Goal: Task Accomplishment & Management: Complete application form

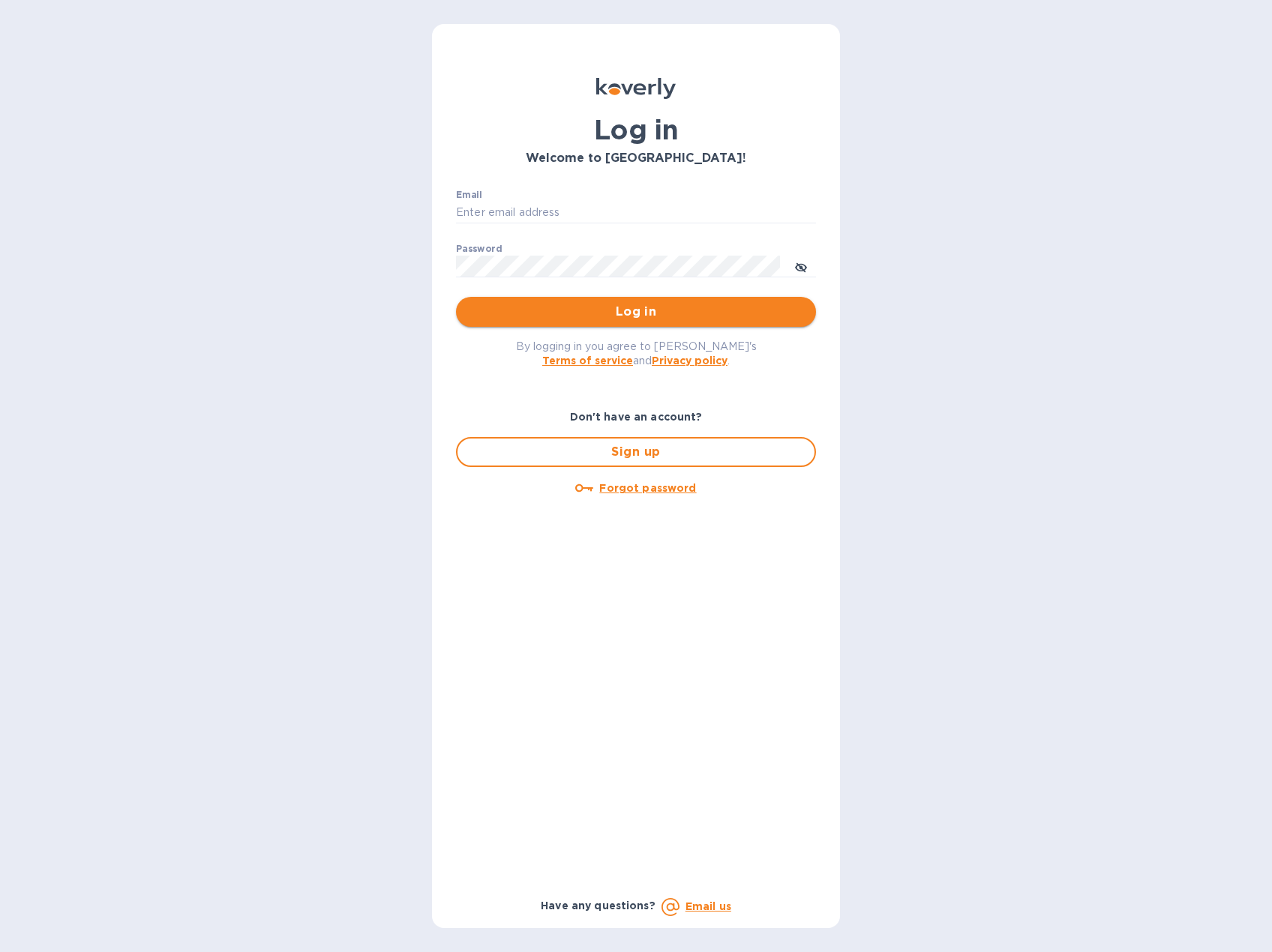
type input "[EMAIL_ADDRESS][DOMAIN_NAME]"
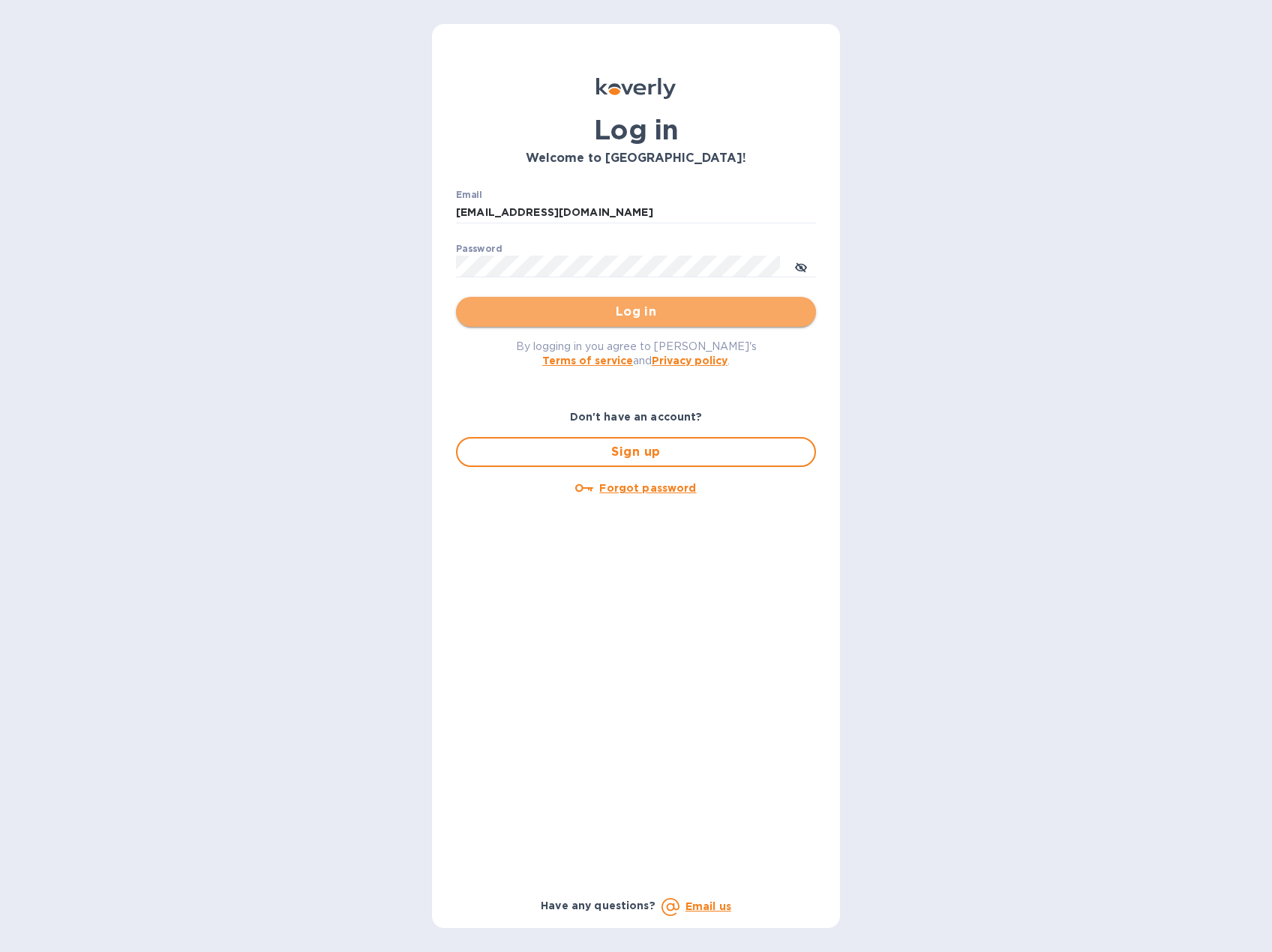
click at [648, 311] on span "Log in" at bounding box center [636, 312] width 336 height 18
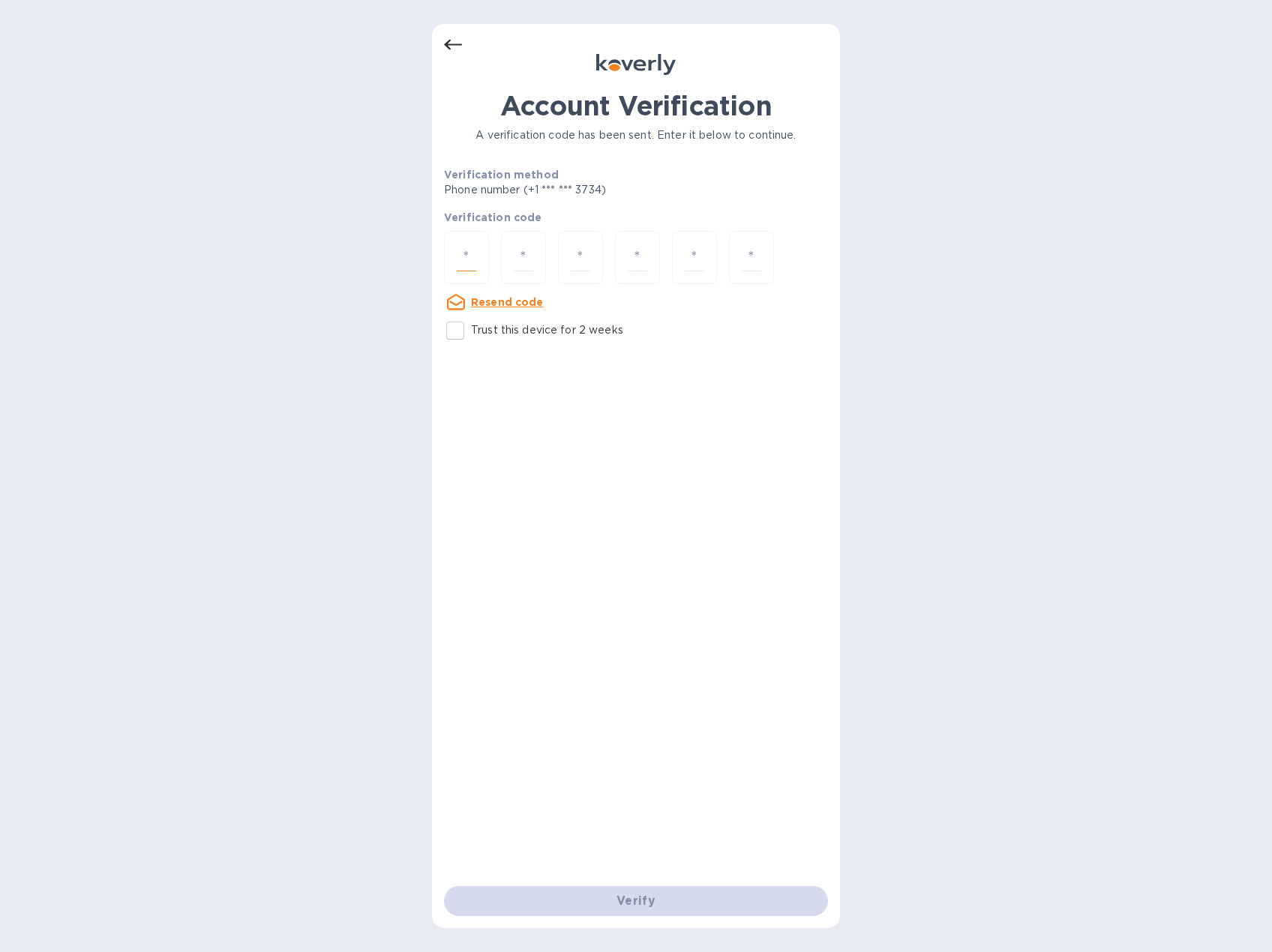
click at [473, 261] on input "number" at bounding box center [466, 257] width 19 height 28
type input "1"
type input "8"
type input "9"
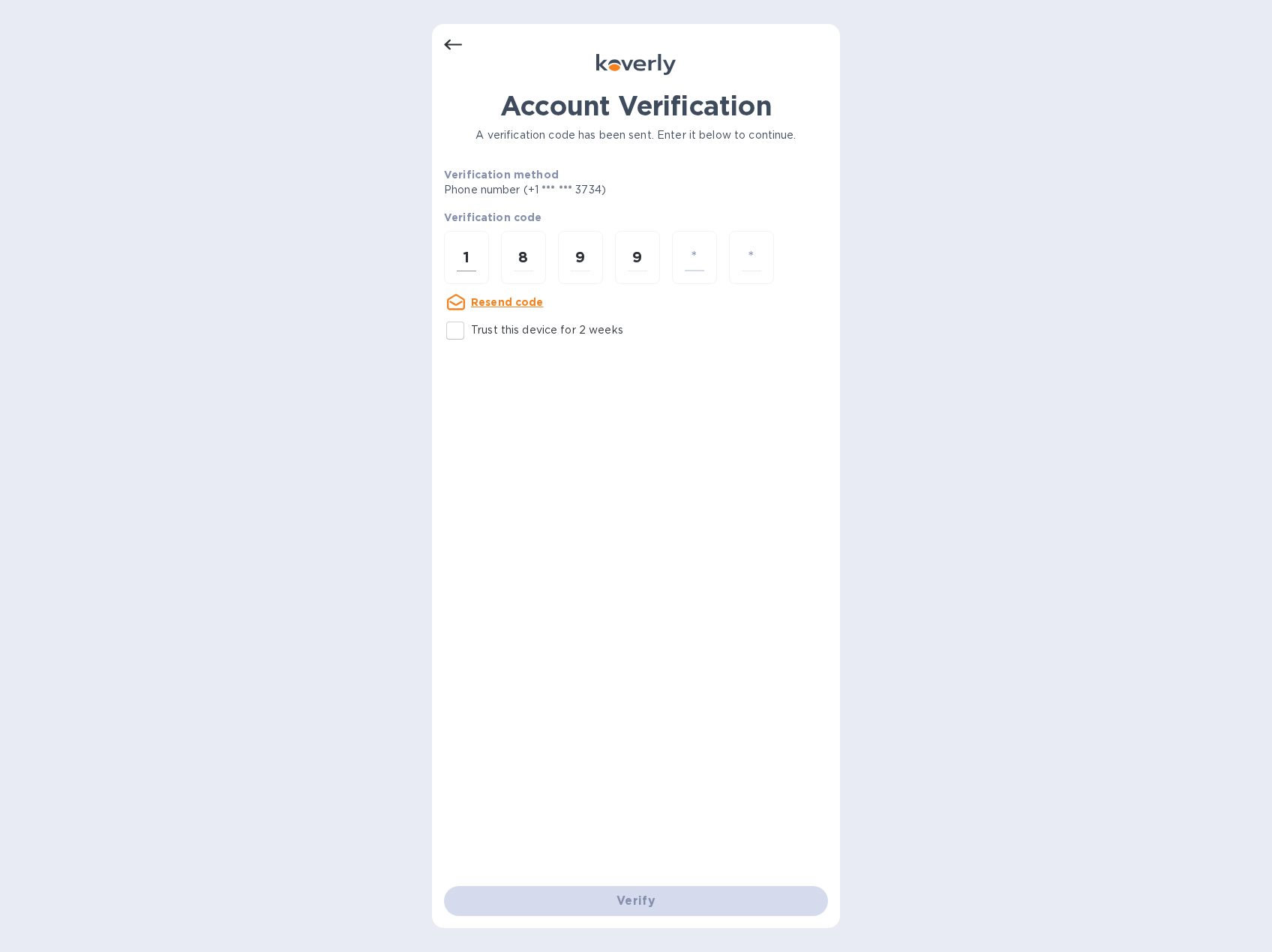
type input "9"
type input "7"
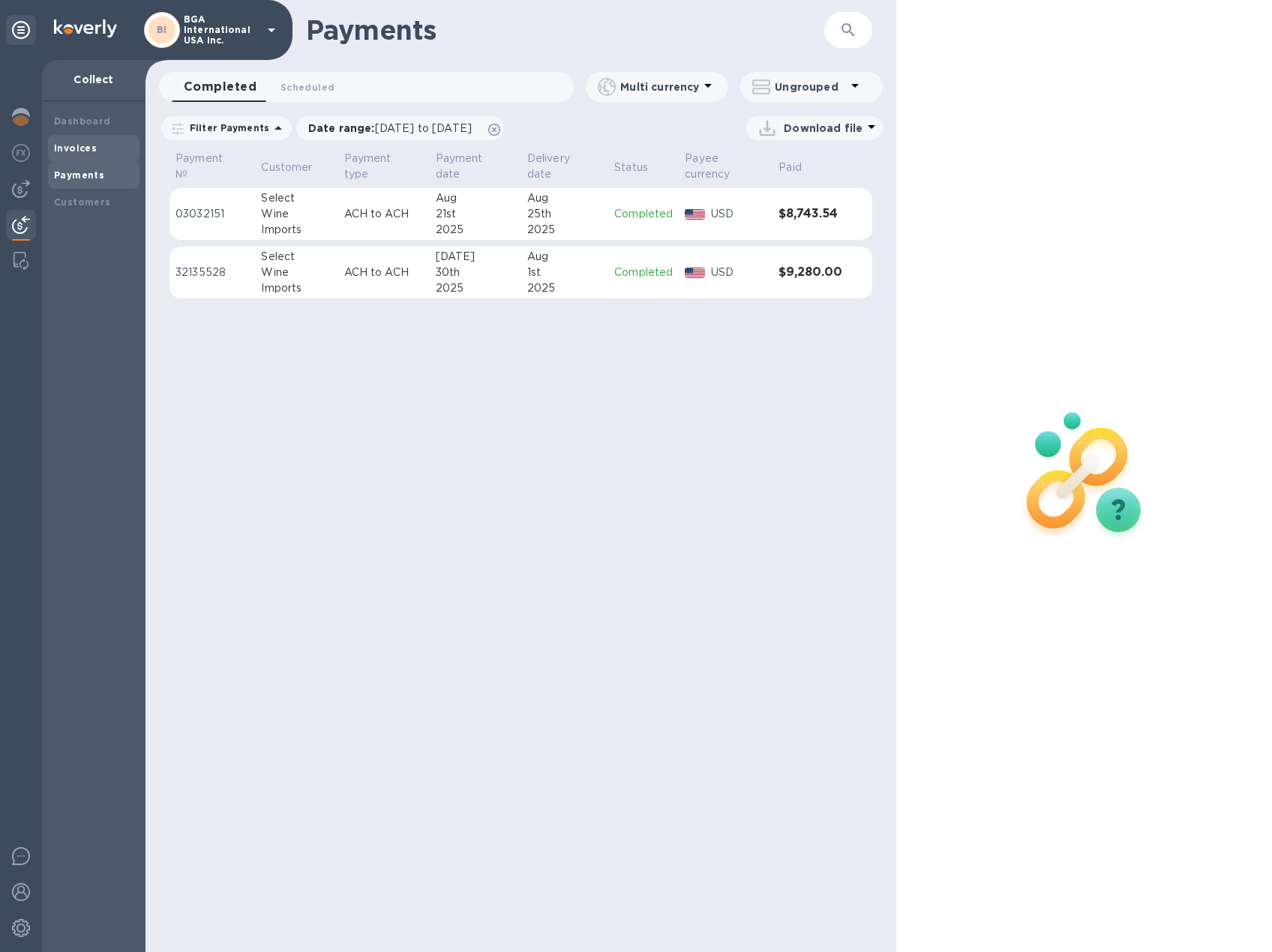
click at [63, 148] on b "Invoices" at bounding box center [75, 149] width 42 height 12
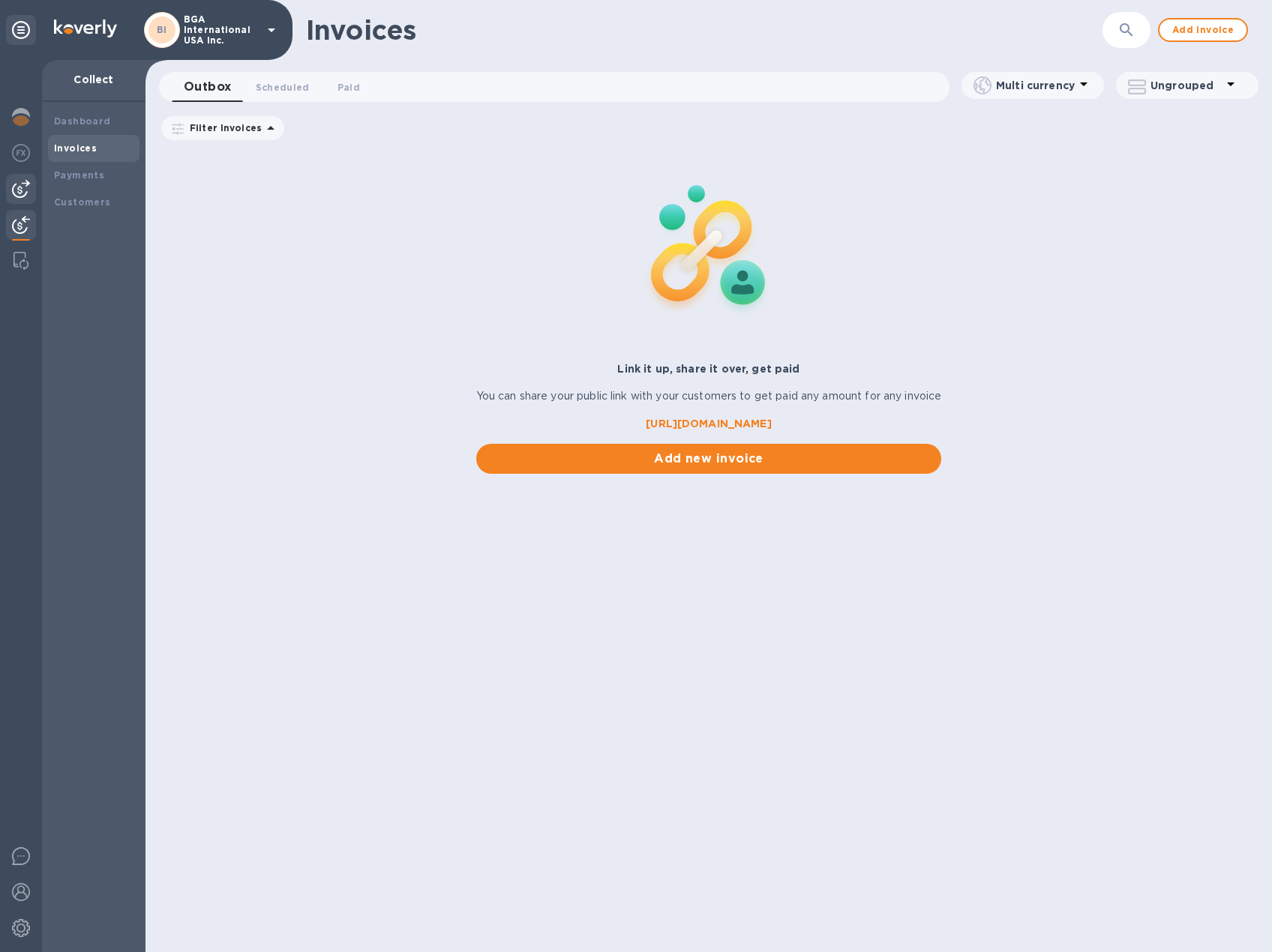
click at [15, 180] on img at bounding box center [20, 188] width 18 height 18
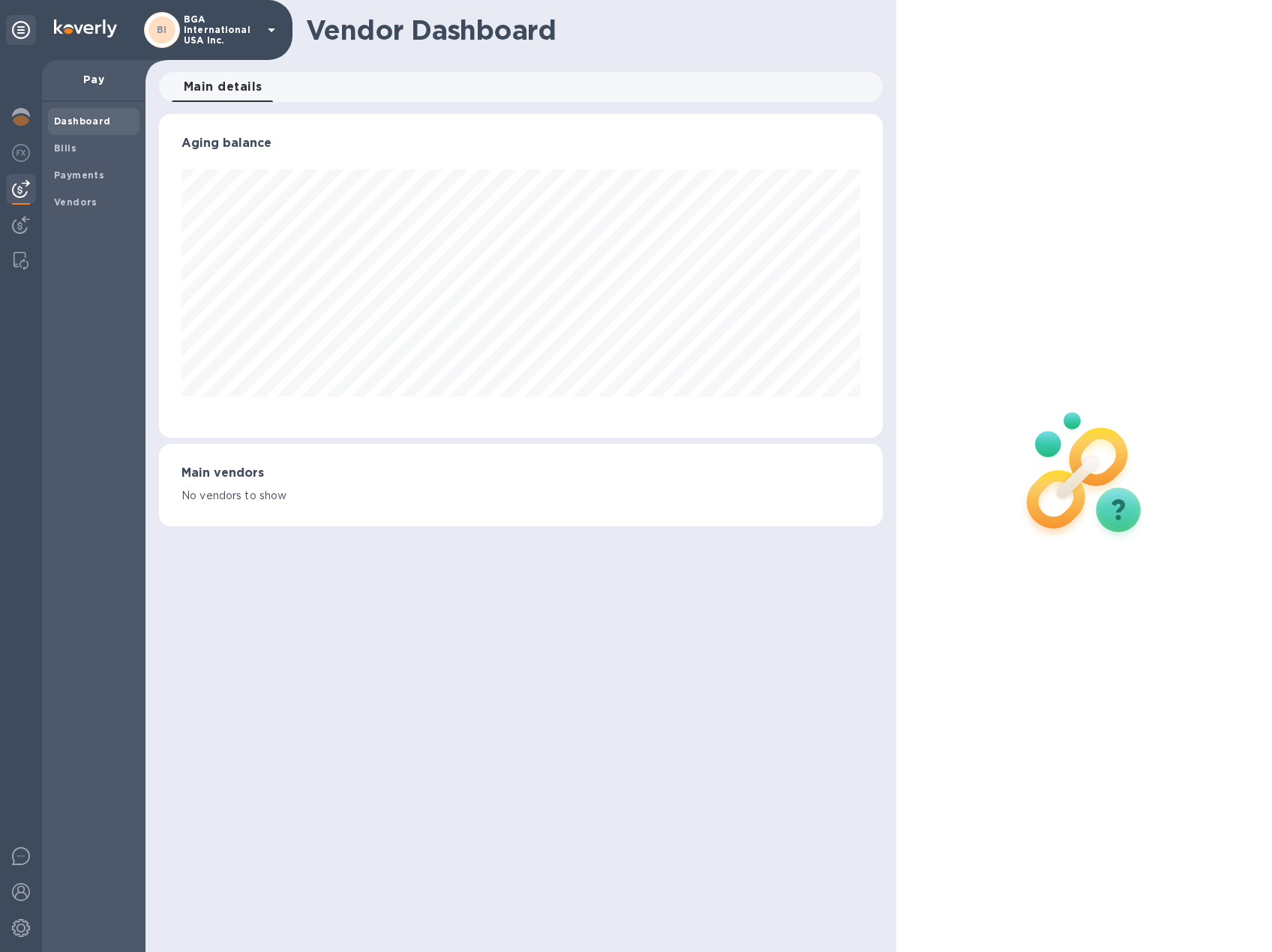
scroll to position [324, 723]
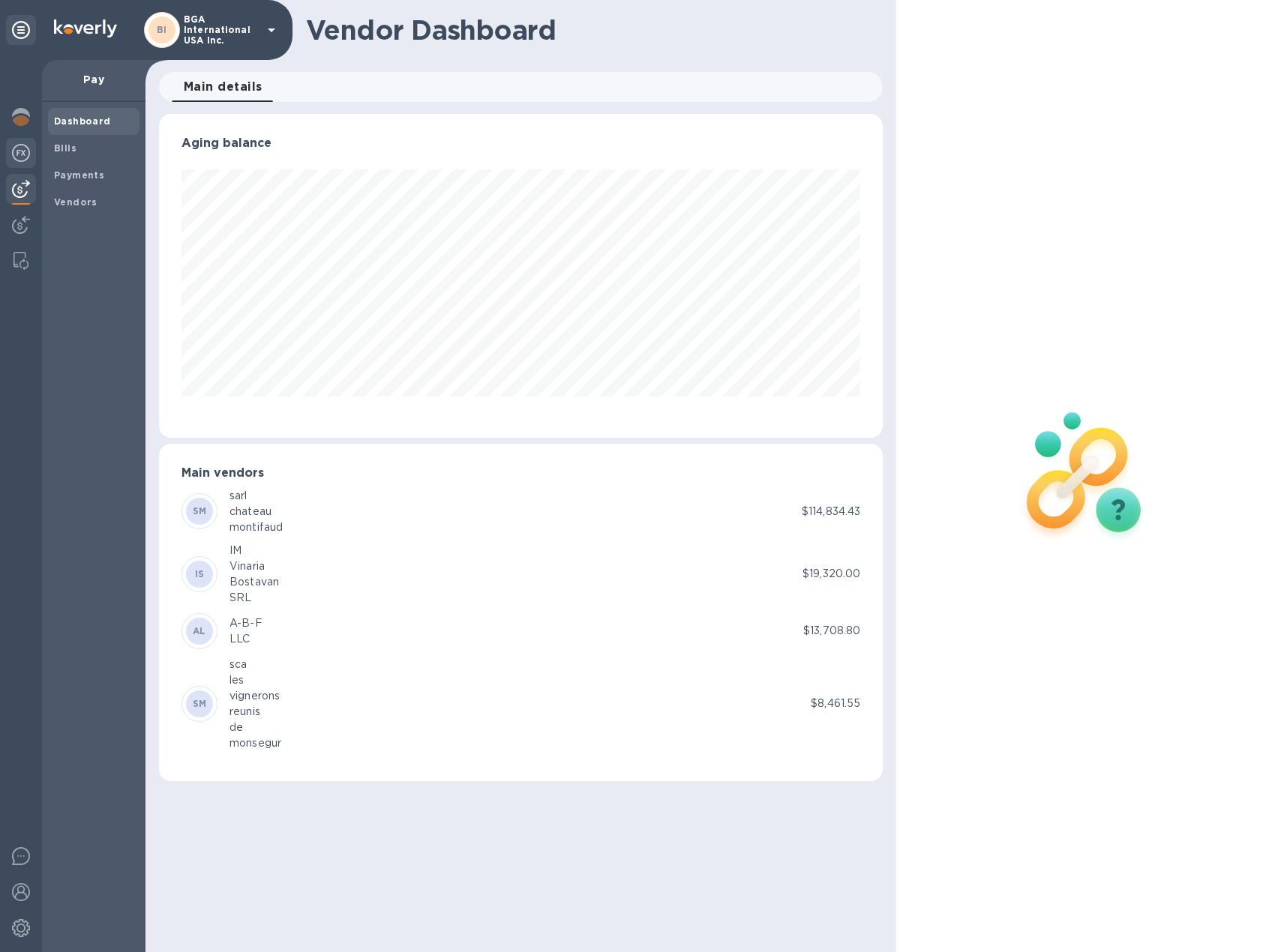
click at [14, 154] on img at bounding box center [20, 153] width 18 height 18
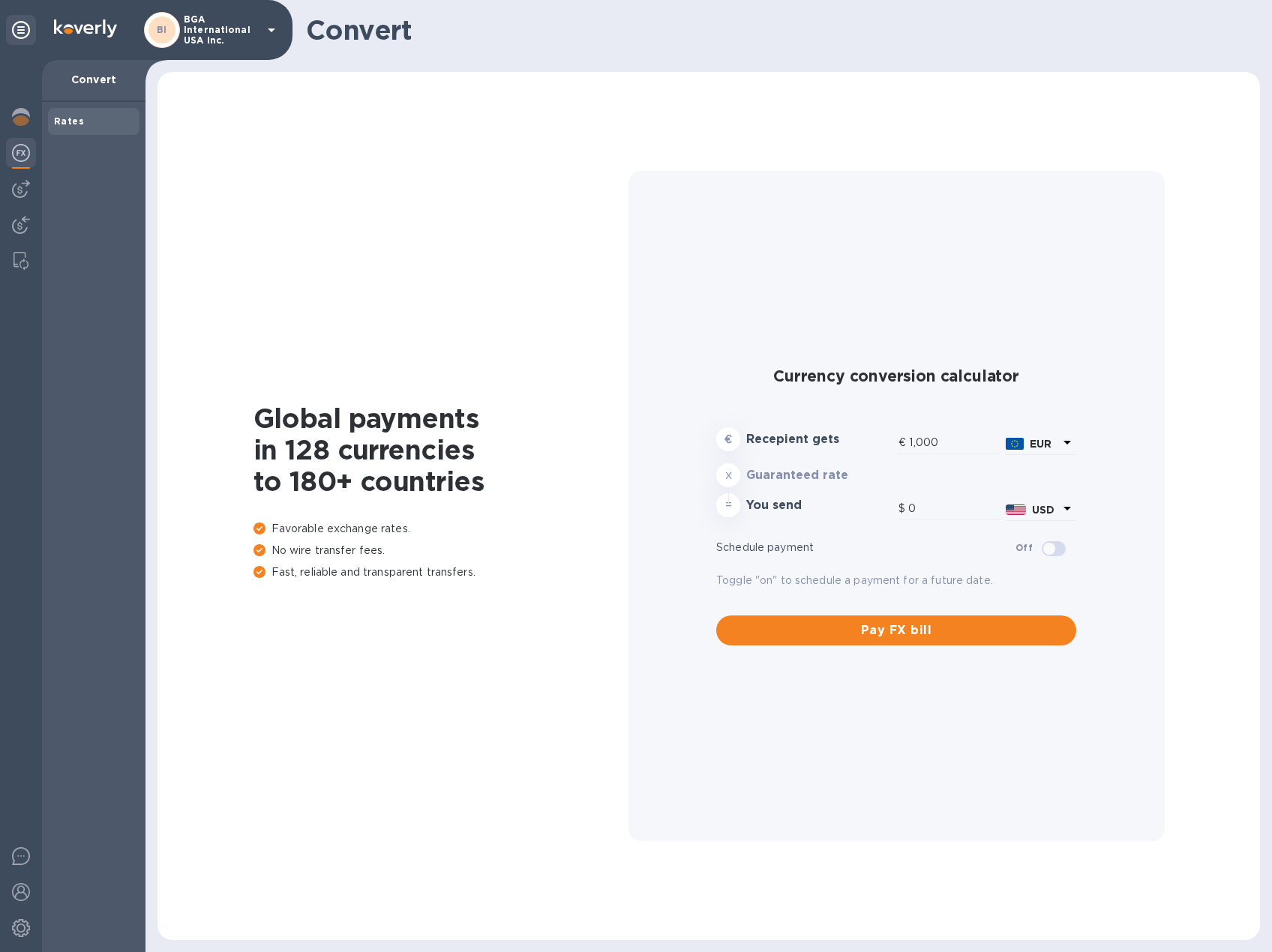
type input "1,166.43"
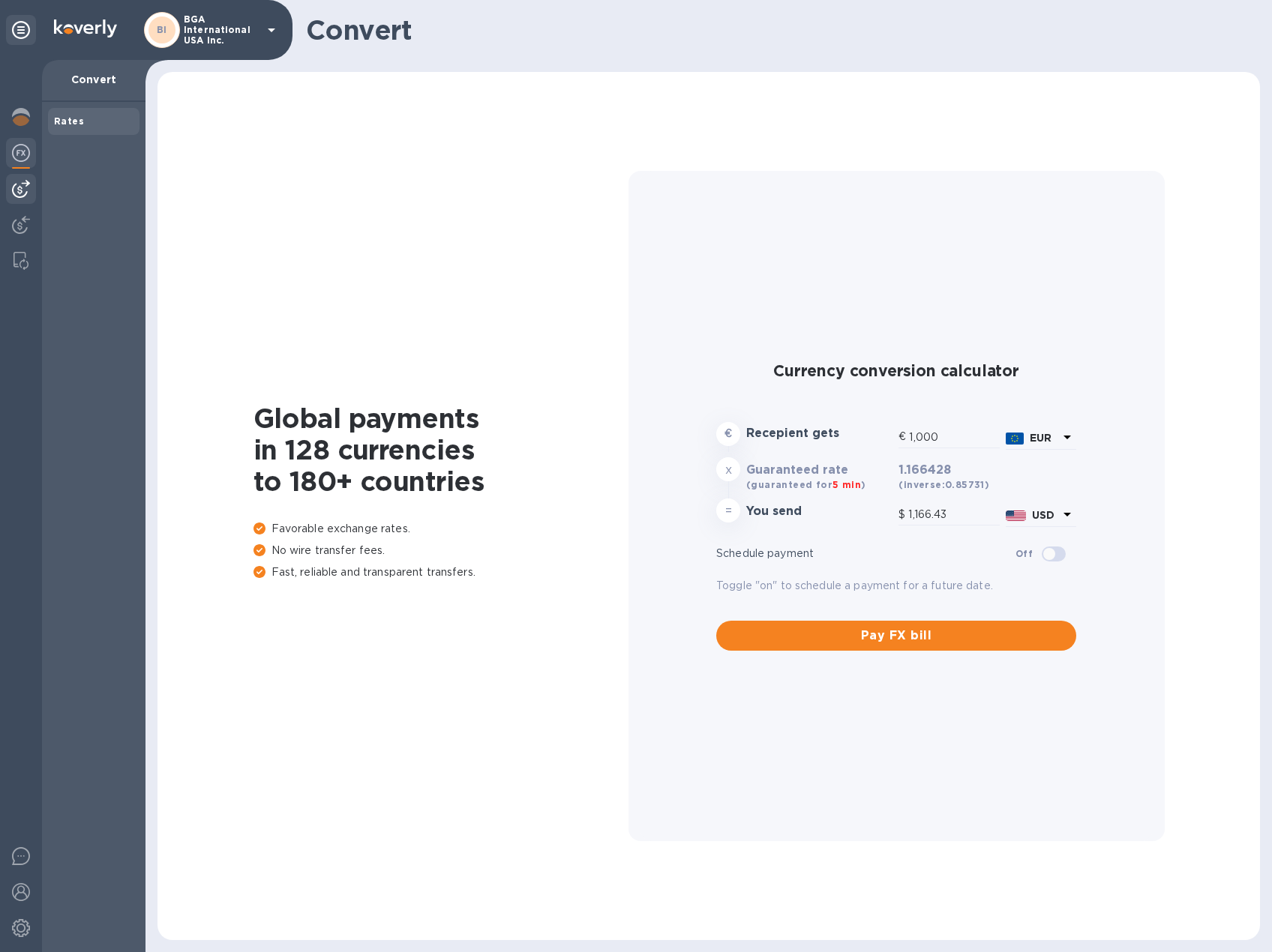
click at [24, 187] on img at bounding box center [20, 188] width 18 height 18
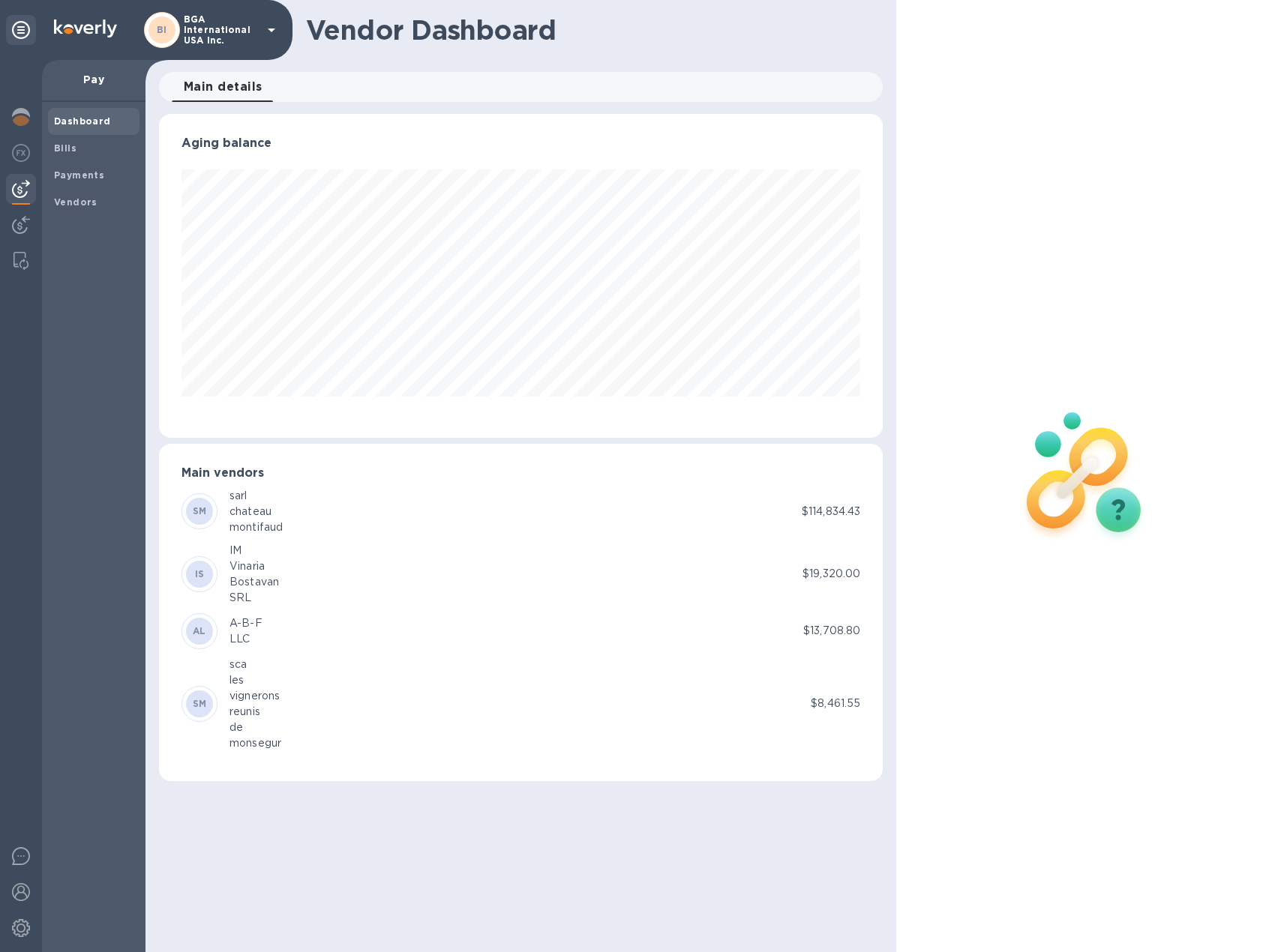
scroll to position [324, 723]
click at [20, 119] on img at bounding box center [20, 117] width 18 height 18
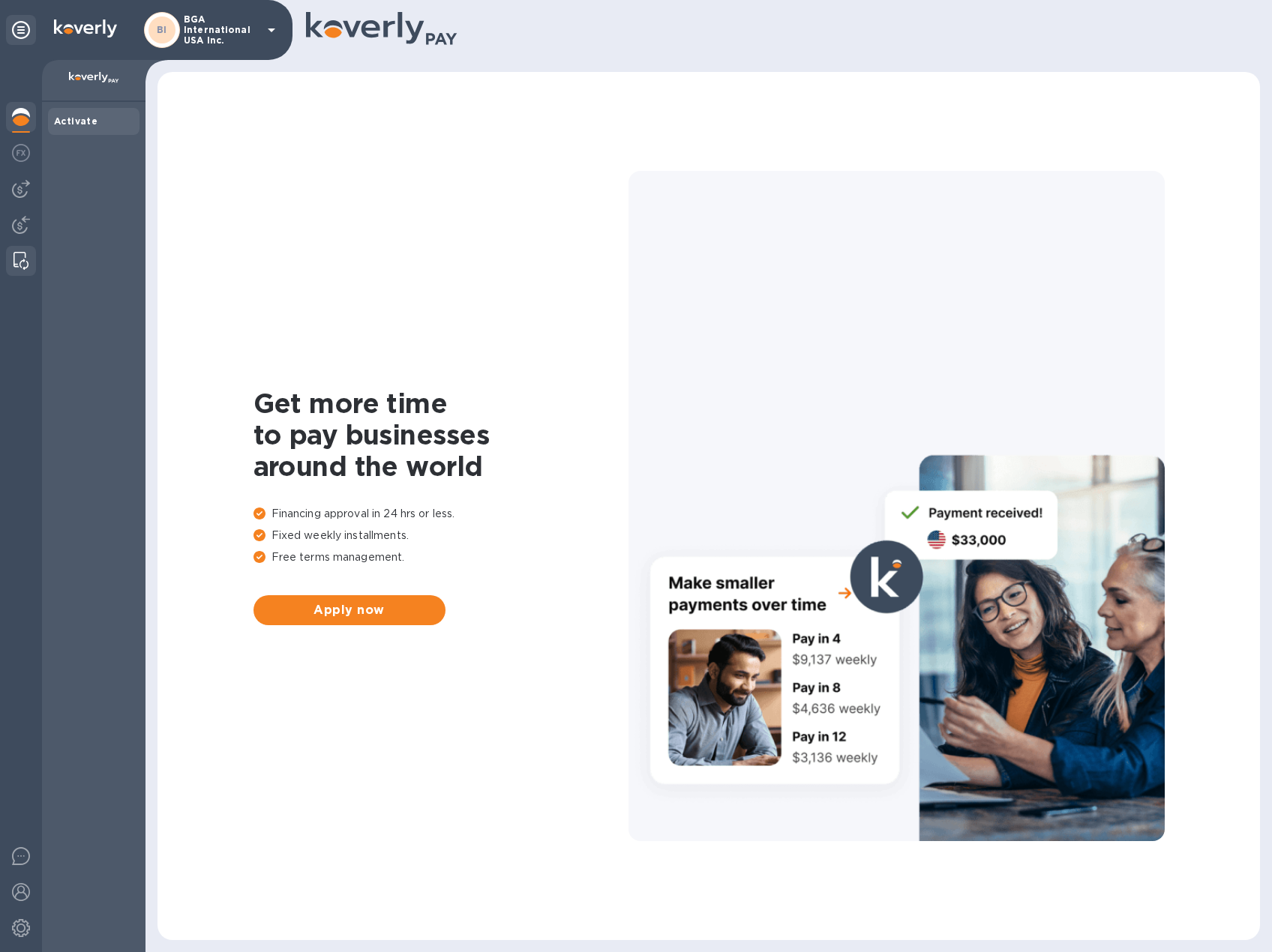
click at [27, 266] on img at bounding box center [21, 261] width 15 height 18
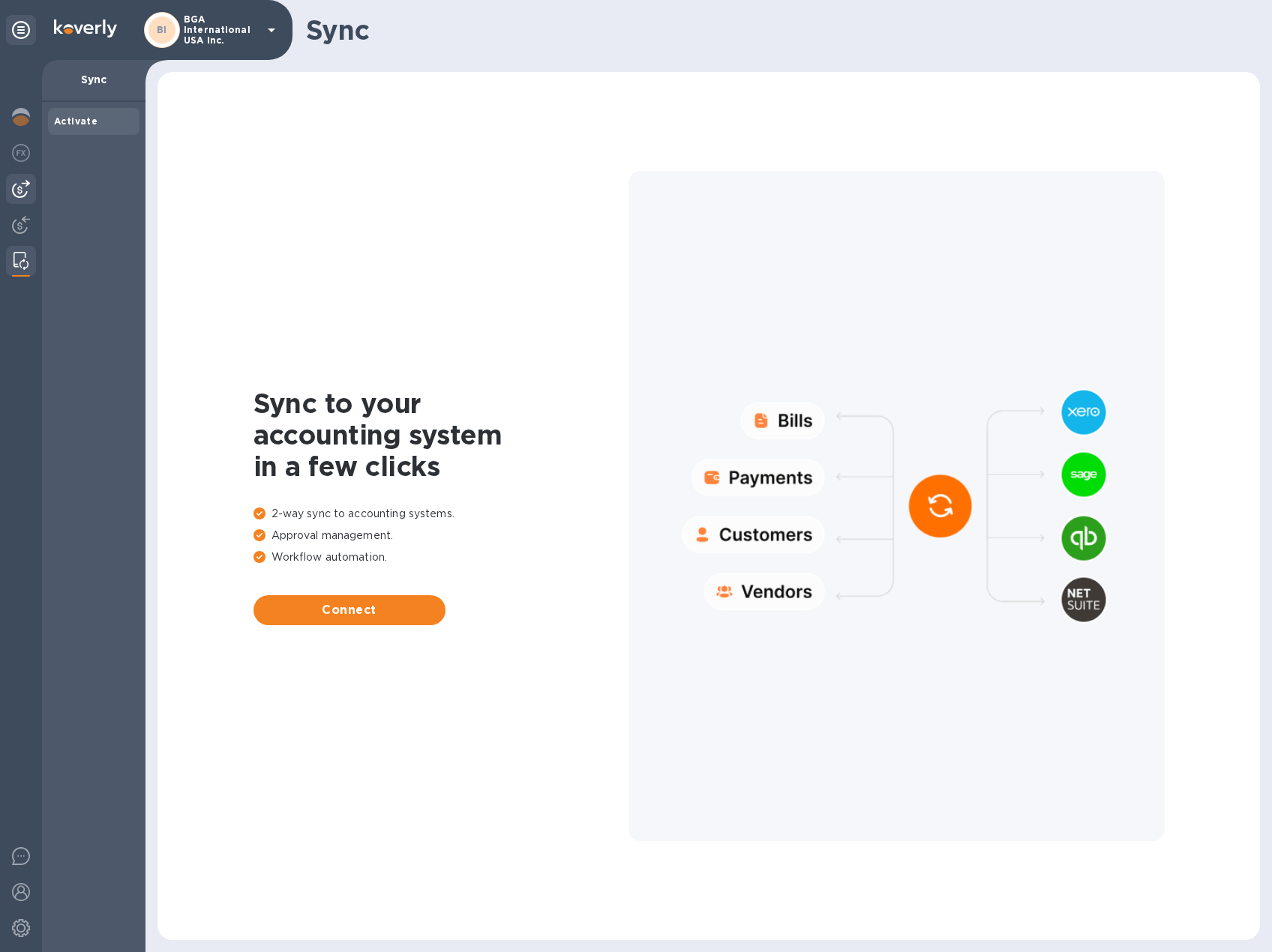
click at [24, 182] on img at bounding box center [20, 188] width 18 height 18
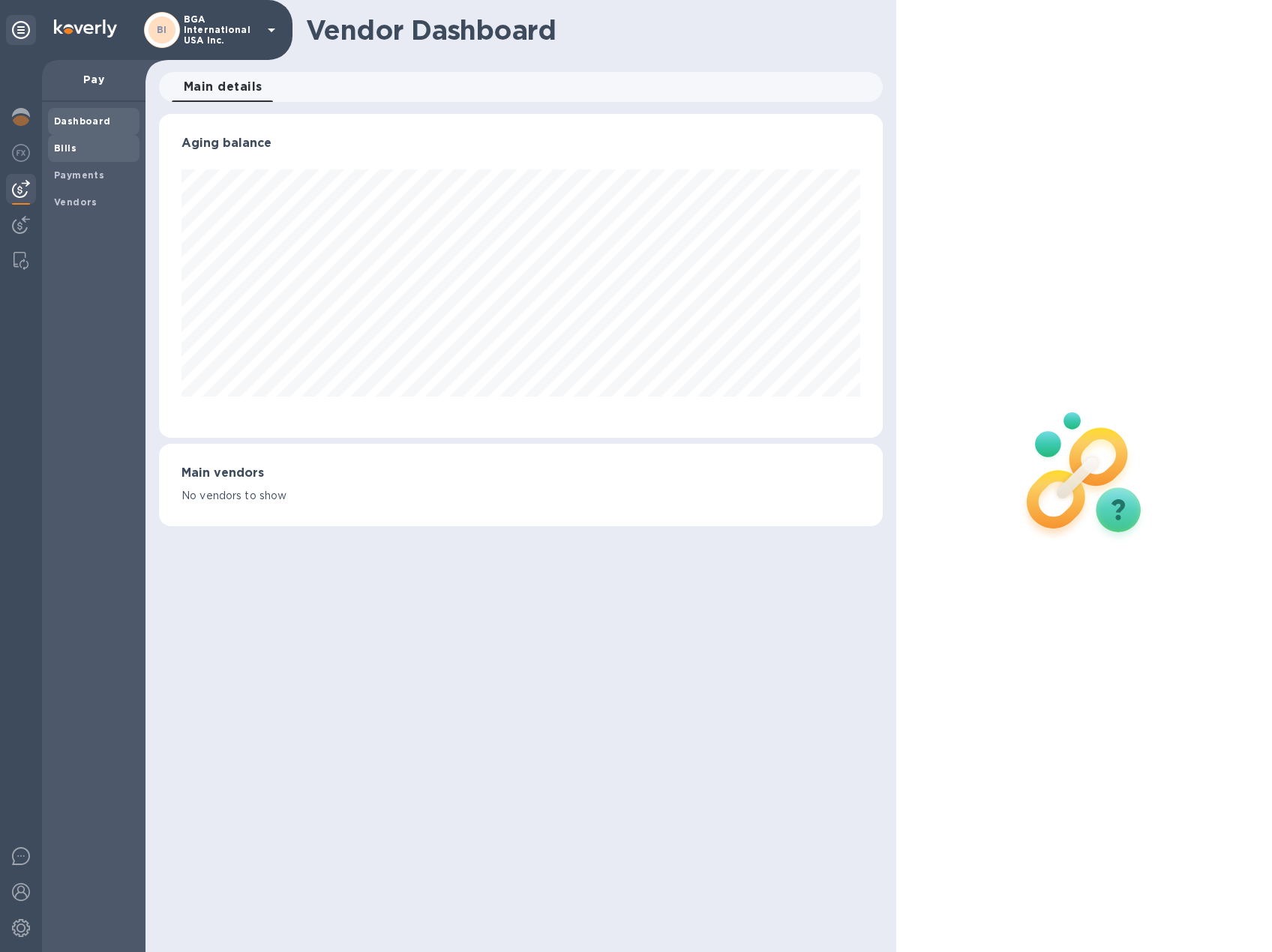
scroll to position [324, 723]
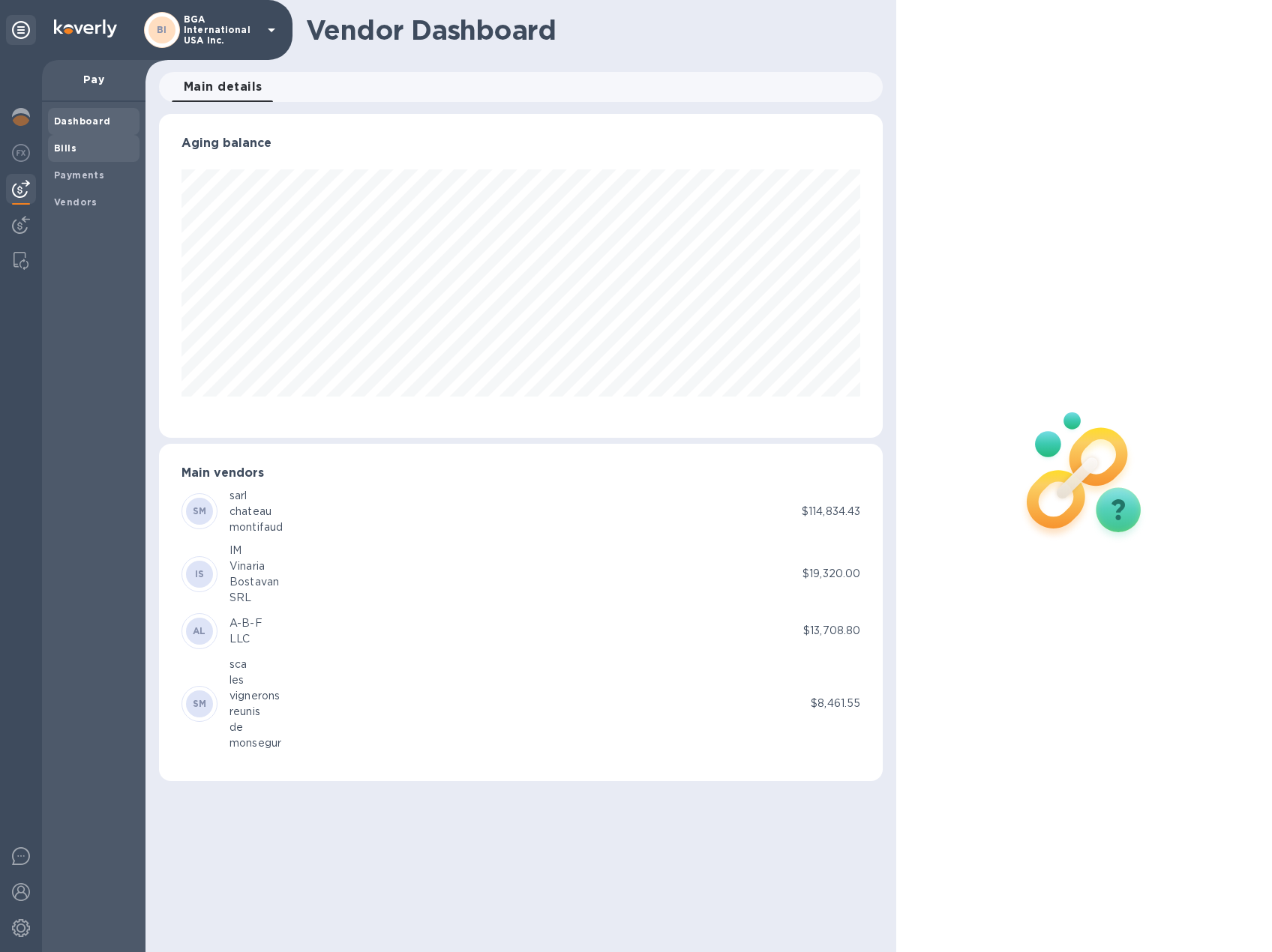
click at [76, 145] on span "Bills" at bounding box center [94, 149] width 79 height 15
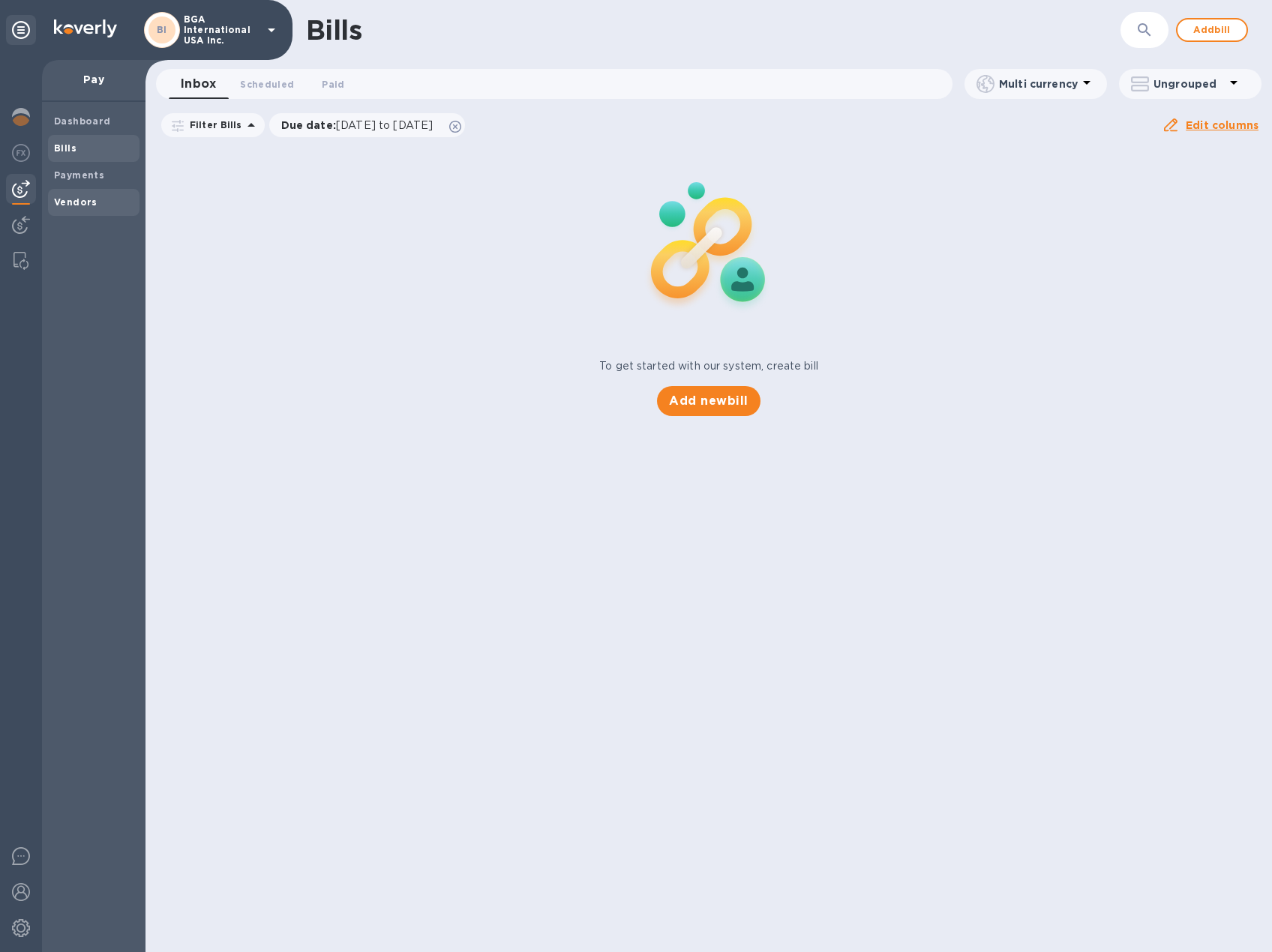
click at [81, 206] on b "Vendors" at bounding box center [75, 202] width 43 height 12
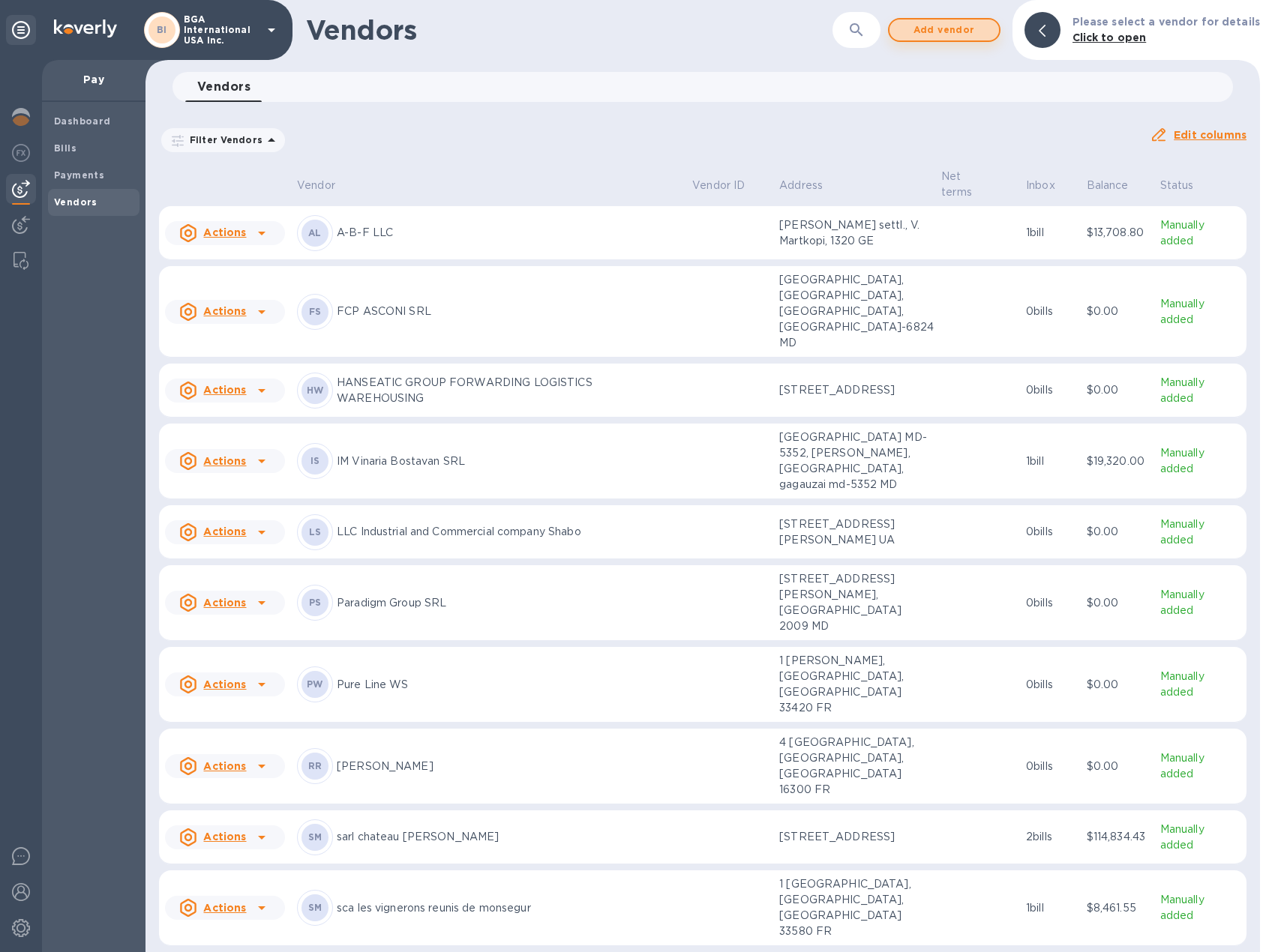
click at [966, 28] on span "Add vendor" at bounding box center [945, 30] width 86 height 18
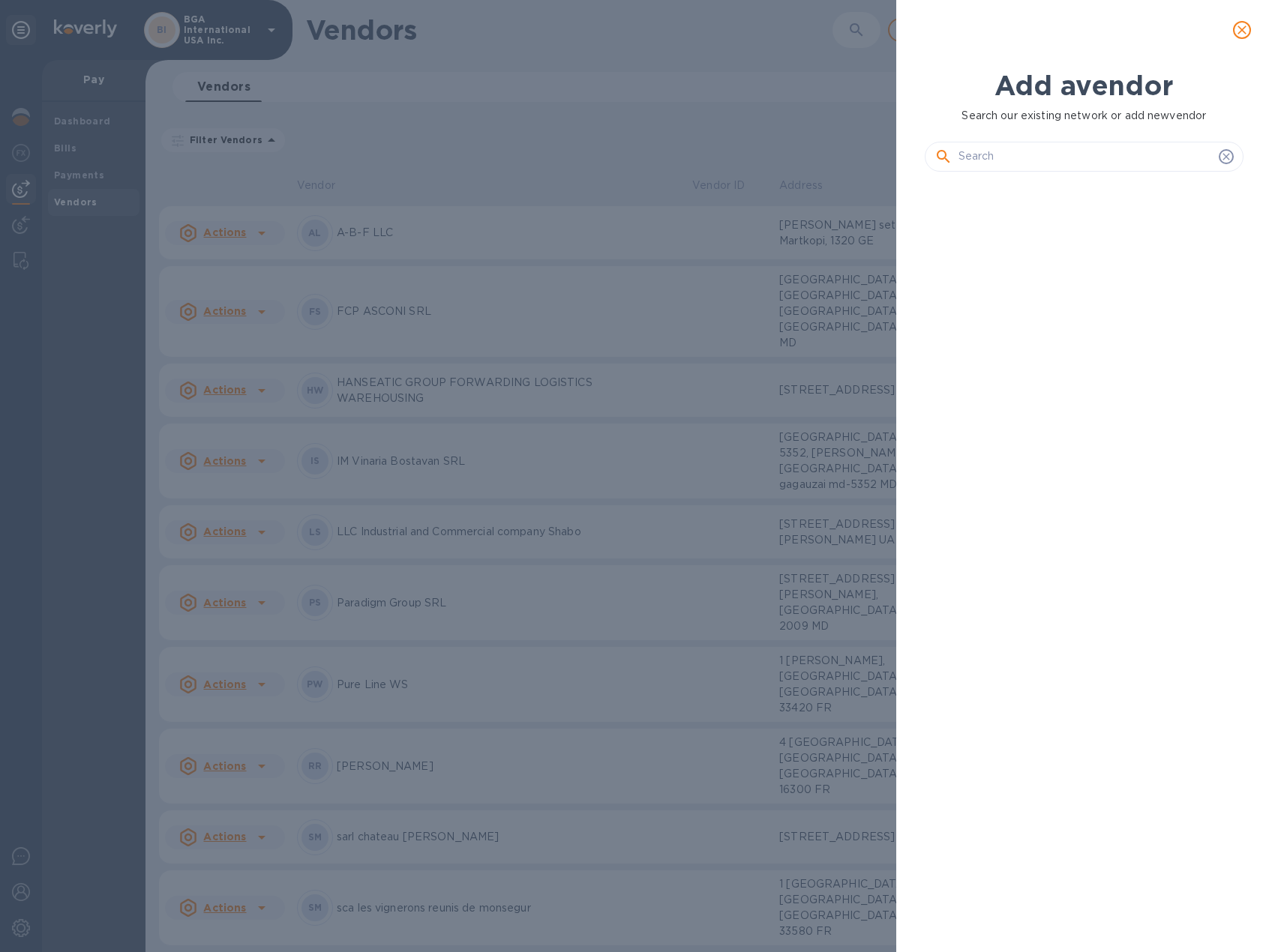
scroll to position [717, 325]
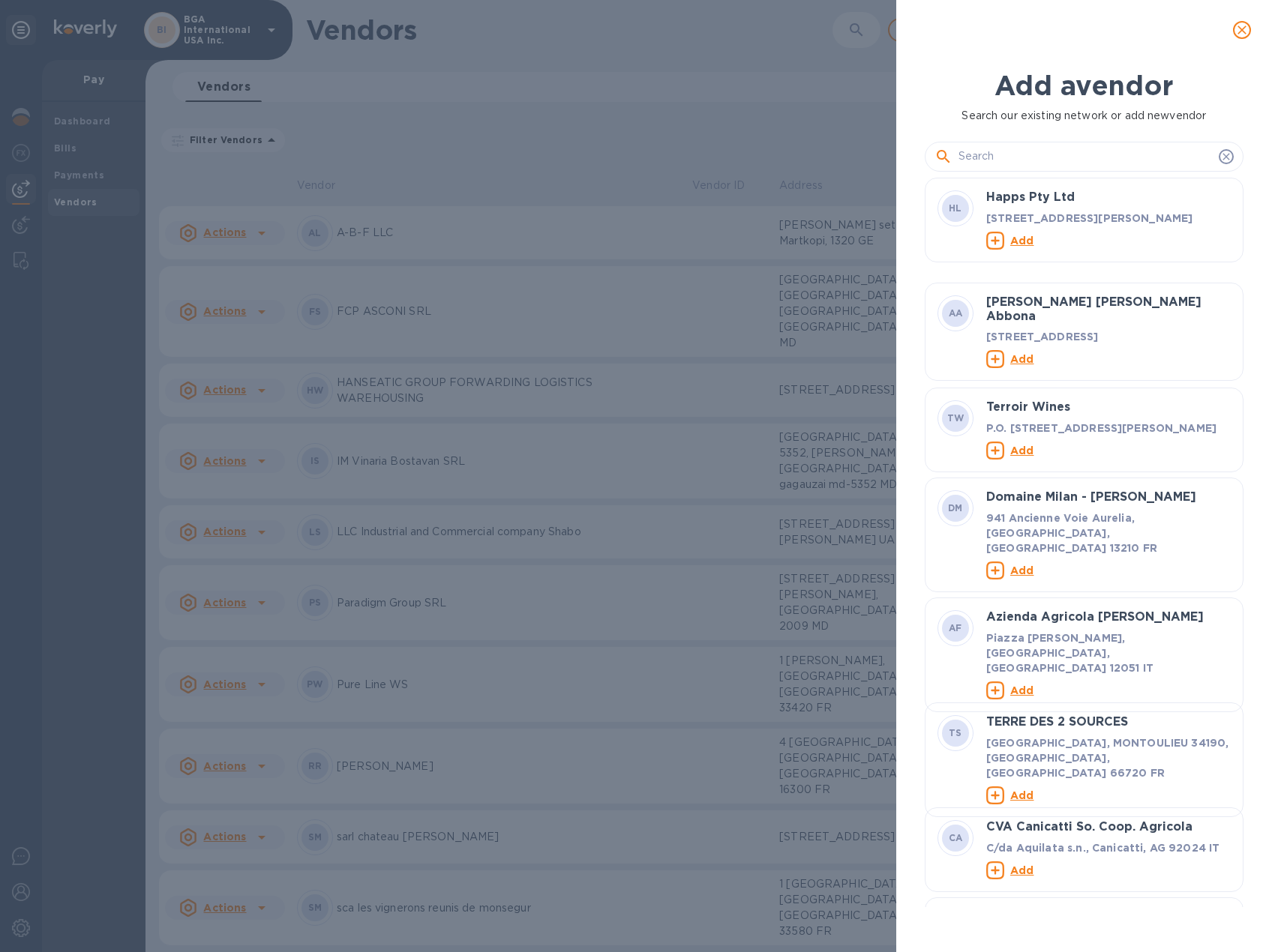
click at [1046, 151] on input "text" at bounding box center [1086, 156] width 254 height 22
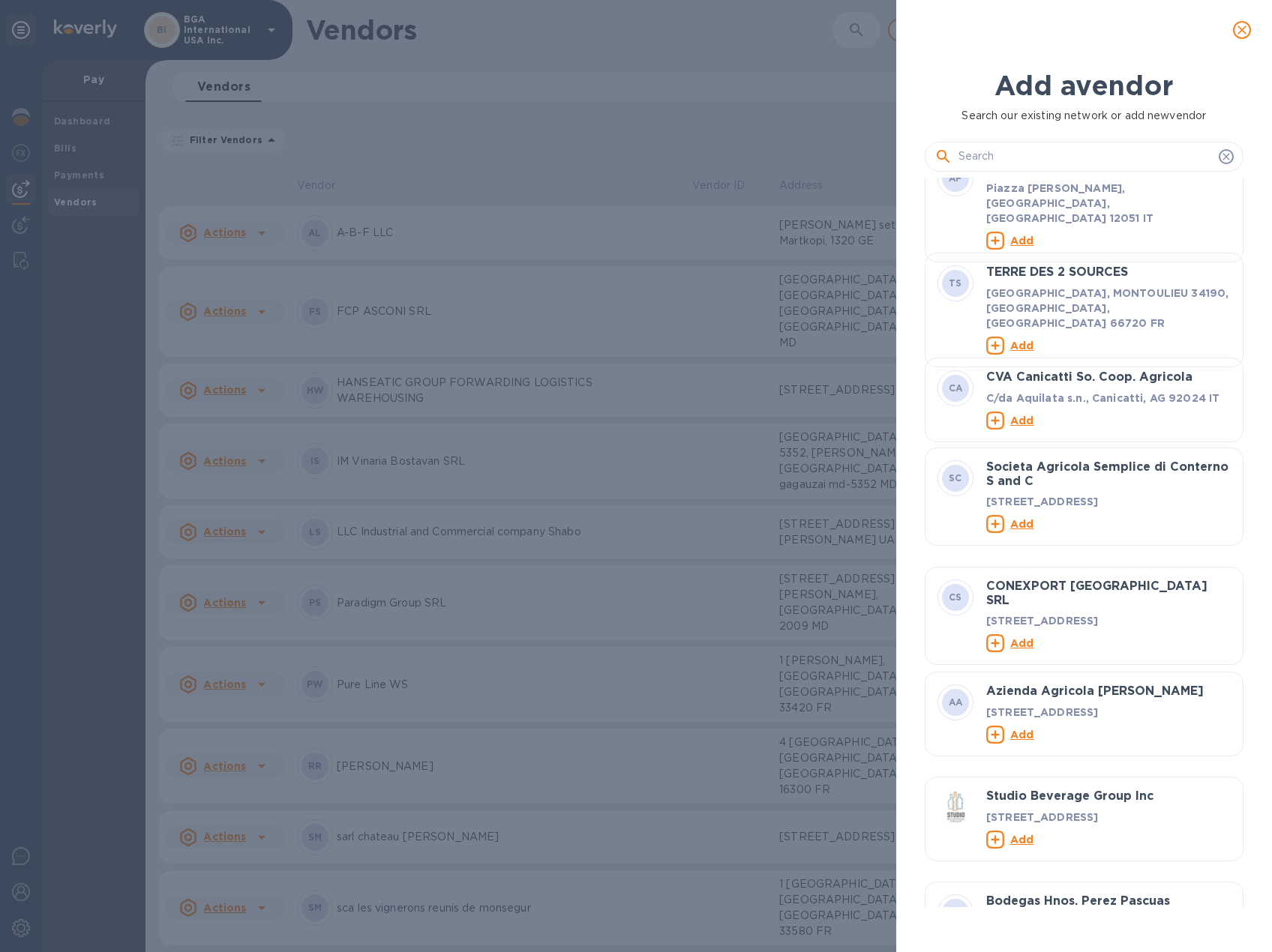
scroll to position [0, 0]
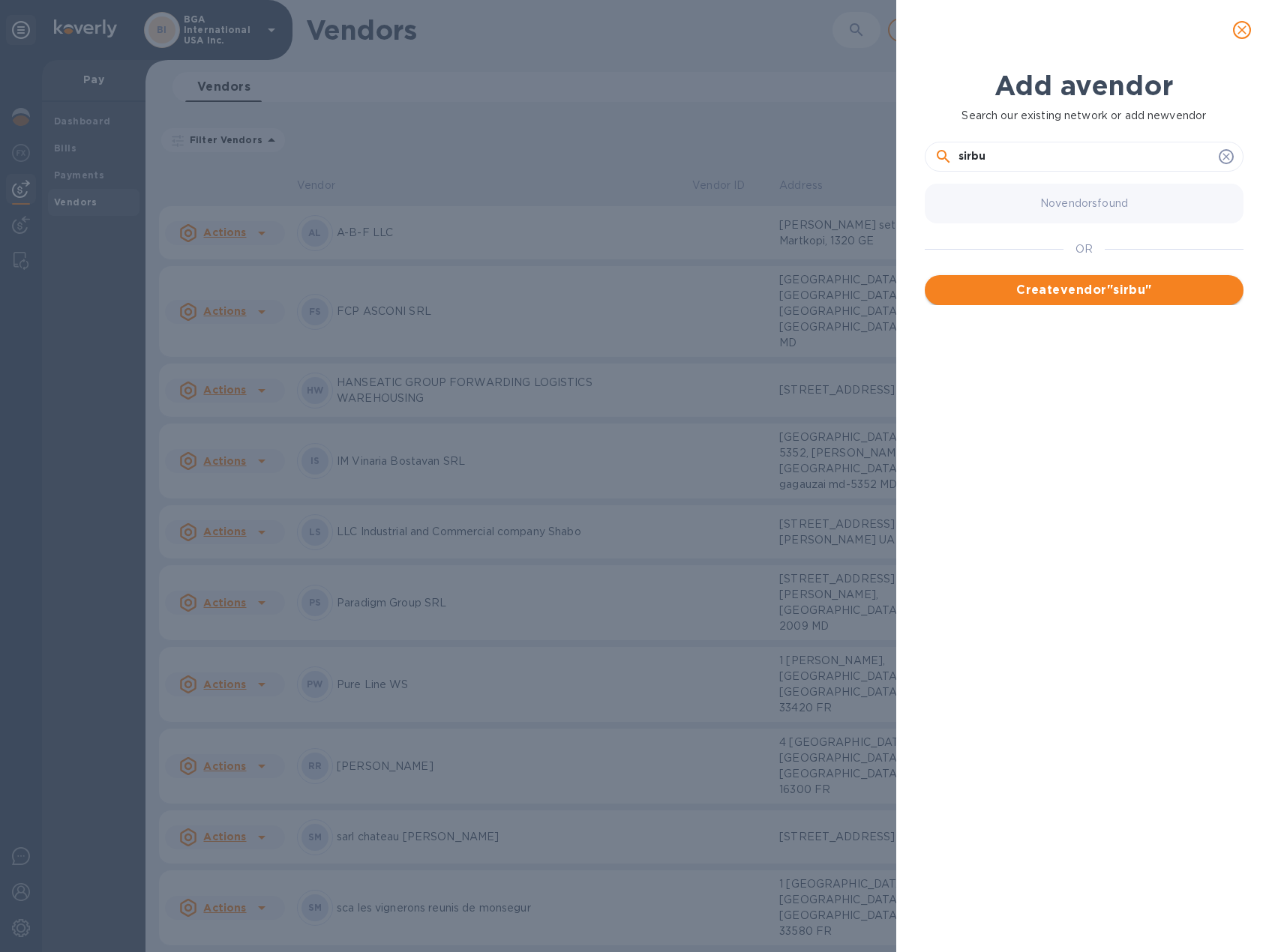
type input "sirbu"
click at [1033, 291] on span "Create vendor " sirbu "" at bounding box center [1084, 290] width 295 height 18
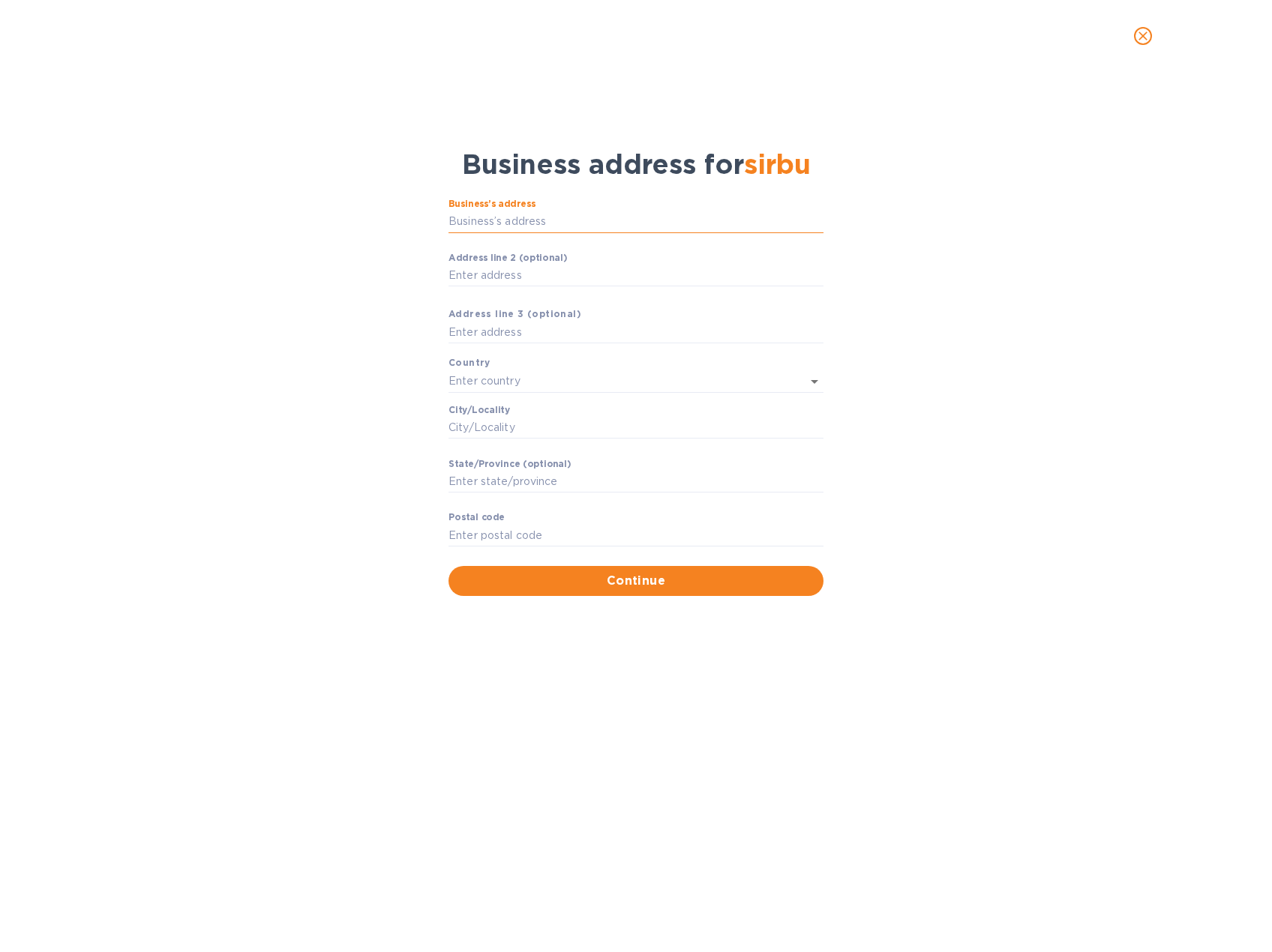
click at [532, 223] on input "Business’s аddress" at bounding box center [636, 221] width 375 height 22
click at [1140, 36] on icon "close" at bounding box center [1144, 37] width 15 height 15
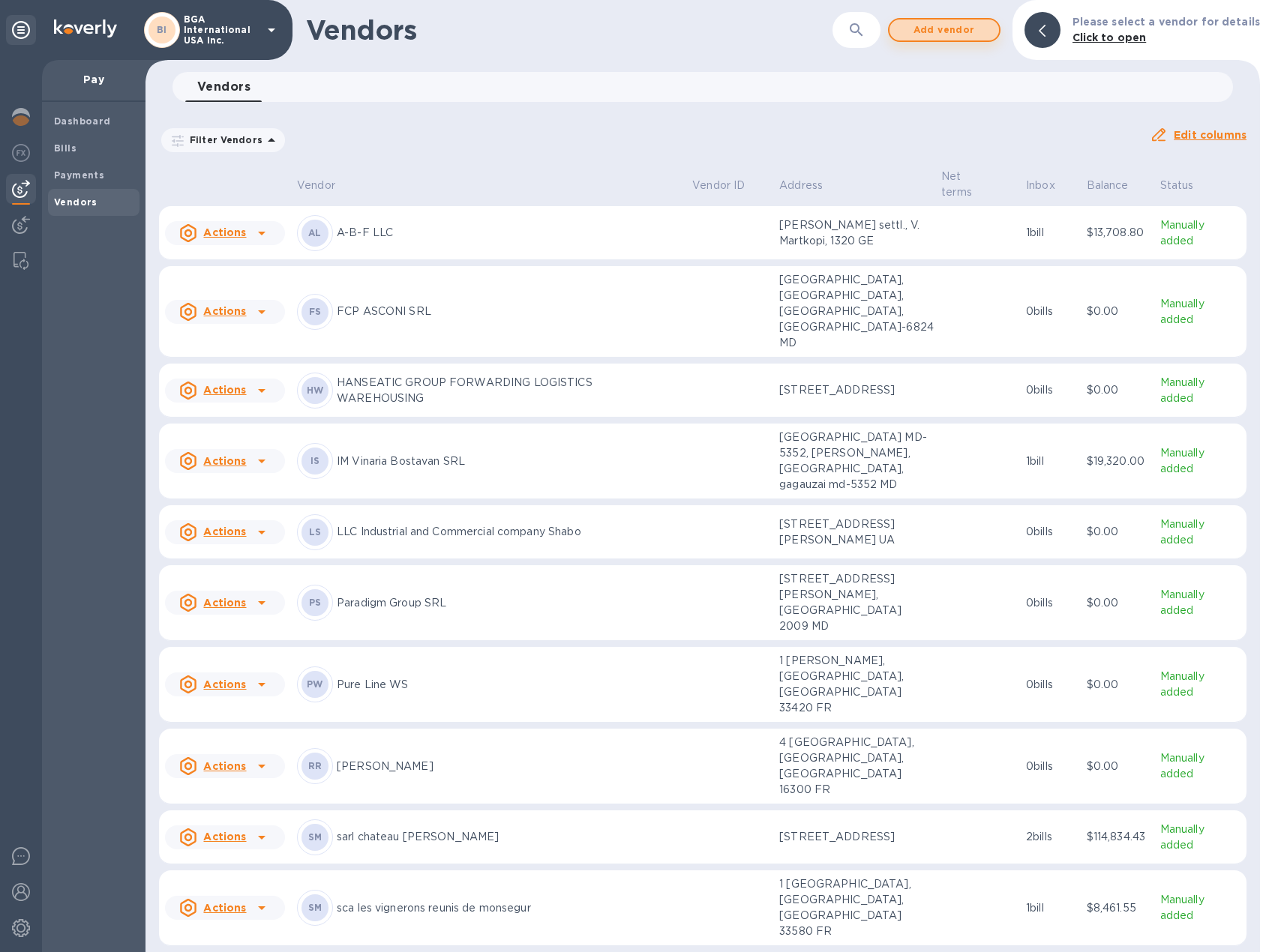
click at [976, 30] on span "Add vendor" at bounding box center [945, 30] width 86 height 18
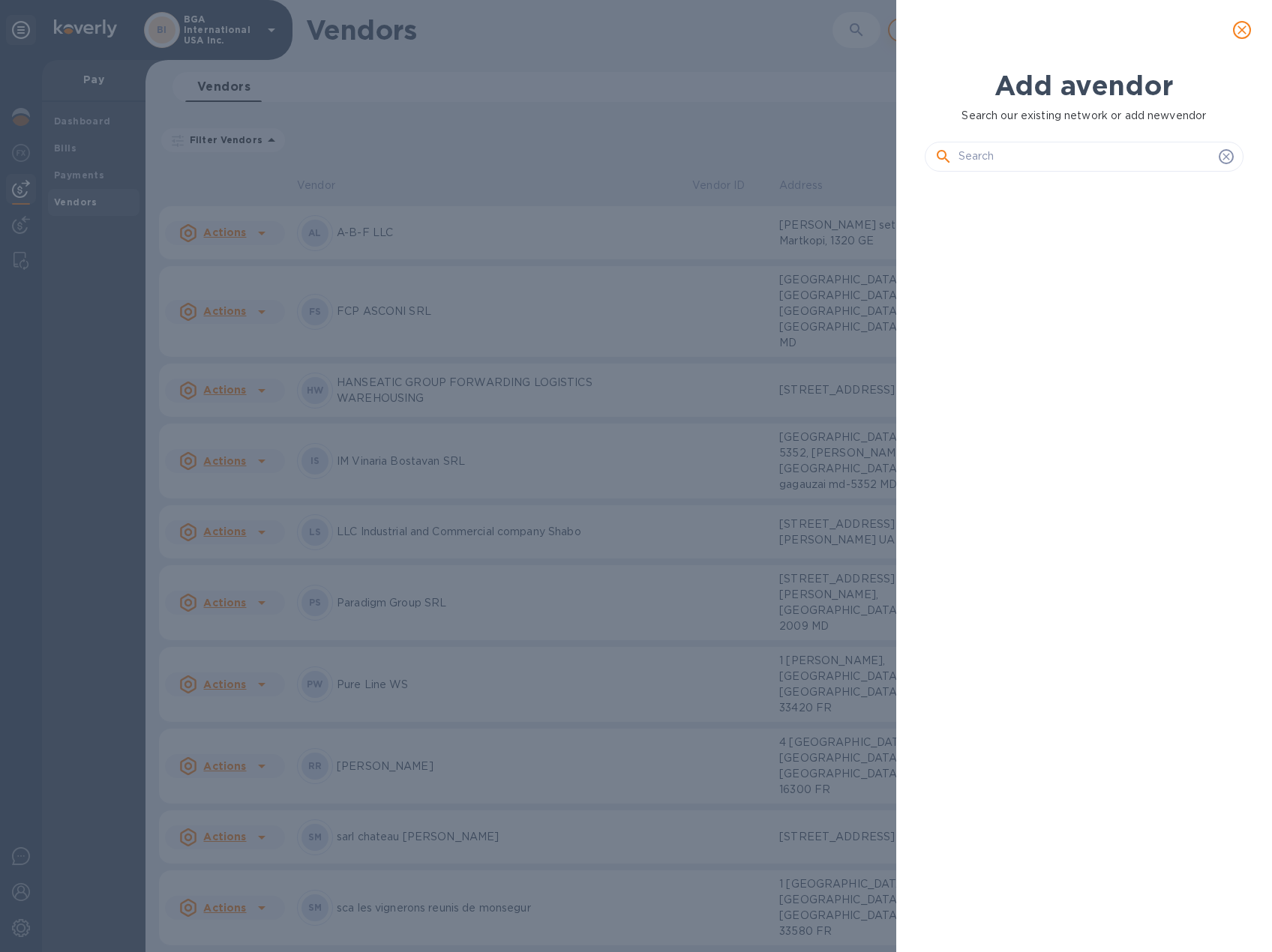
scroll to position [717, 325]
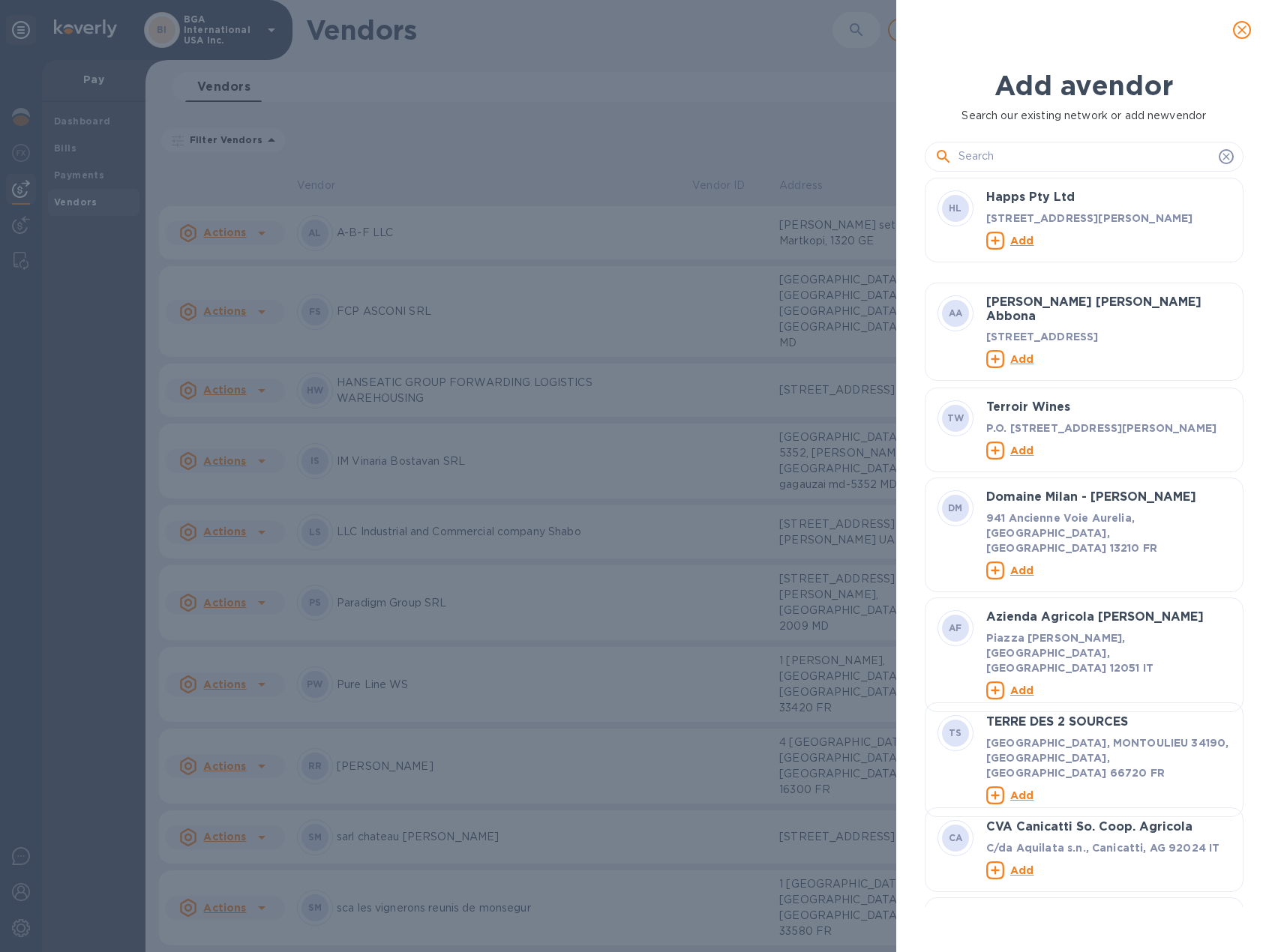
click at [1017, 150] on input "text" at bounding box center [1086, 156] width 254 height 22
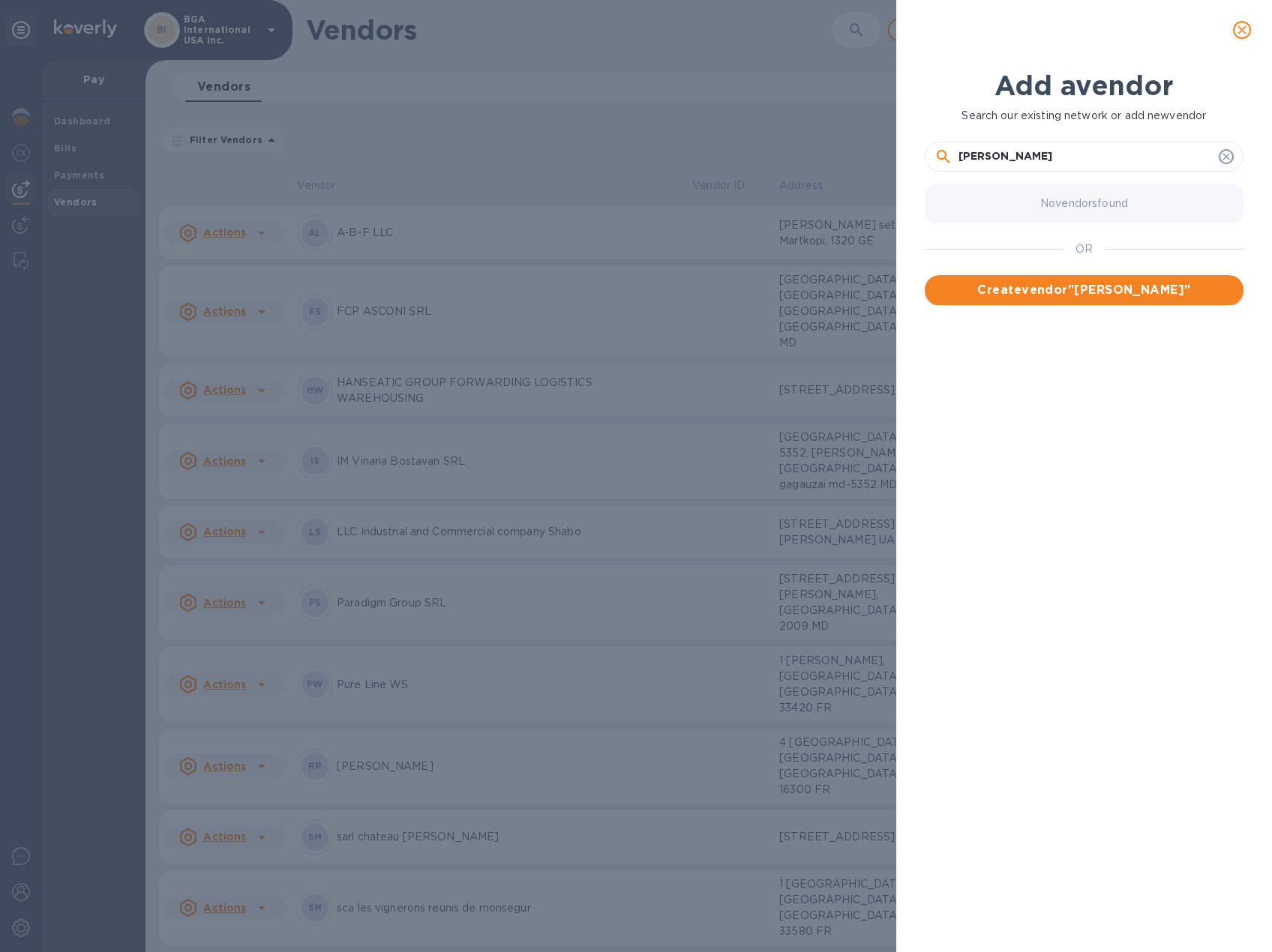
type input "[PERSON_NAME]"
click at [1095, 291] on span "Create vendor " [PERSON_NAME] "" at bounding box center [1084, 290] width 295 height 18
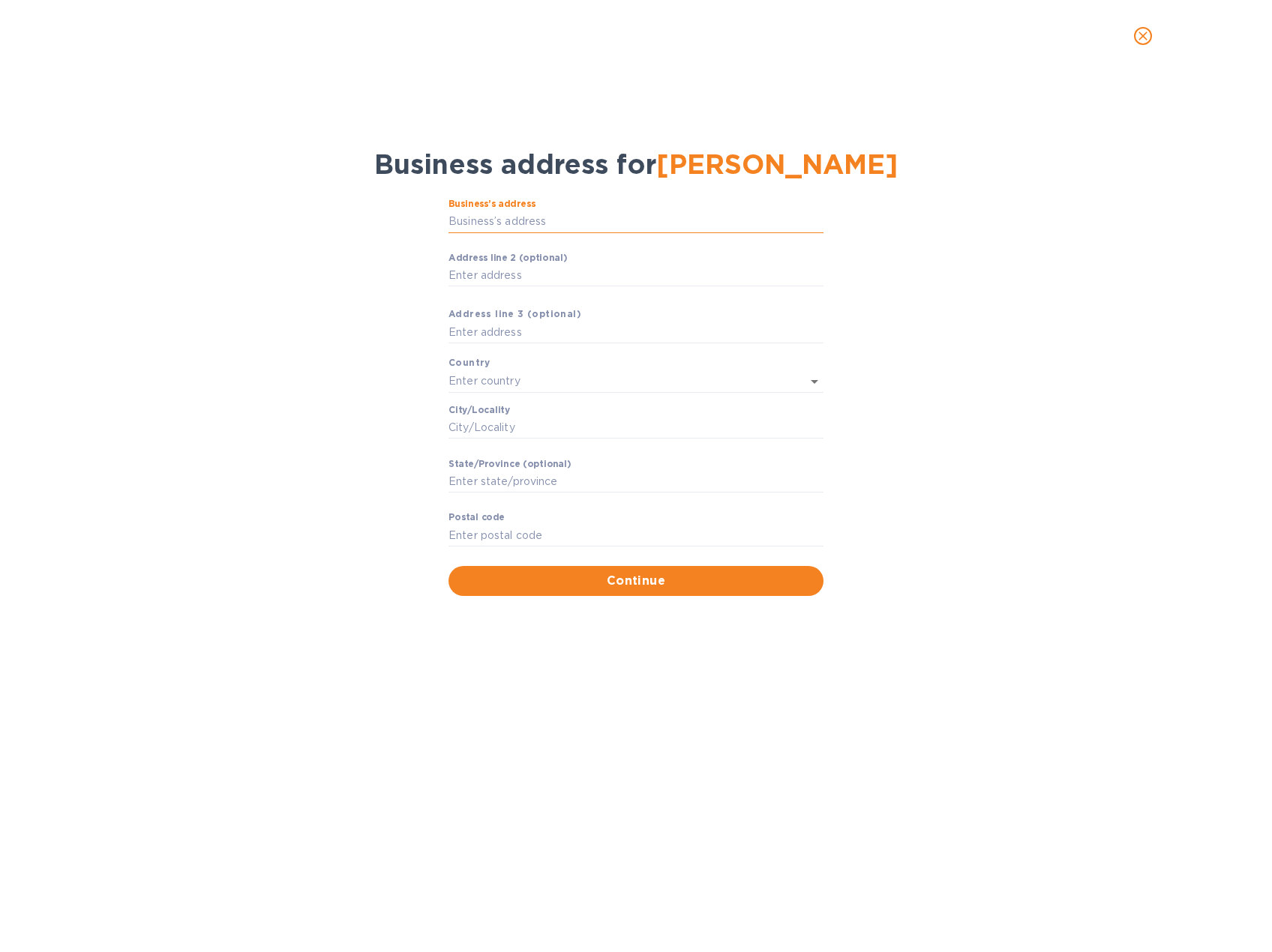
click at [548, 223] on input "Business’s аddress" at bounding box center [636, 221] width 375 height 22
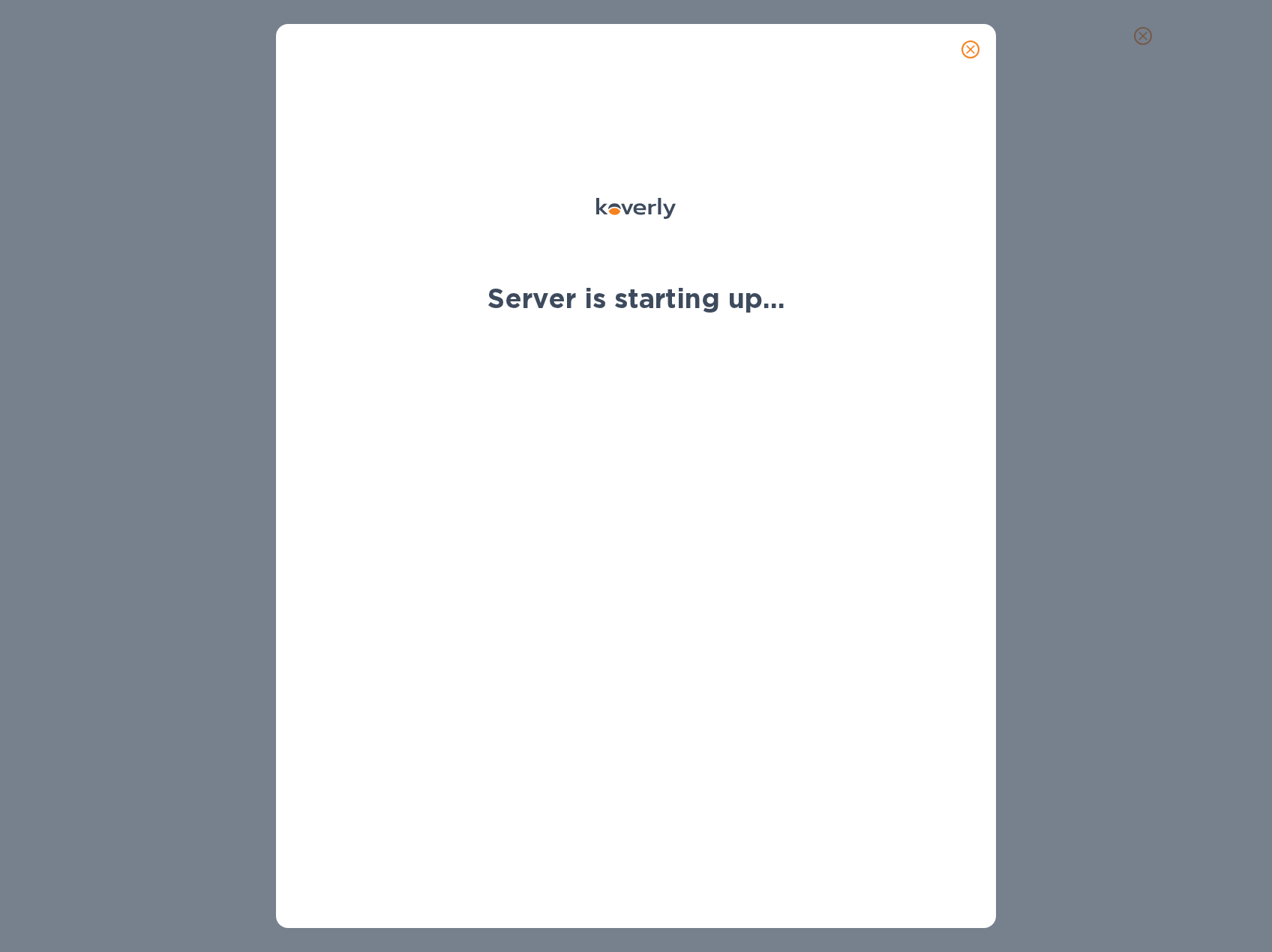
click at [968, 46] on icon "close" at bounding box center [970, 49] width 9 height 9
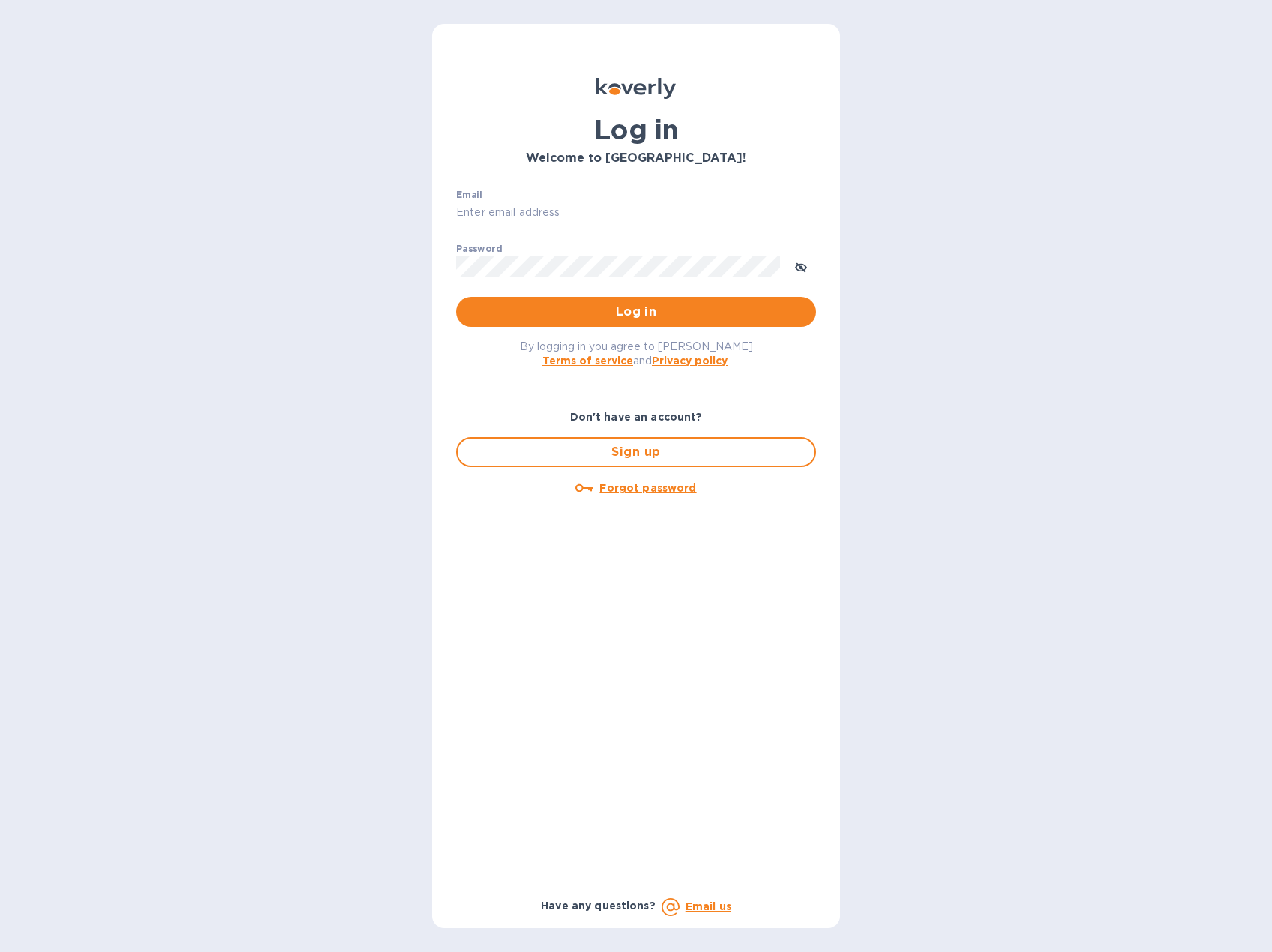
type input "bgaliquor@gmail.com"
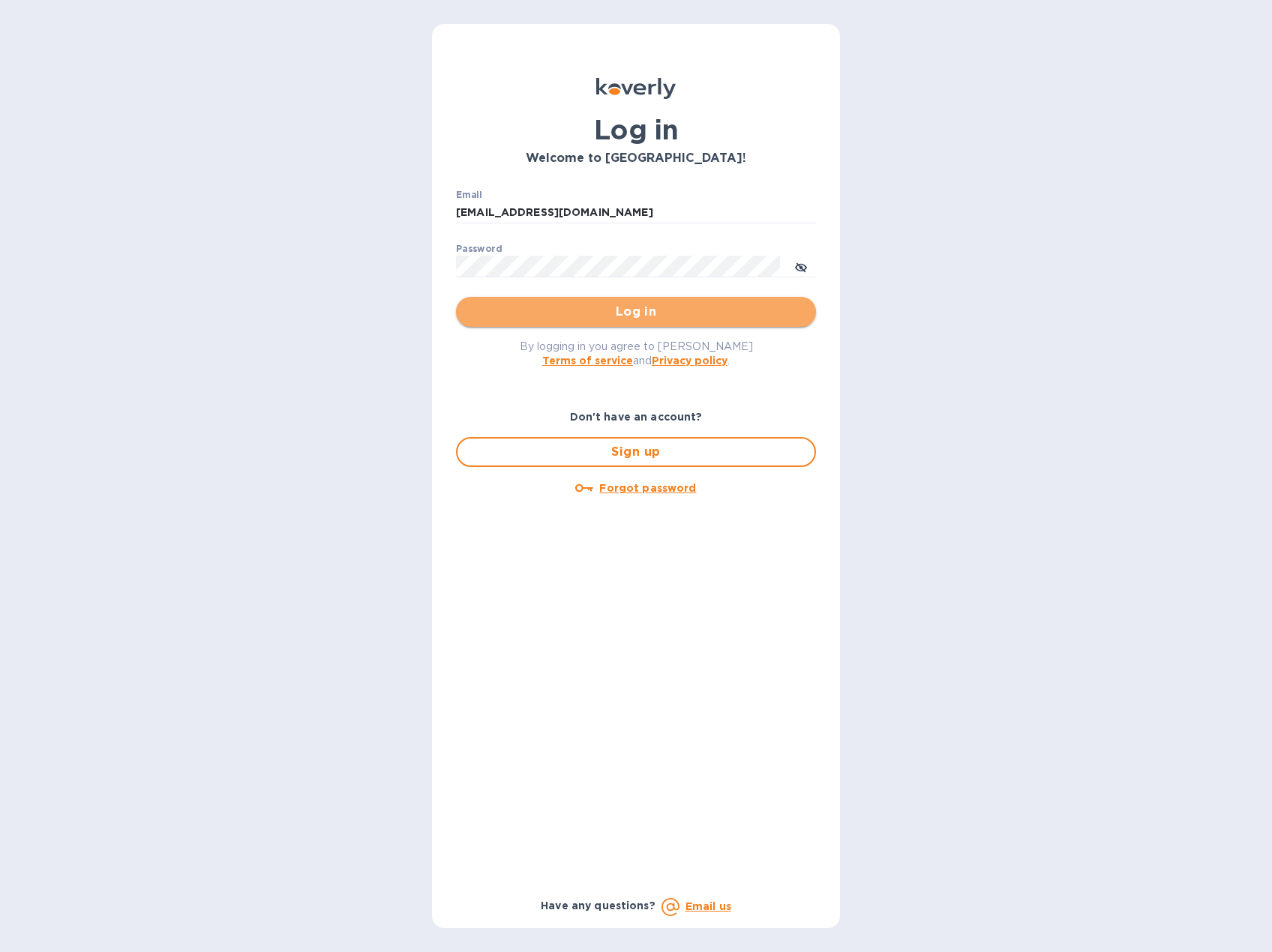
click at [659, 314] on span "Log in" at bounding box center [636, 312] width 336 height 18
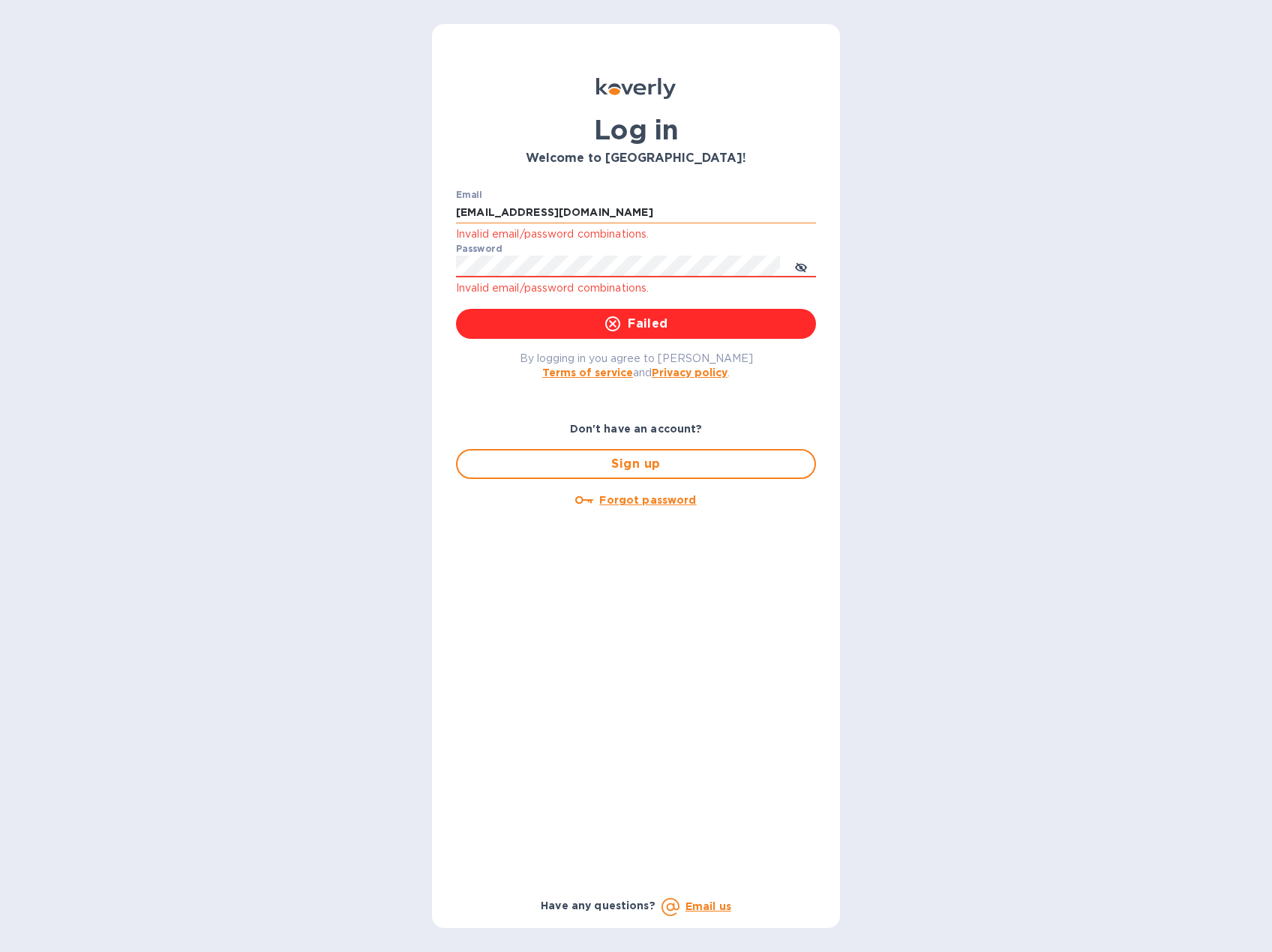
click at [645, 215] on input "bgaliquor@gmail.com" at bounding box center [636, 212] width 360 height 22
click at [585, 326] on span "Log in" at bounding box center [636, 323] width 336 height 18
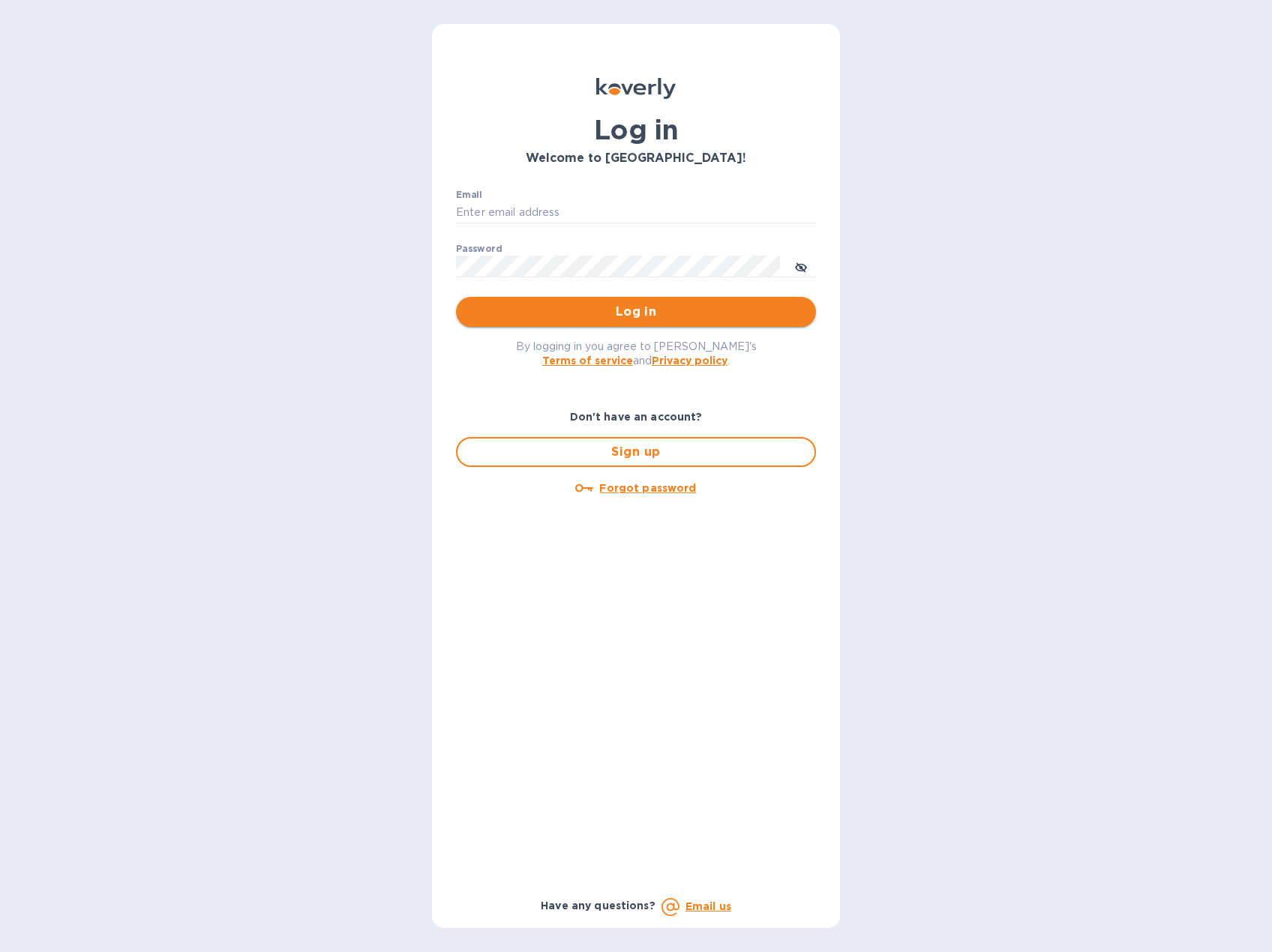
type input "[EMAIL_ADDRESS][DOMAIN_NAME]"
click at [602, 314] on span "Log in" at bounding box center [636, 312] width 336 height 18
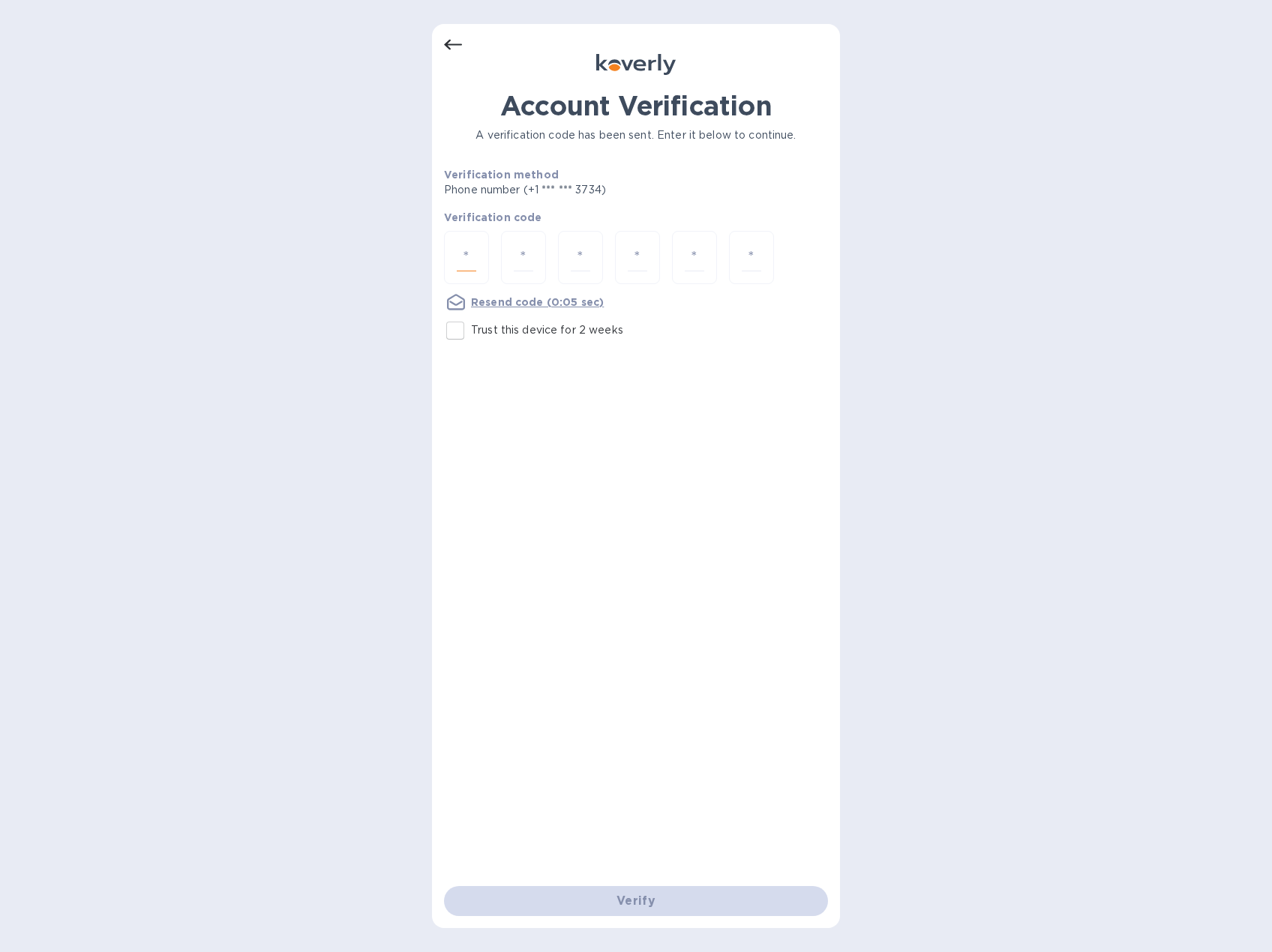
click at [468, 253] on input "number" at bounding box center [466, 257] width 19 height 28
type input "2"
type input "7"
type input "1"
type input "6"
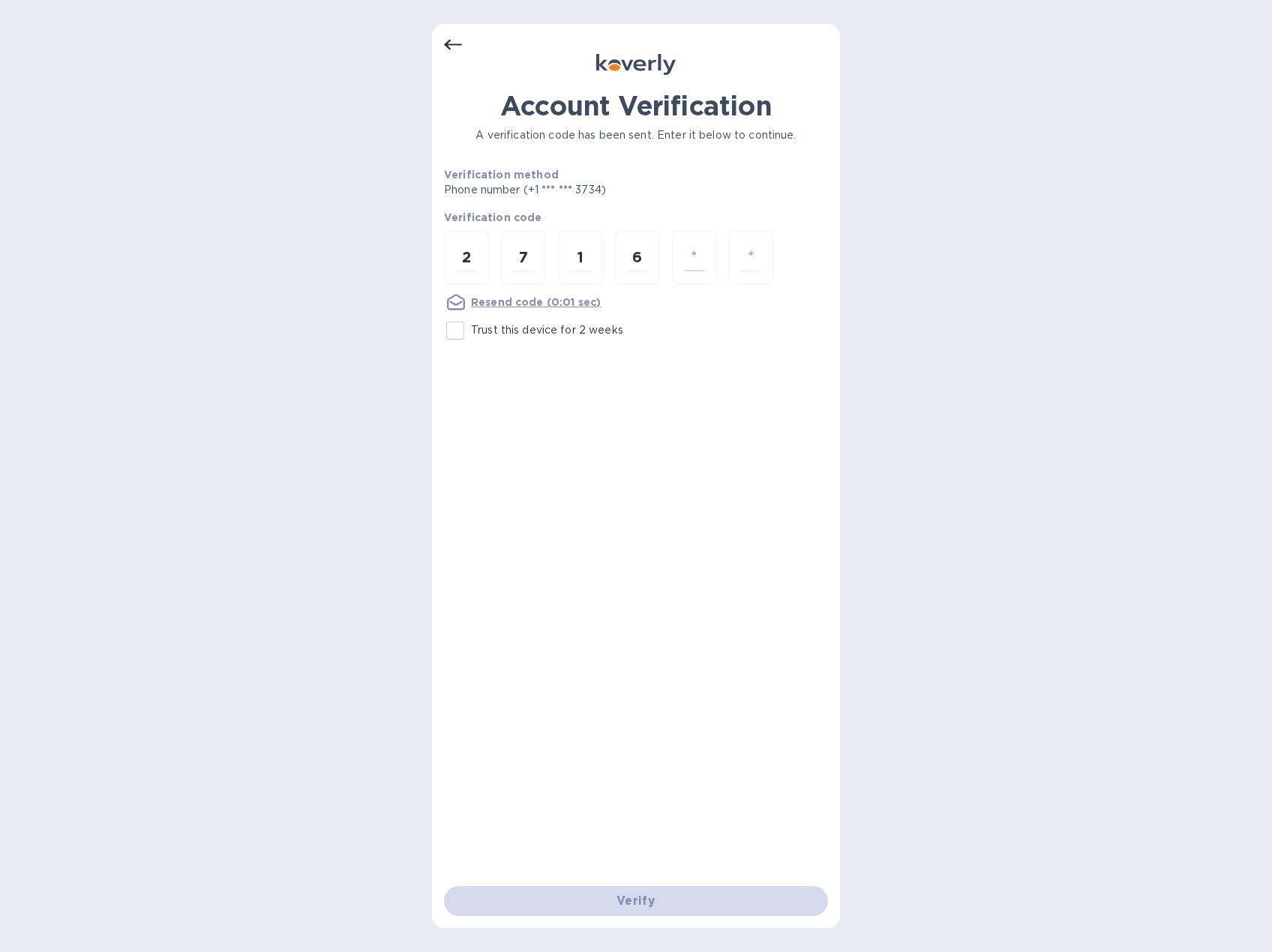
type input "6"
type input "8"
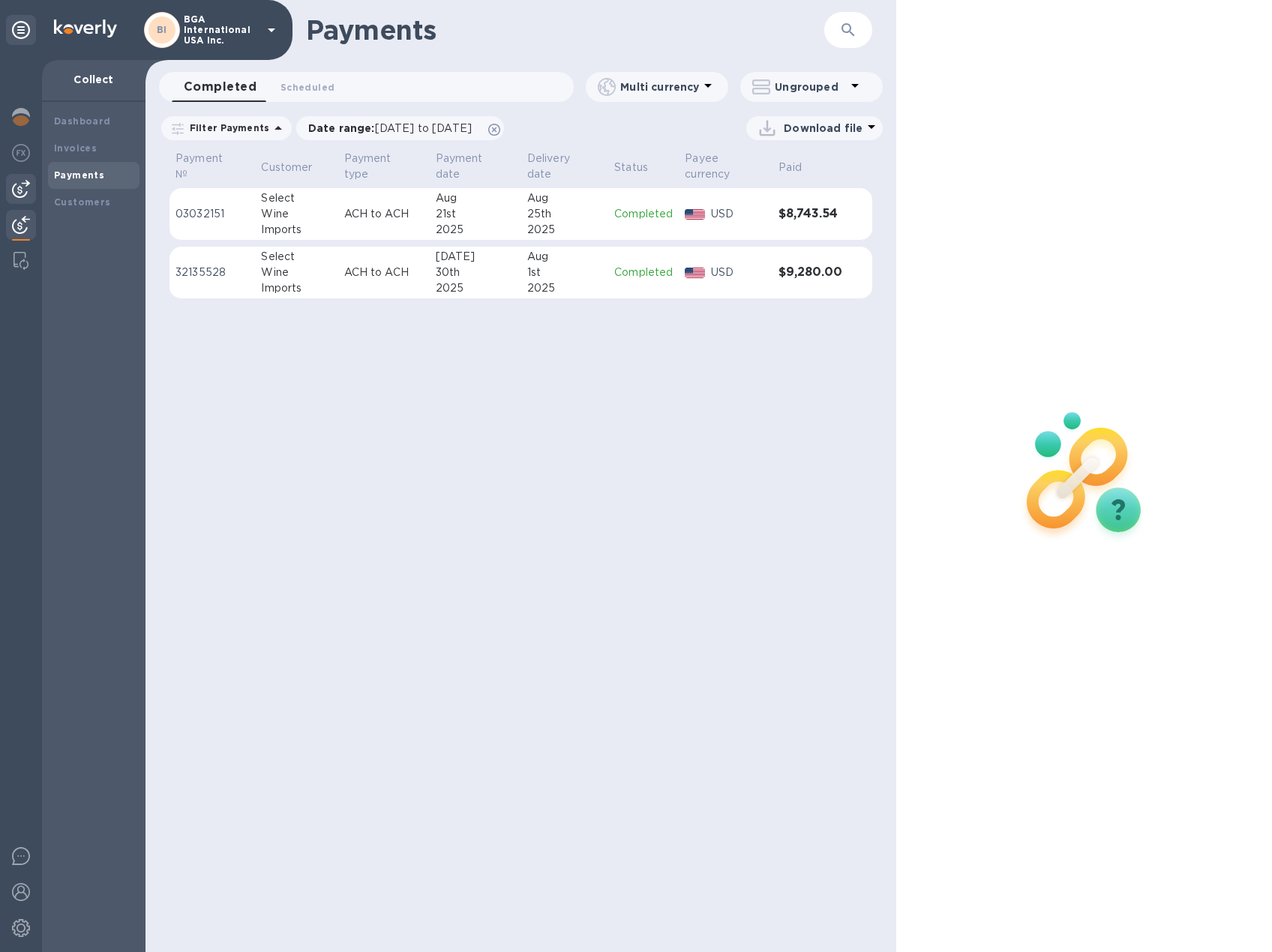
click at [15, 191] on img at bounding box center [20, 188] width 18 height 18
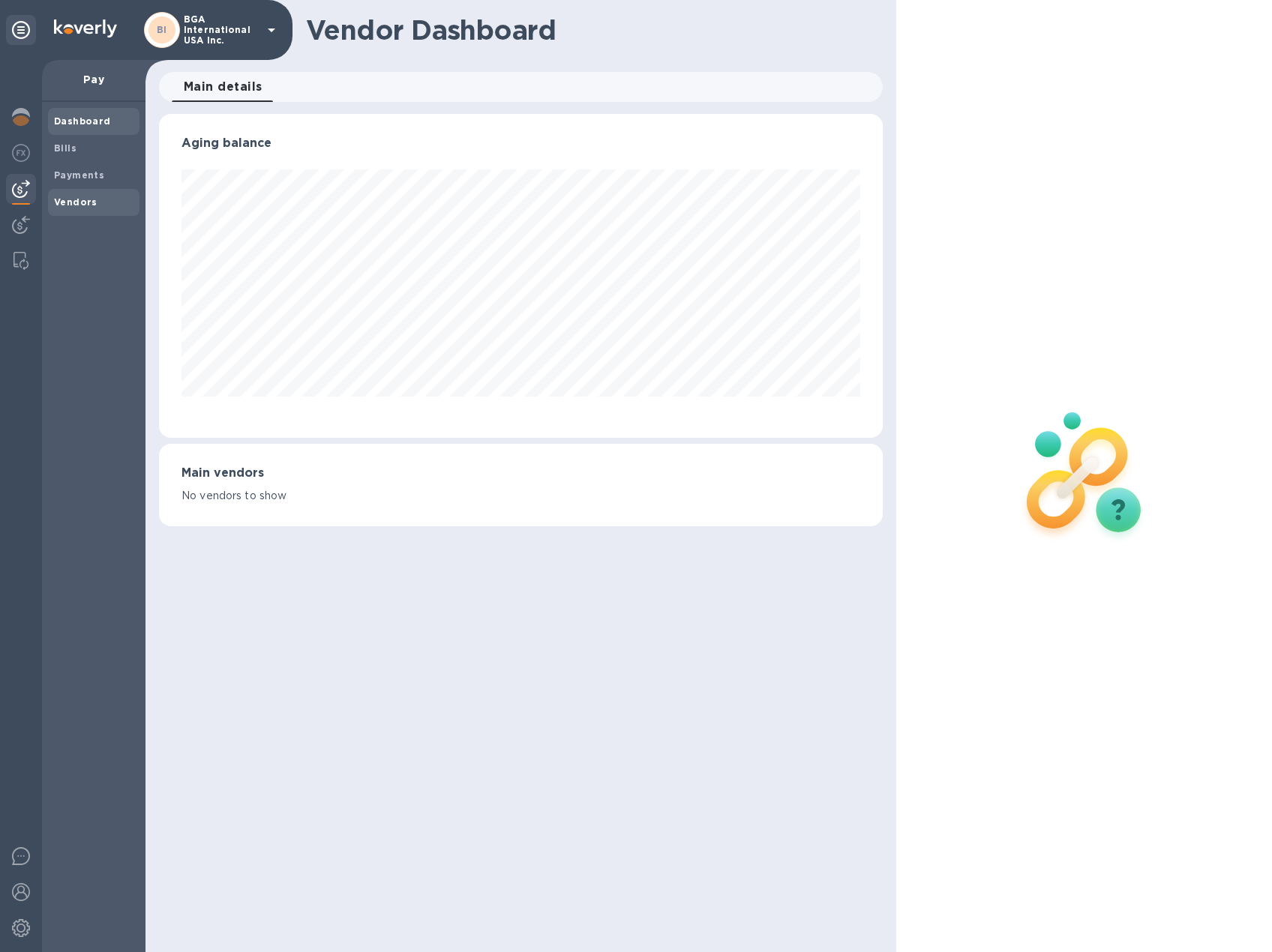
scroll to position [324, 723]
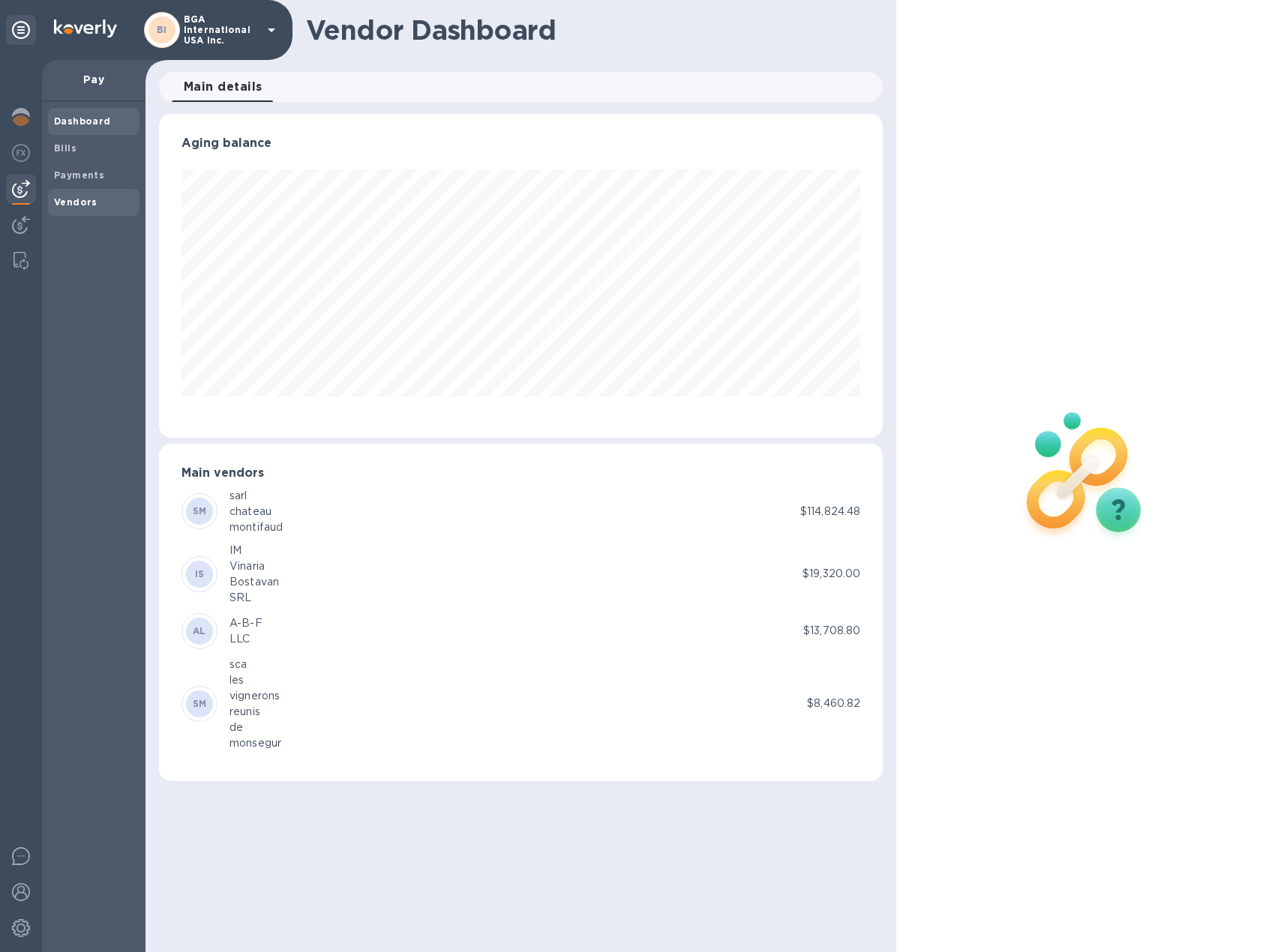
click at [72, 203] on b "Vendors" at bounding box center [75, 202] width 43 height 12
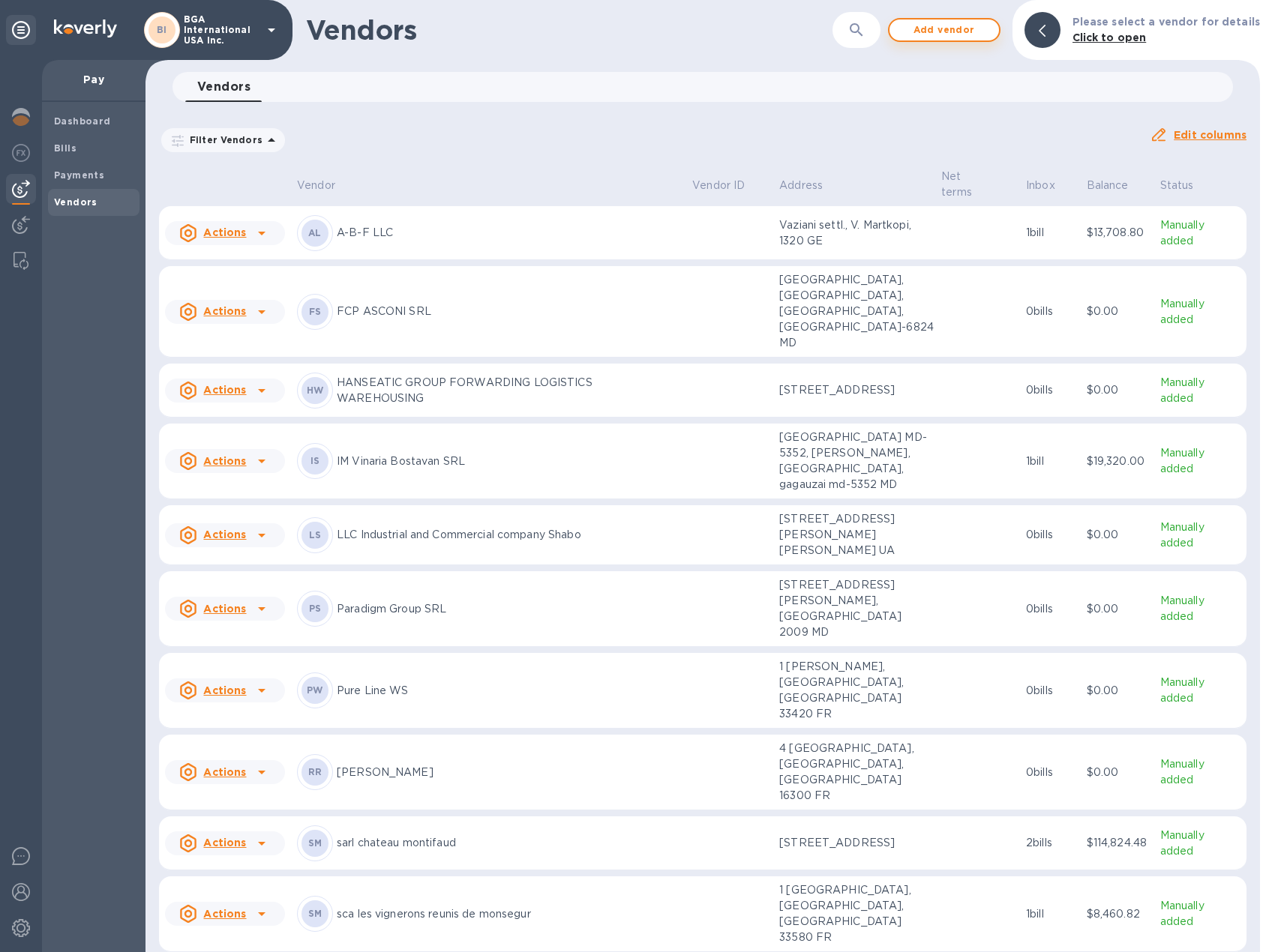
click at [970, 29] on span "Add vendor" at bounding box center [945, 30] width 86 height 18
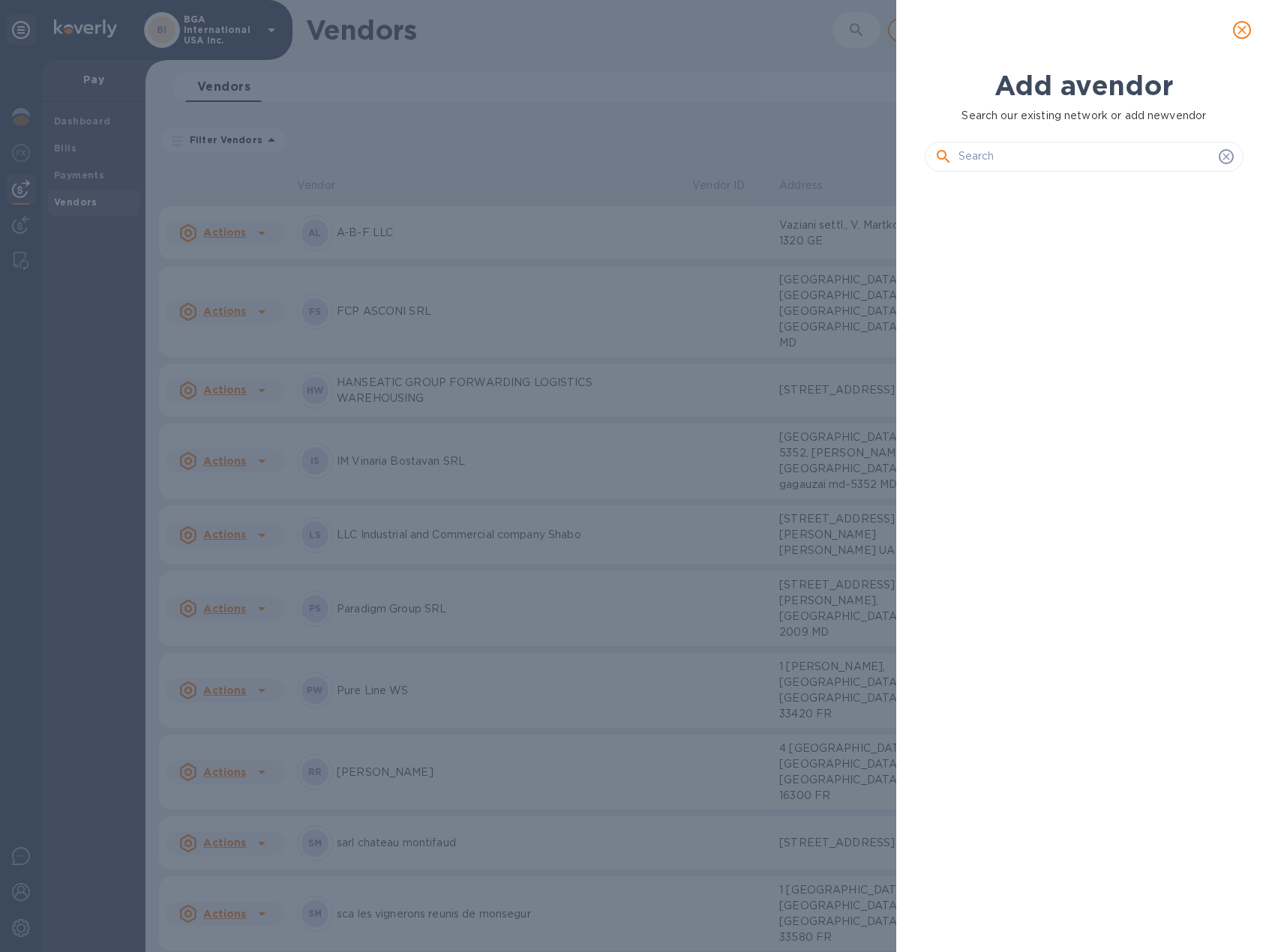
scroll to position [717, 325]
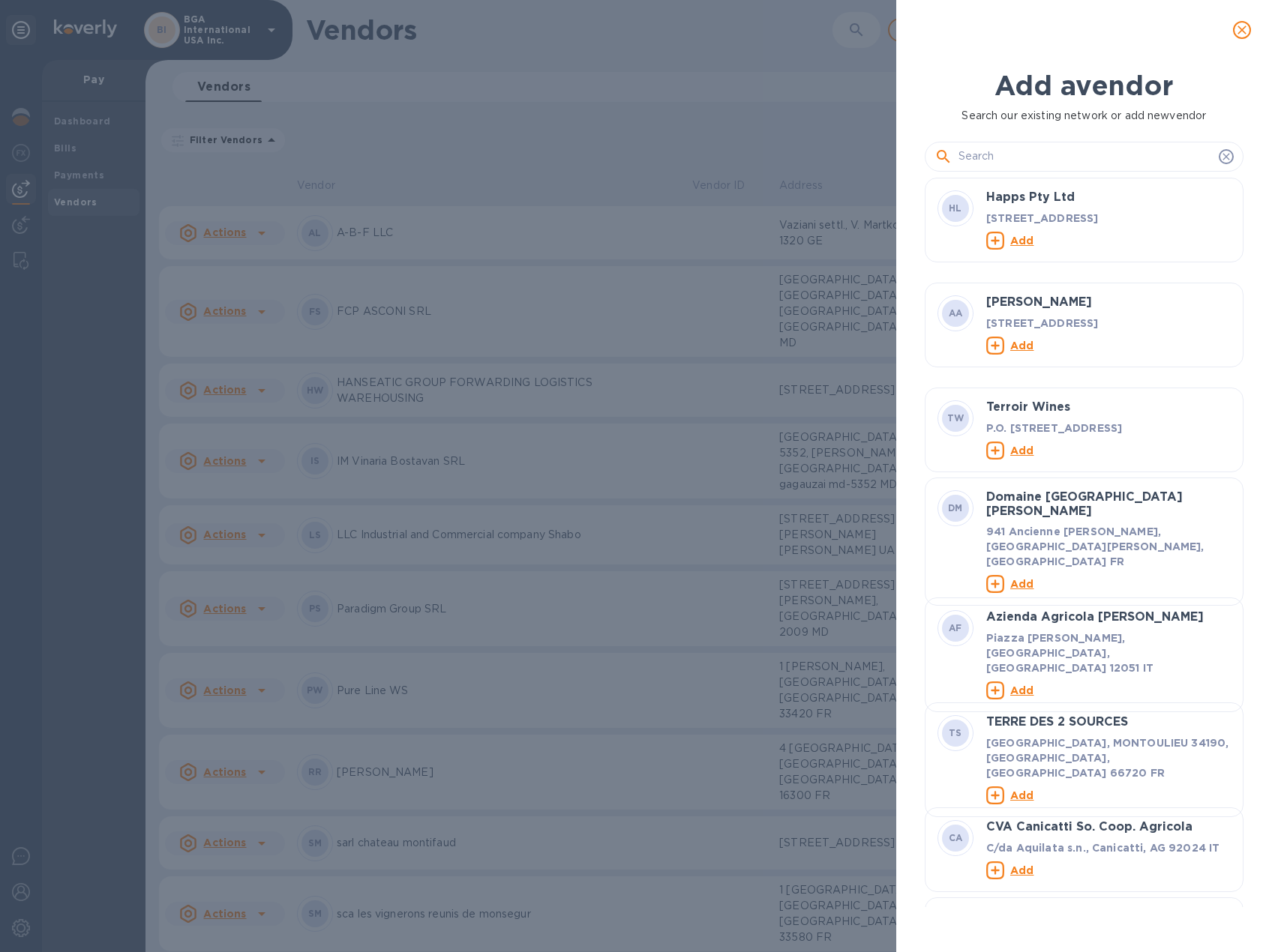
click at [1016, 153] on input "text" at bounding box center [1086, 156] width 254 height 22
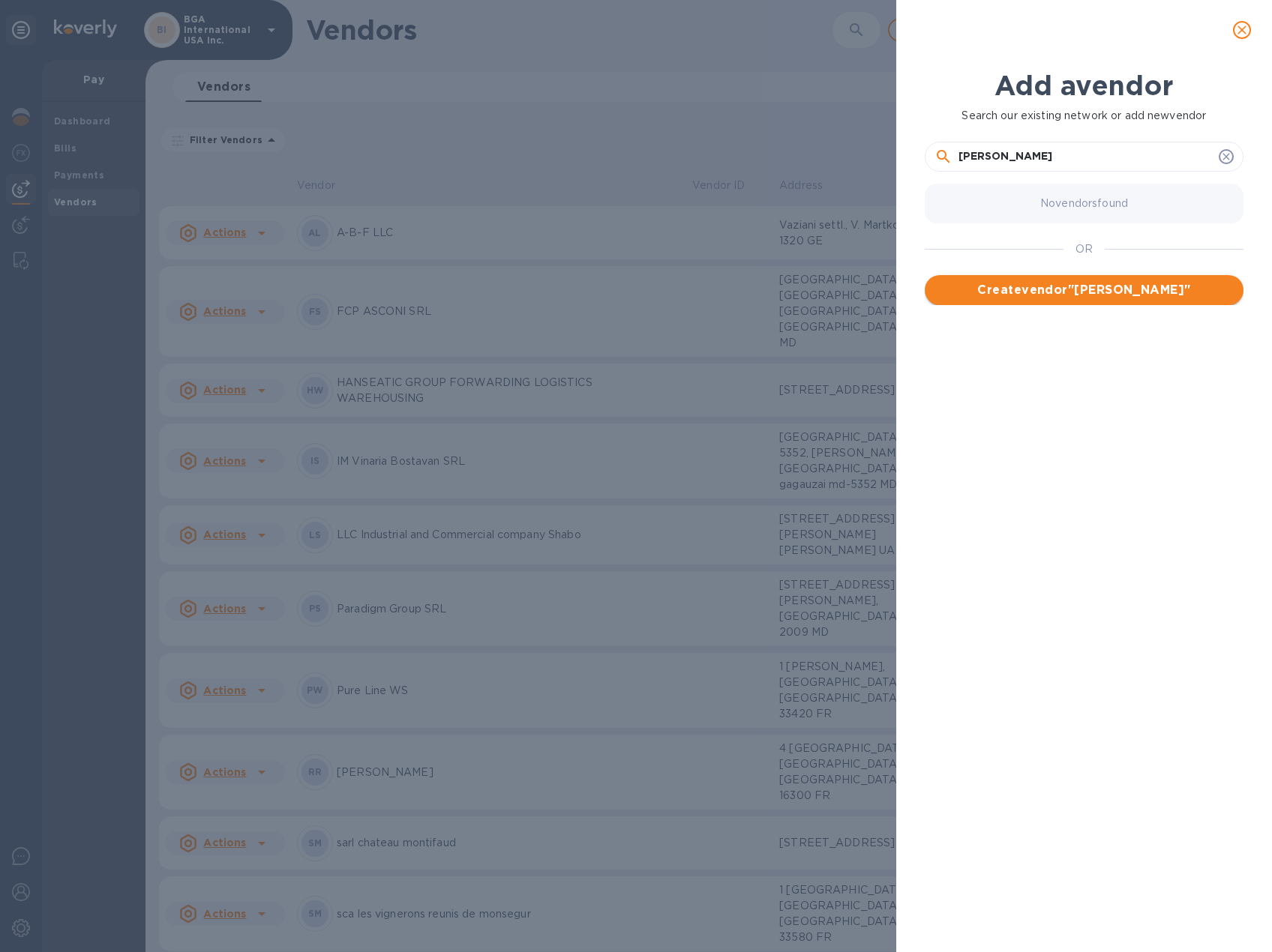
type input "[PERSON_NAME]"
click at [1153, 289] on span "Create vendor " [PERSON_NAME] "" at bounding box center [1084, 290] width 295 height 18
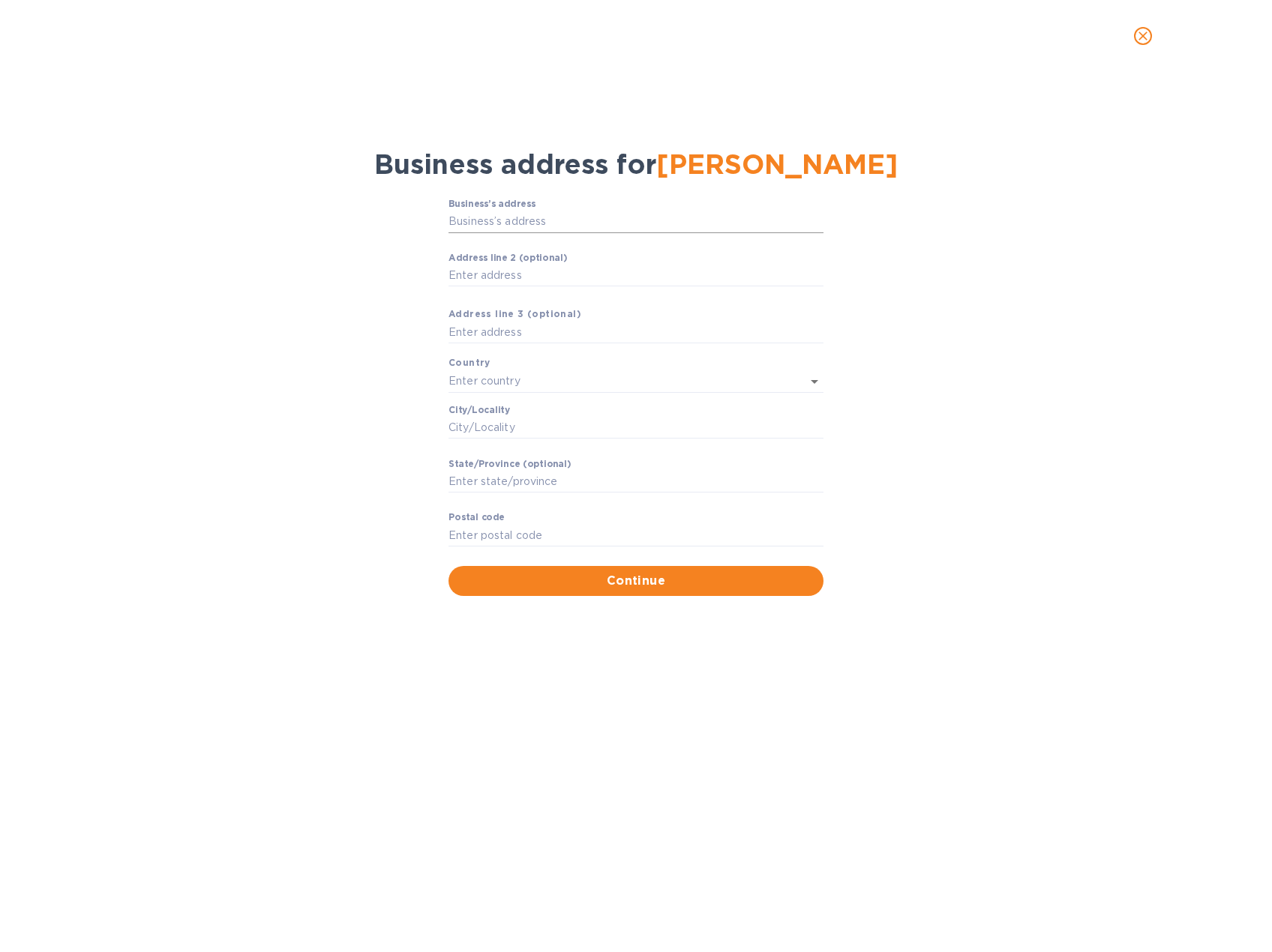
click at [509, 221] on input "Business’s аddress" at bounding box center [636, 221] width 375 height 22
type input "bd.renasterii nr.44 ap.1"
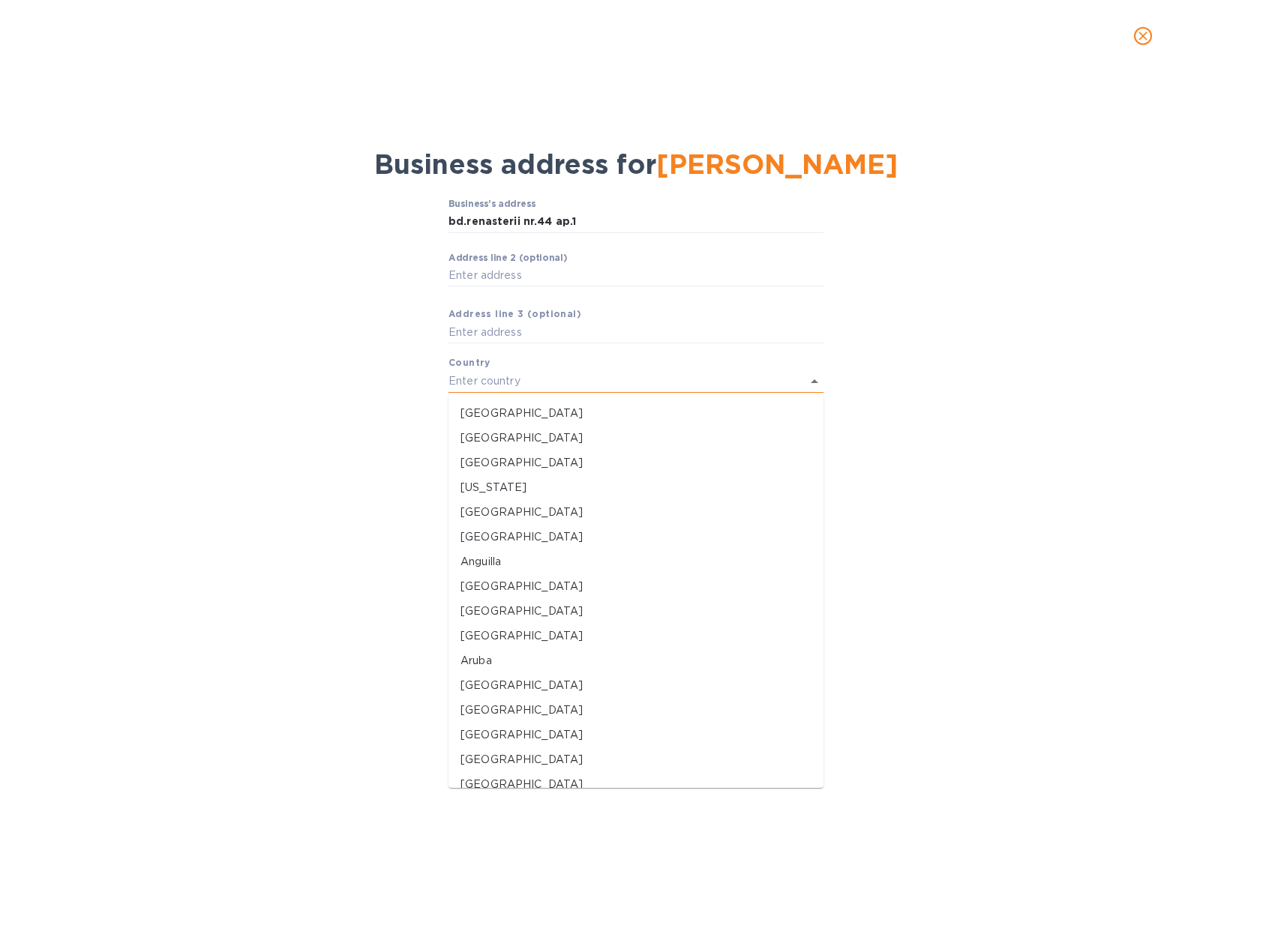
click at [505, 384] on input "text" at bounding box center [614, 381] width 333 height 22
click at [490, 727] on p "[GEOGRAPHIC_DATA]" at bounding box center [636, 732] width 351 height 15
type input "[GEOGRAPHIC_DATA]"
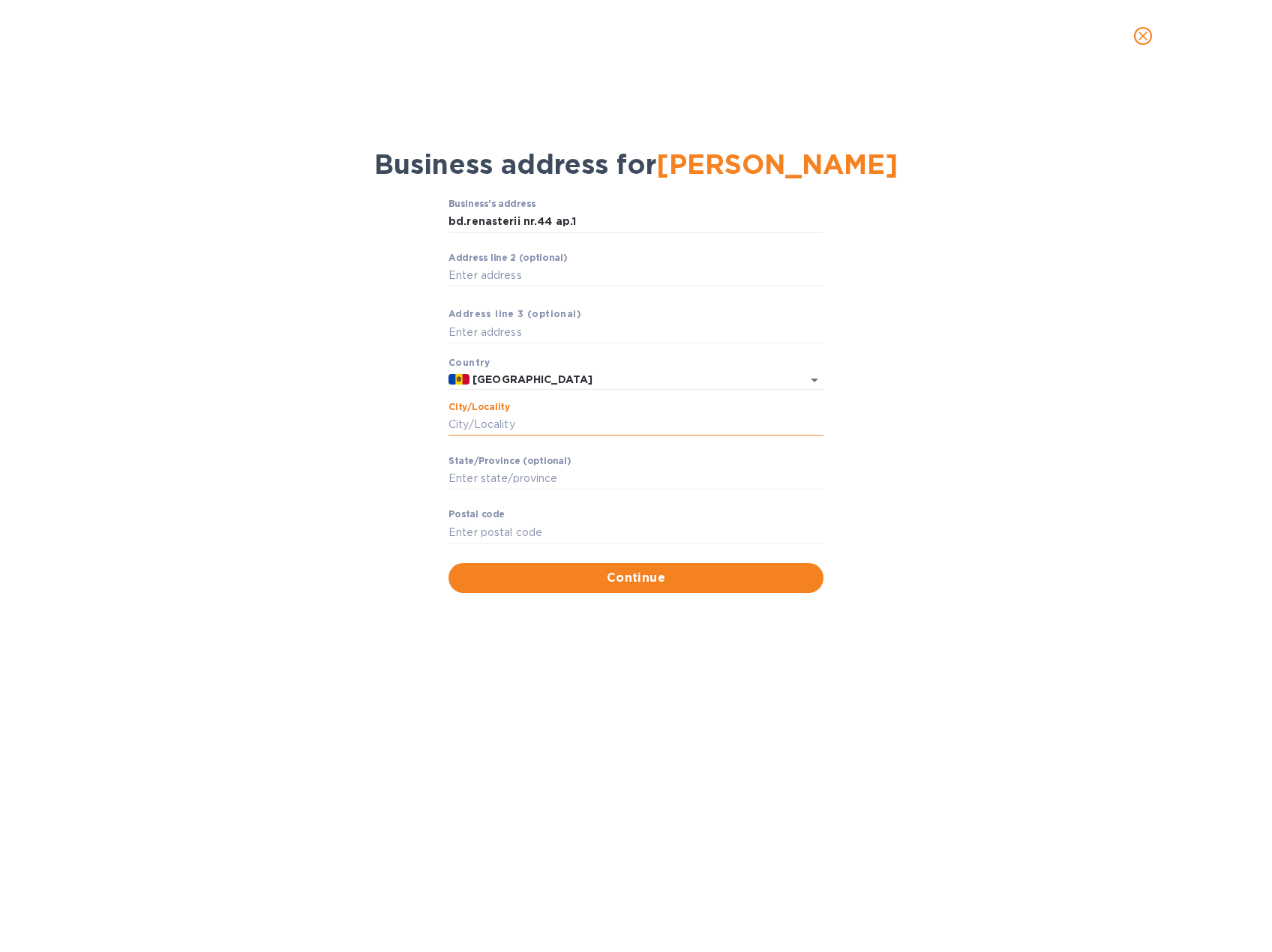
click at [520, 424] on input "Сity/Locаlity" at bounding box center [636, 425] width 375 height 22
type input "chisinau"
click at [491, 532] on input "Pоstal cоde" at bounding box center [636, 532] width 375 height 22
type input "md2024"
click at [730, 579] on span "Continue" at bounding box center [636, 577] width 351 height 18
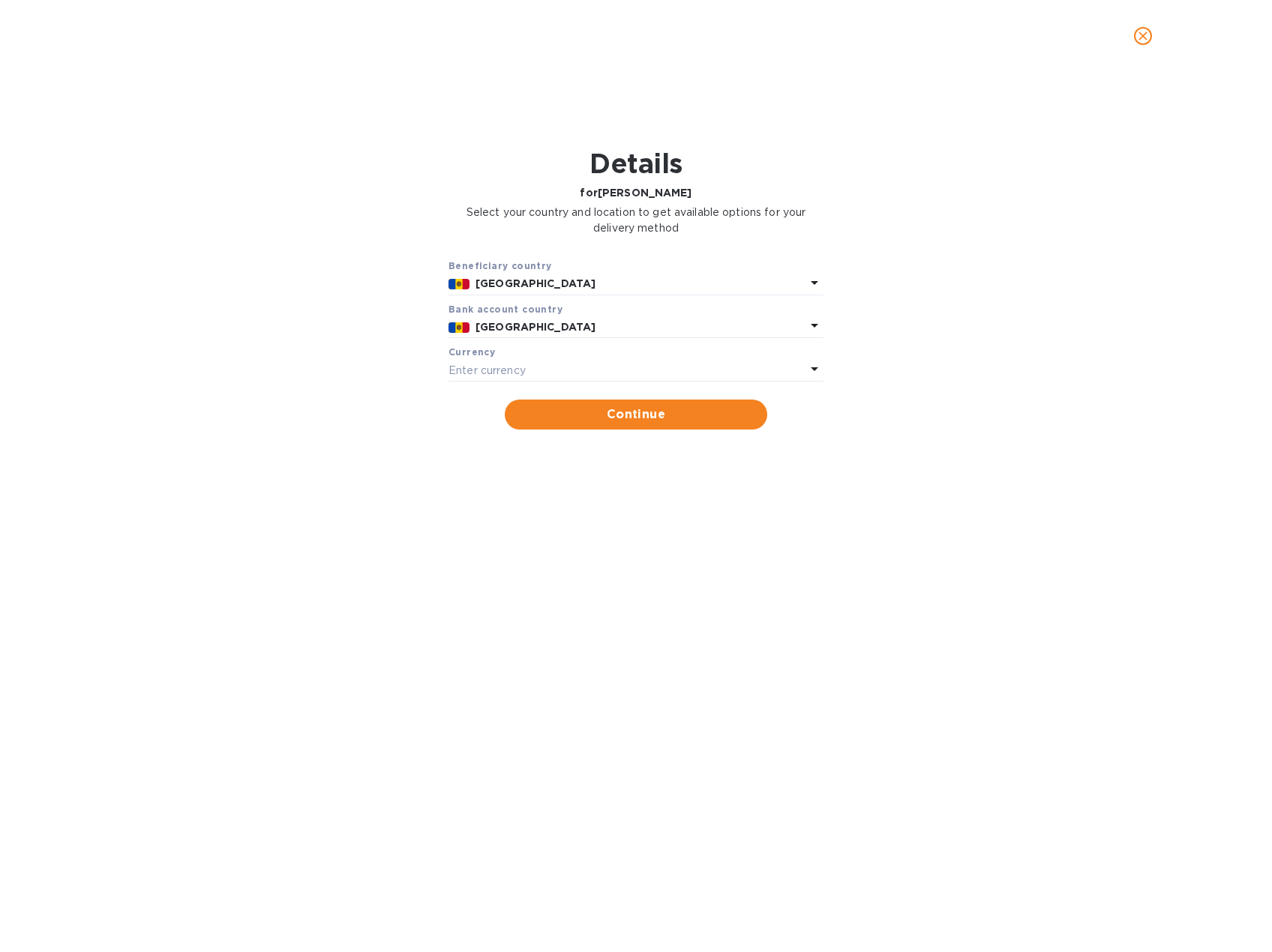
click at [820, 292] on icon at bounding box center [814, 282] width 18 height 18
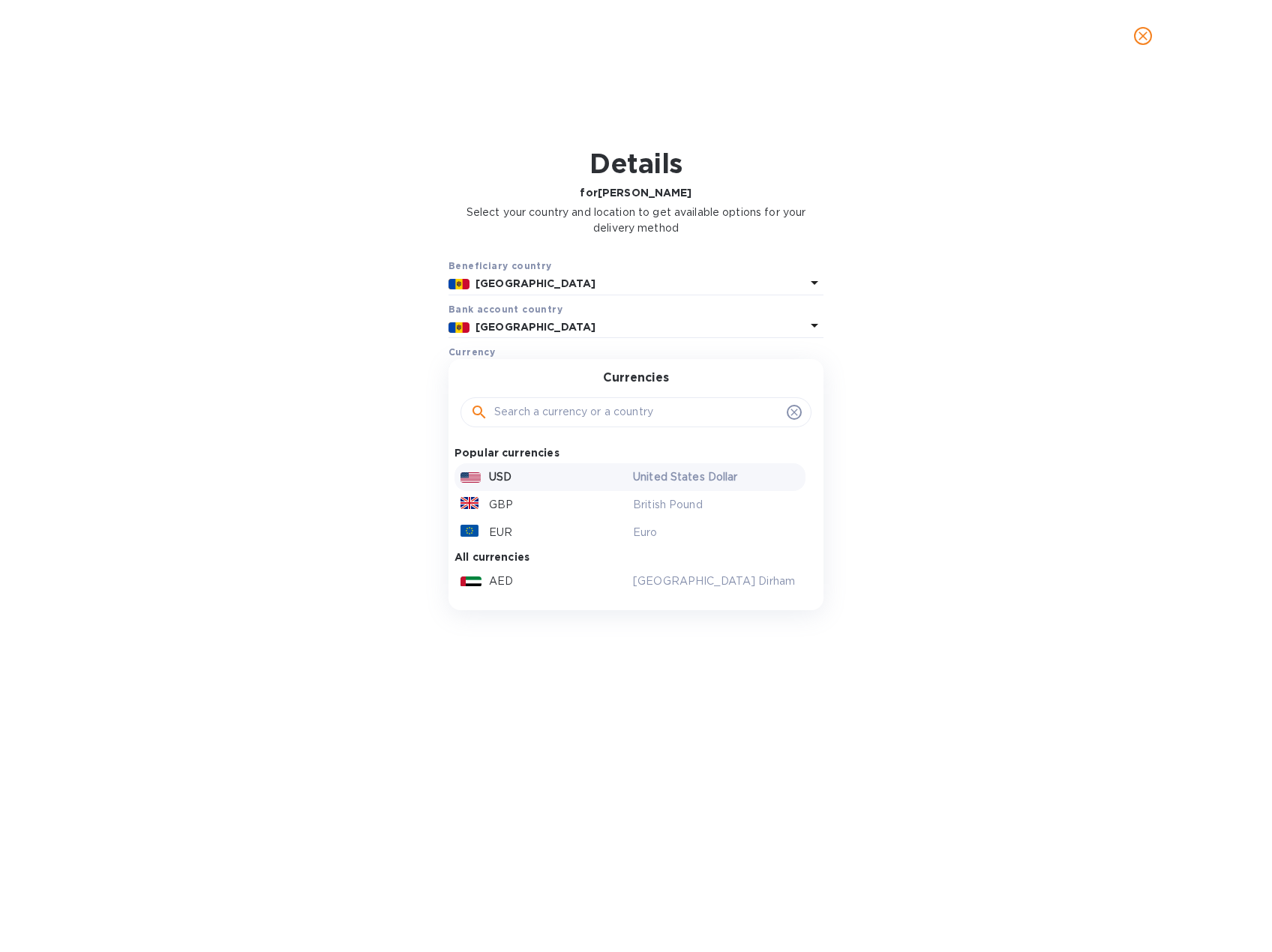
click at [502, 472] on p "USD" at bounding box center [499, 477] width 22 height 15
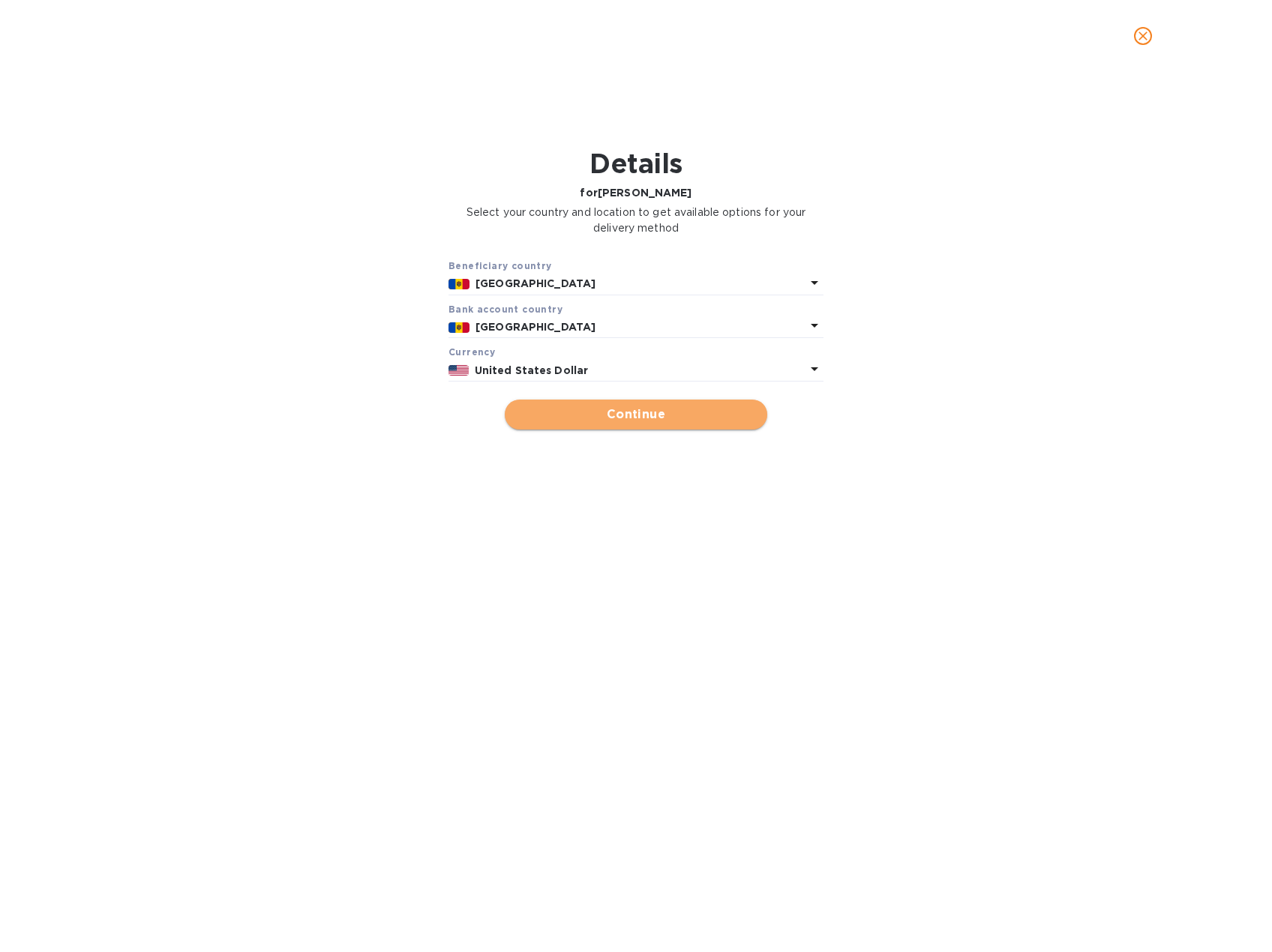
click at [618, 407] on span "Continue" at bounding box center [636, 414] width 239 height 18
type input "[PERSON_NAME]"
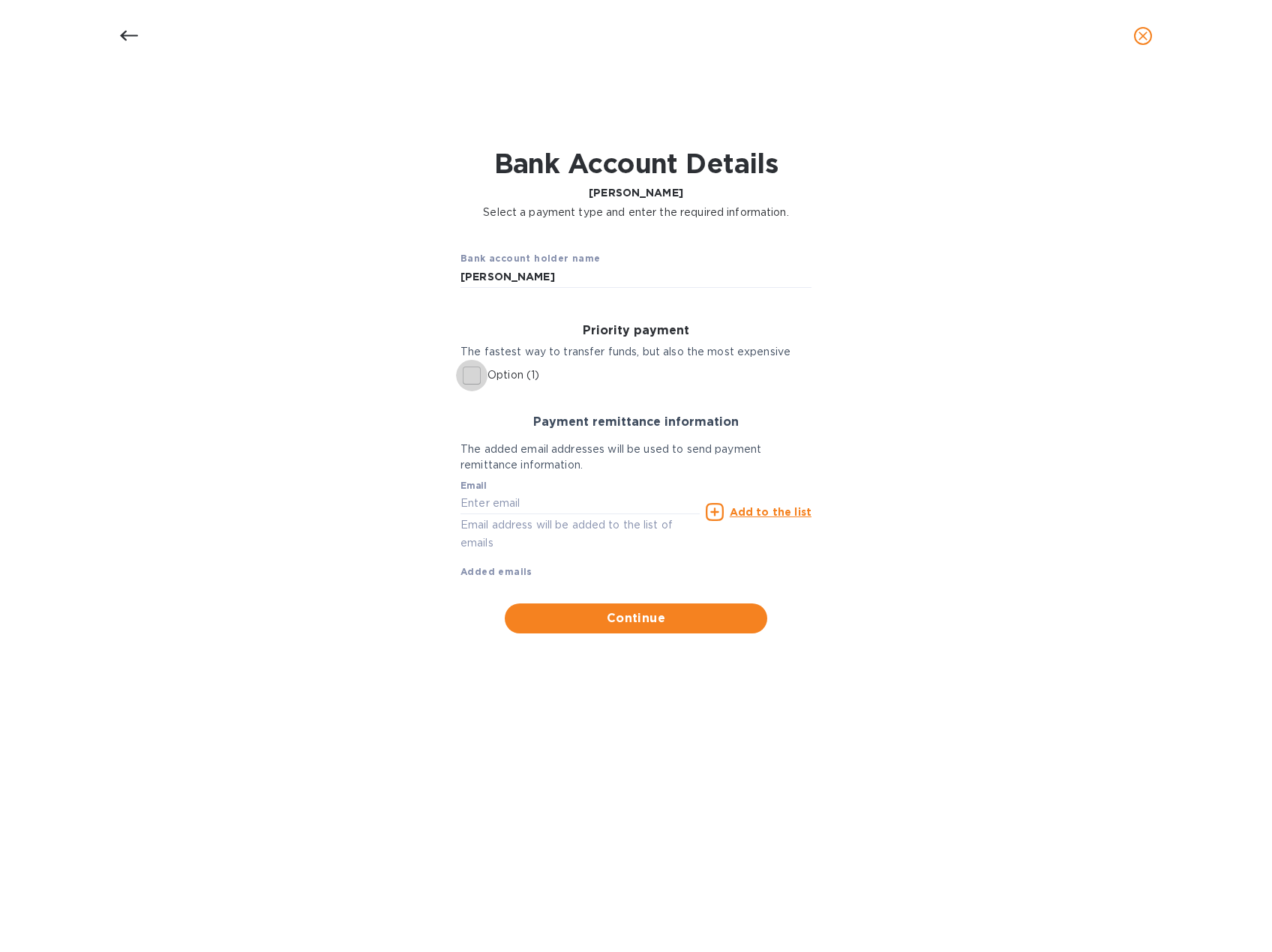
click at [473, 376] on input "Option (1)" at bounding box center [471, 376] width 32 height 32
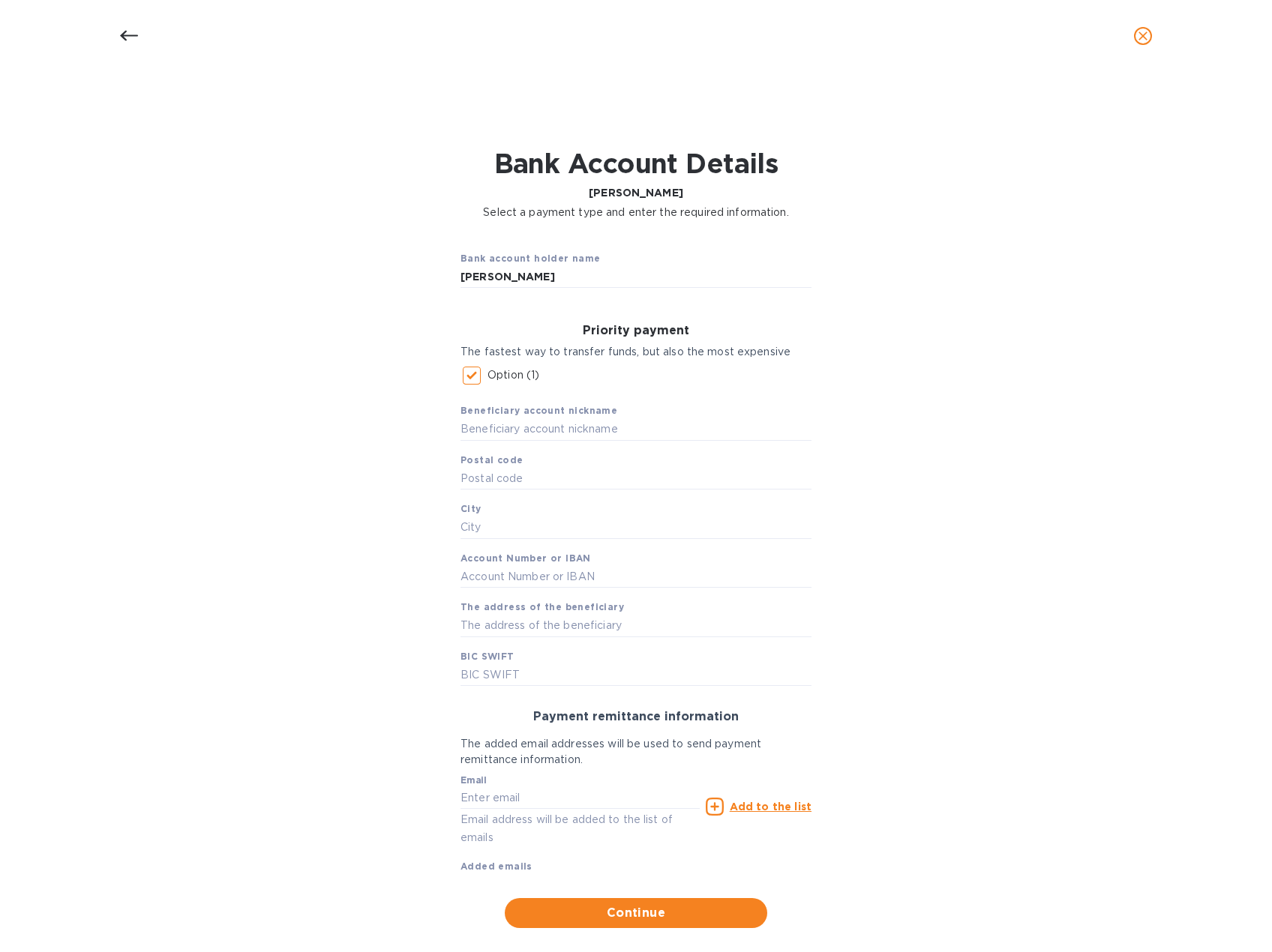
click at [468, 373] on input "Option (1)" at bounding box center [471, 376] width 32 height 32
checkbox input "false"
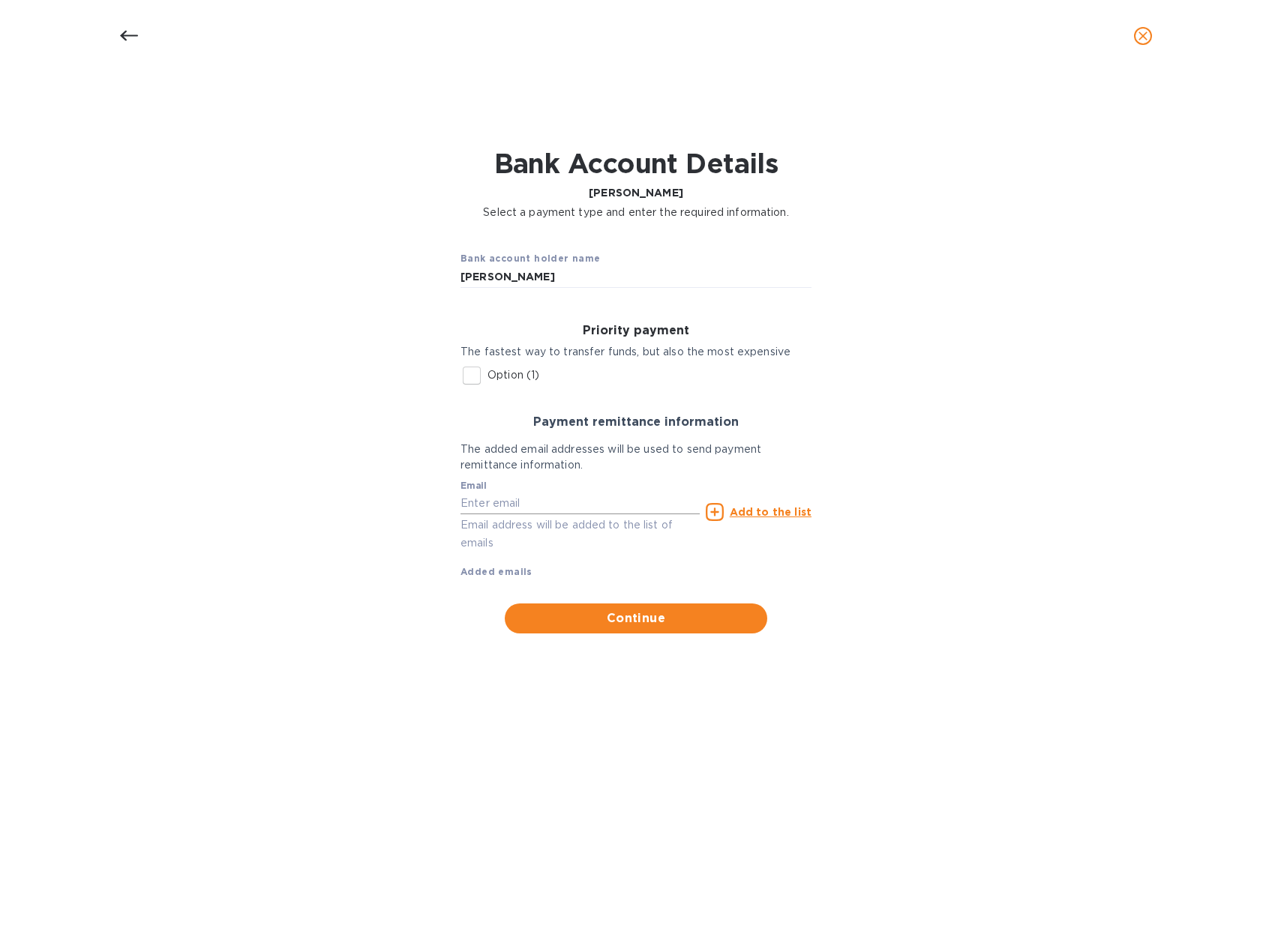
click at [526, 509] on input "text" at bounding box center [580, 503] width 240 height 22
paste input "[EMAIL_ADDRESS]"
type input "[EMAIL_ADDRESS]"
click at [795, 512] on u "Add to the list" at bounding box center [771, 512] width 82 height 12
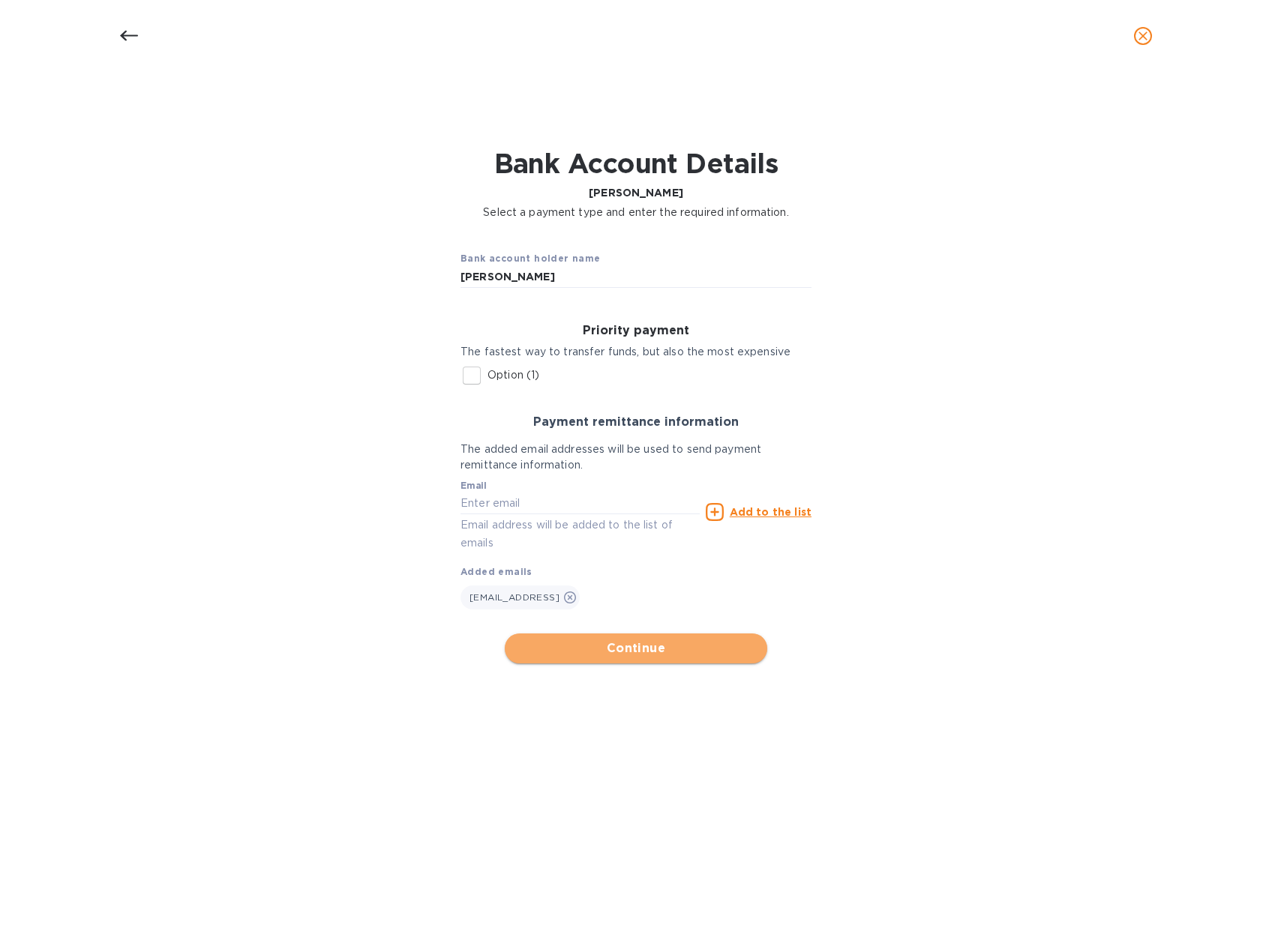
click at [708, 650] on span "Continue" at bounding box center [636, 648] width 239 height 18
click at [475, 377] on input "Option (1)" at bounding box center [471, 376] width 32 height 32
checkbox input "true"
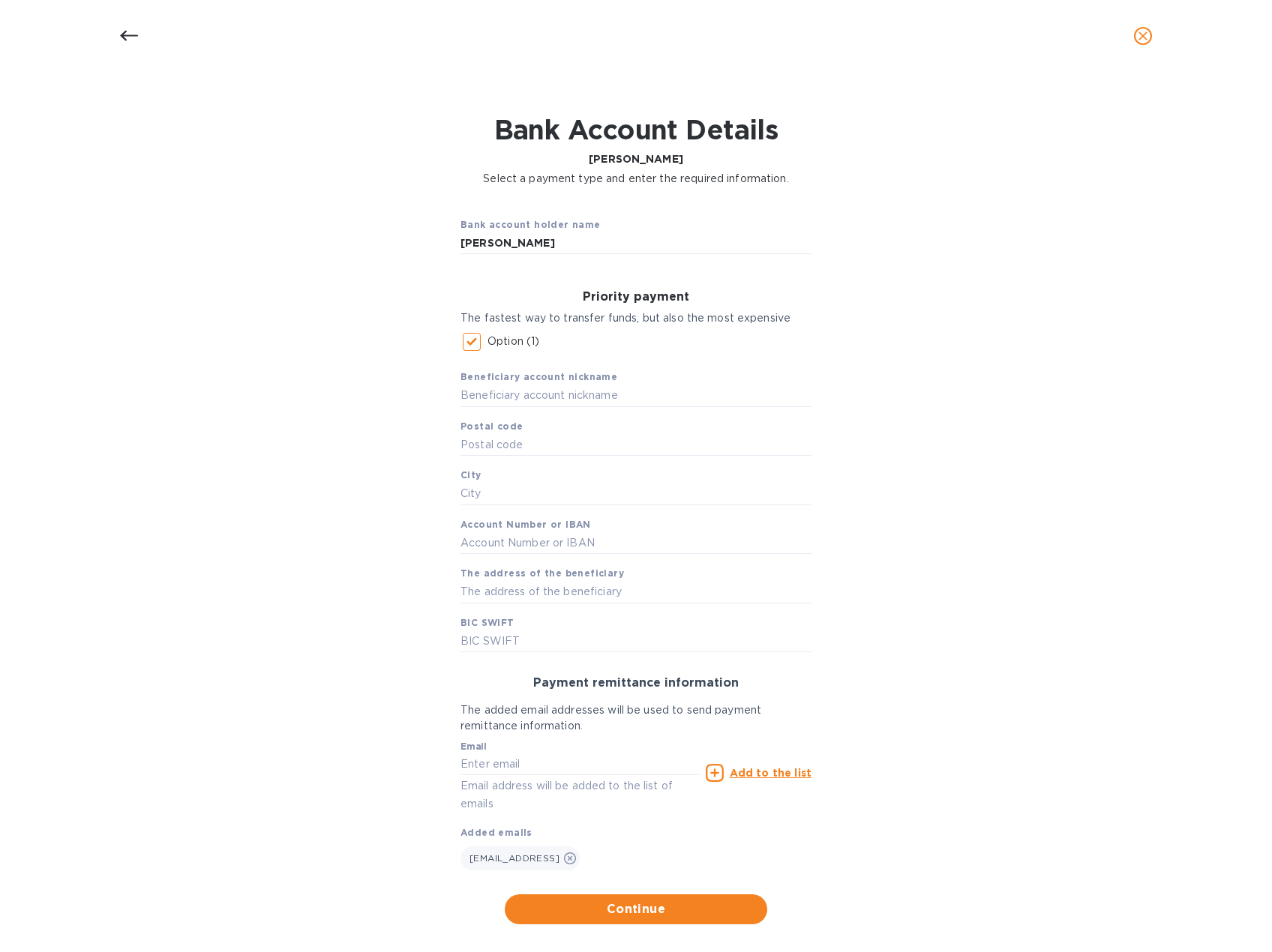
scroll to position [52, 0]
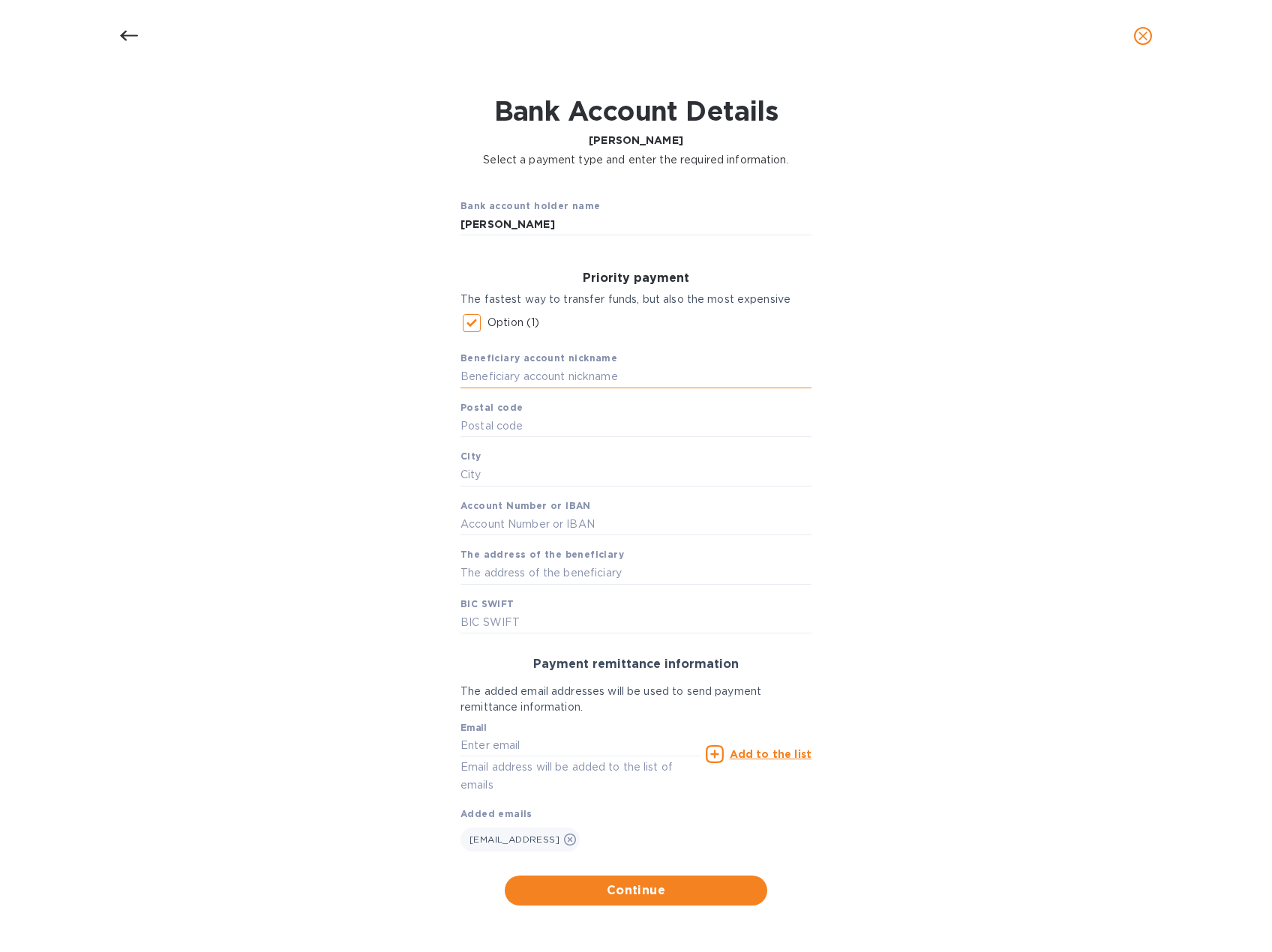
click at [566, 378] on input "text" at bounding box center [636, 377] width 351 height 22
drag, startPoint x: 548, startPoint y: 223, endPoint x: 431, endPoint y: 226, distance: 117.0
click at [431, 226] on div "Bank account holder name [PERSON_NAME] Priority payment The fastest way to tran…" at bounding box center [636, 546] width 1233 height 738
click at [484, 368] on input "text" at bounding box center [636, 377] width 351 height 22
paste input "[PERSON_NAME]"
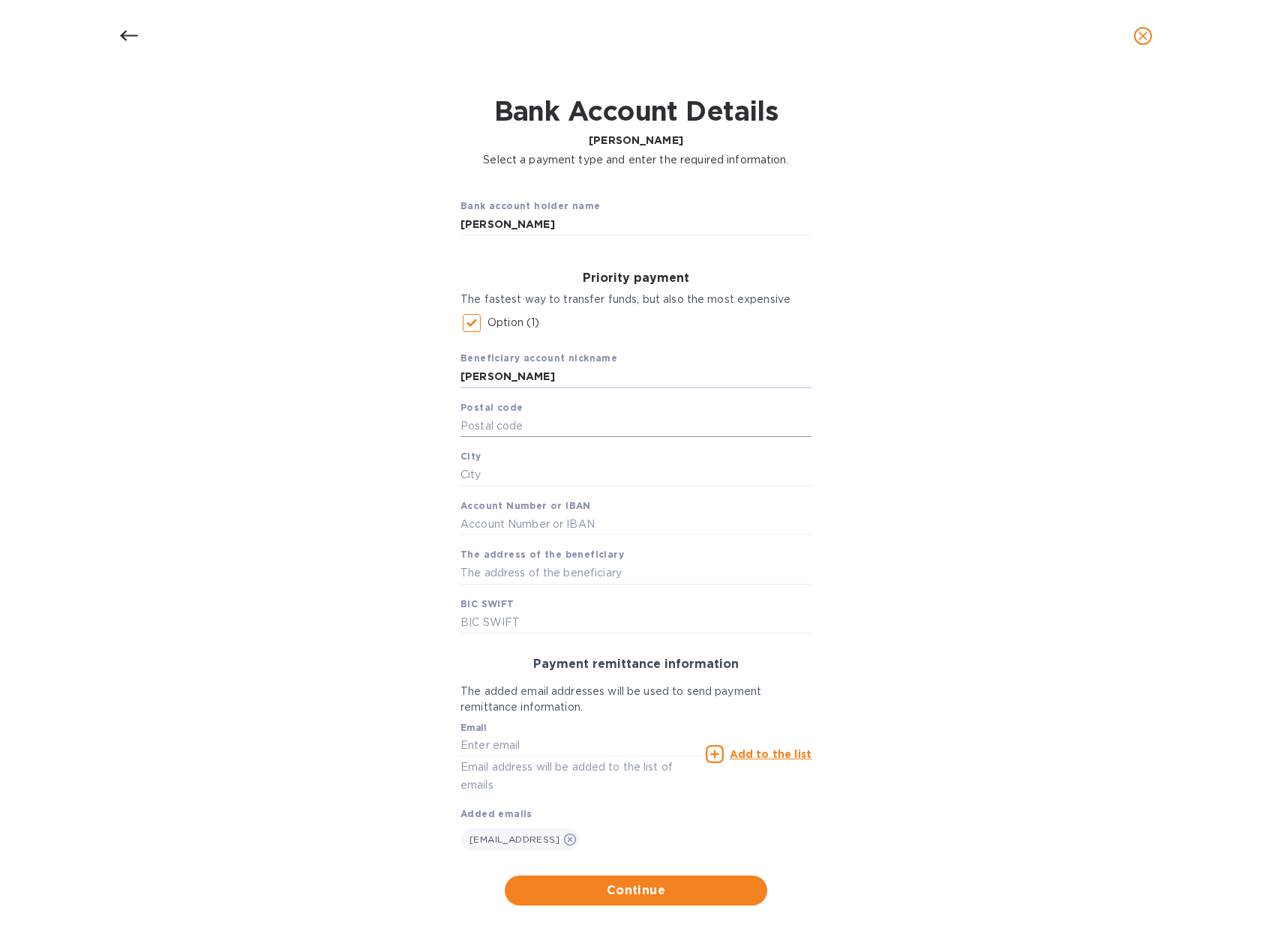
type input "[PERSON_NAME]"
click at [500, 424] on input "text" at bounding box center [636, 425] width 351 height 22
type input "md2024"
click at [492, 479] on input "text" at bounding box center [636, 475] width 351 height 22
type input "chisinau"
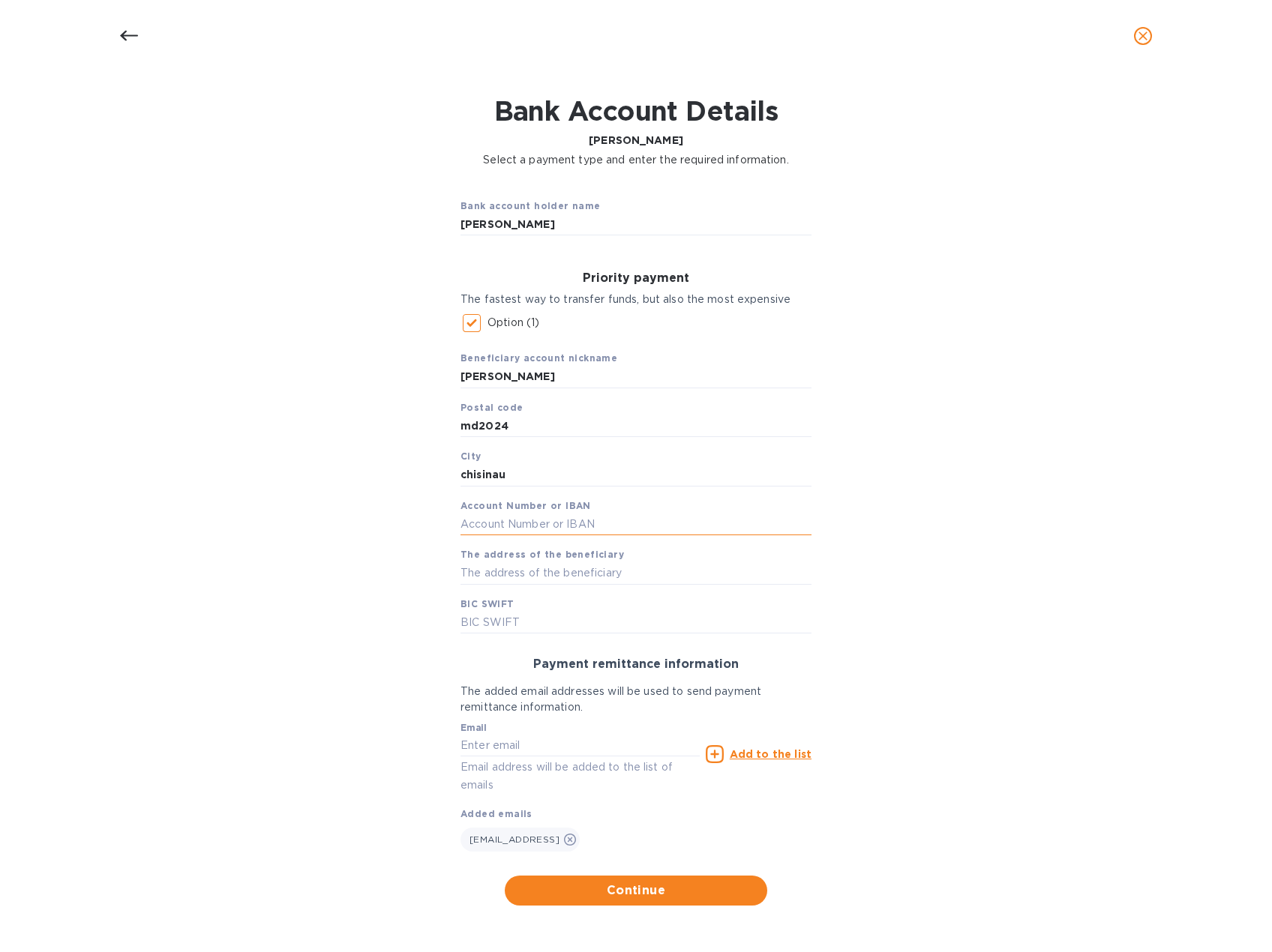
click at [489, 525] on input "text" at bounding box center [636, 523] width 351 height 22
click at [562, 525] on input "md40ag0" at bounding box center [636, 523] width 351 height 22
type input "[FINANCIAL_ID]"
click at [566, 573] on input "text" at bounding box center [636, 573] width 351 height 22
click at [868, 562] on div "Bank account holder name [PERSON_NAME] Priority payment The fastest way to tran…" at bounding box center [636, 546] width 1233 height 738
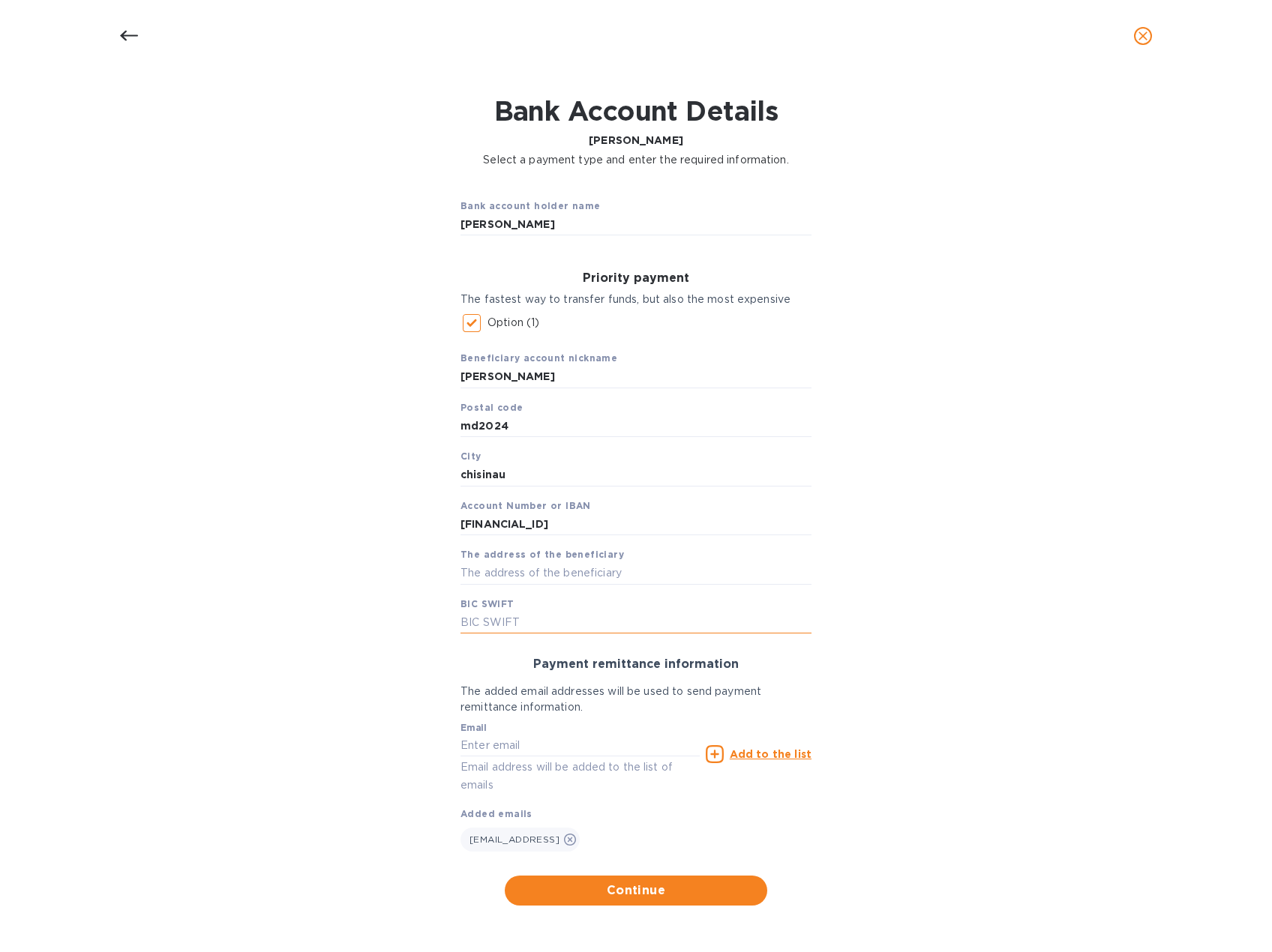
click at [494, 620] on input "text" at bounding box center [636, 623] width 351 height 22
type input "agrnmd2x"
click at [518, 747] on input "text" at bounding box center [580, 745] width 240 height 22
type input "d"
type input "t"
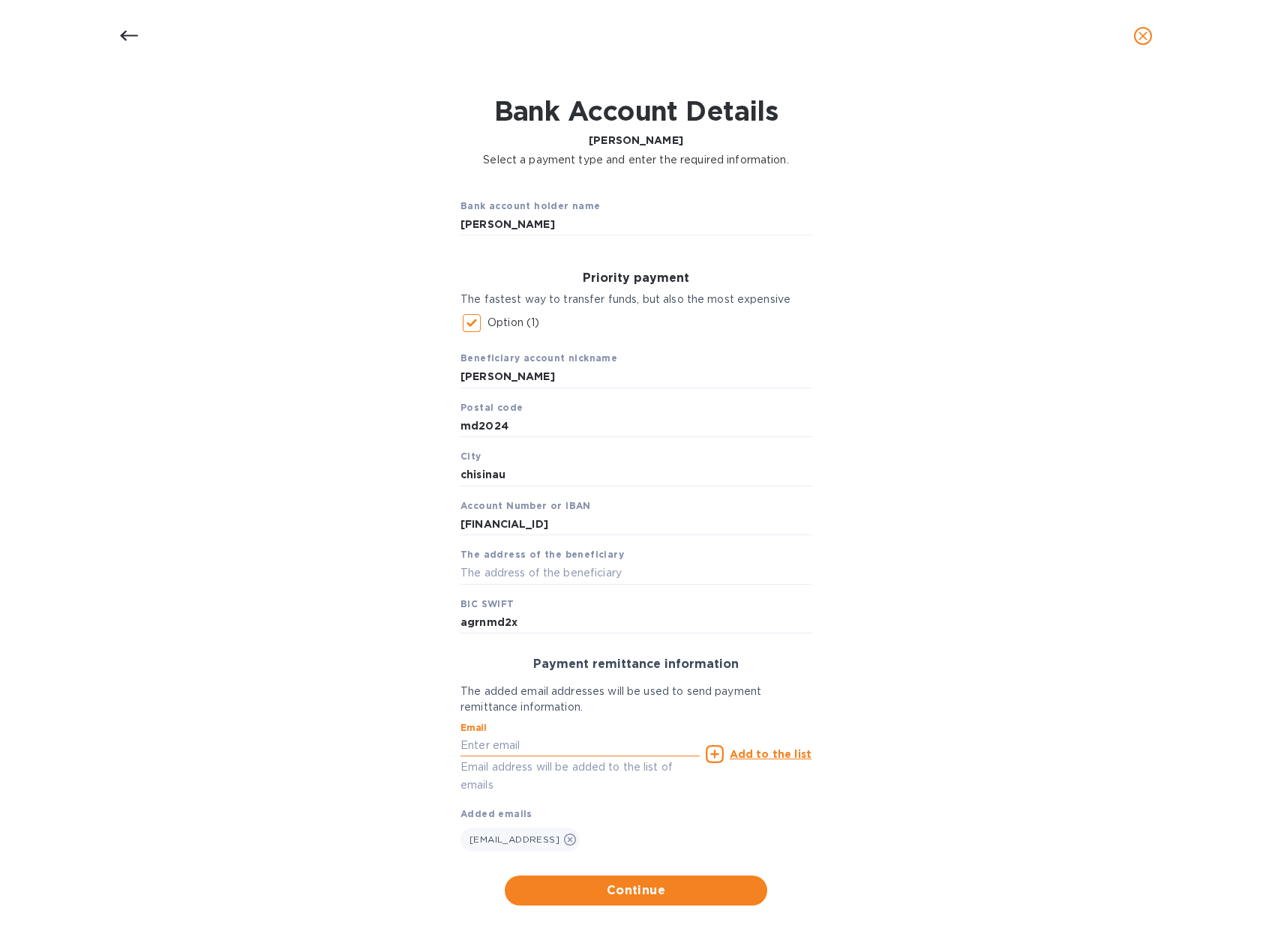
paste input "[EMAIL_ADDRESS]"
type input "[EMAIL_ADDRESS]"
click at [636, 893] on span "Continue" at bounding box center [636, 890] width 239 height 18
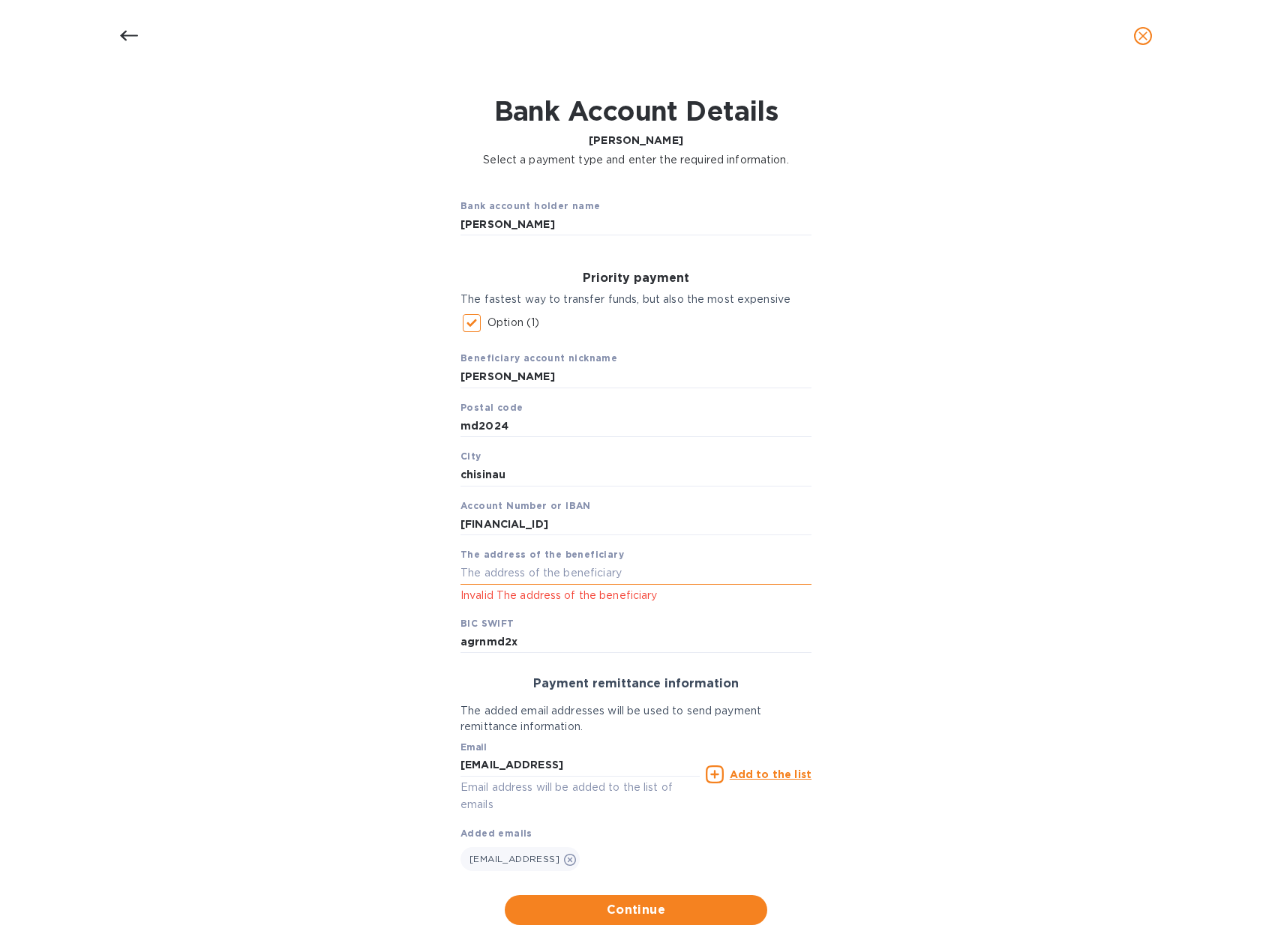
click at [558, 566] on input "text" at bounding box center [636, 573] width 351 height 22
type input "bd.renasterii nr.44, ap1,md2024,chisinau"
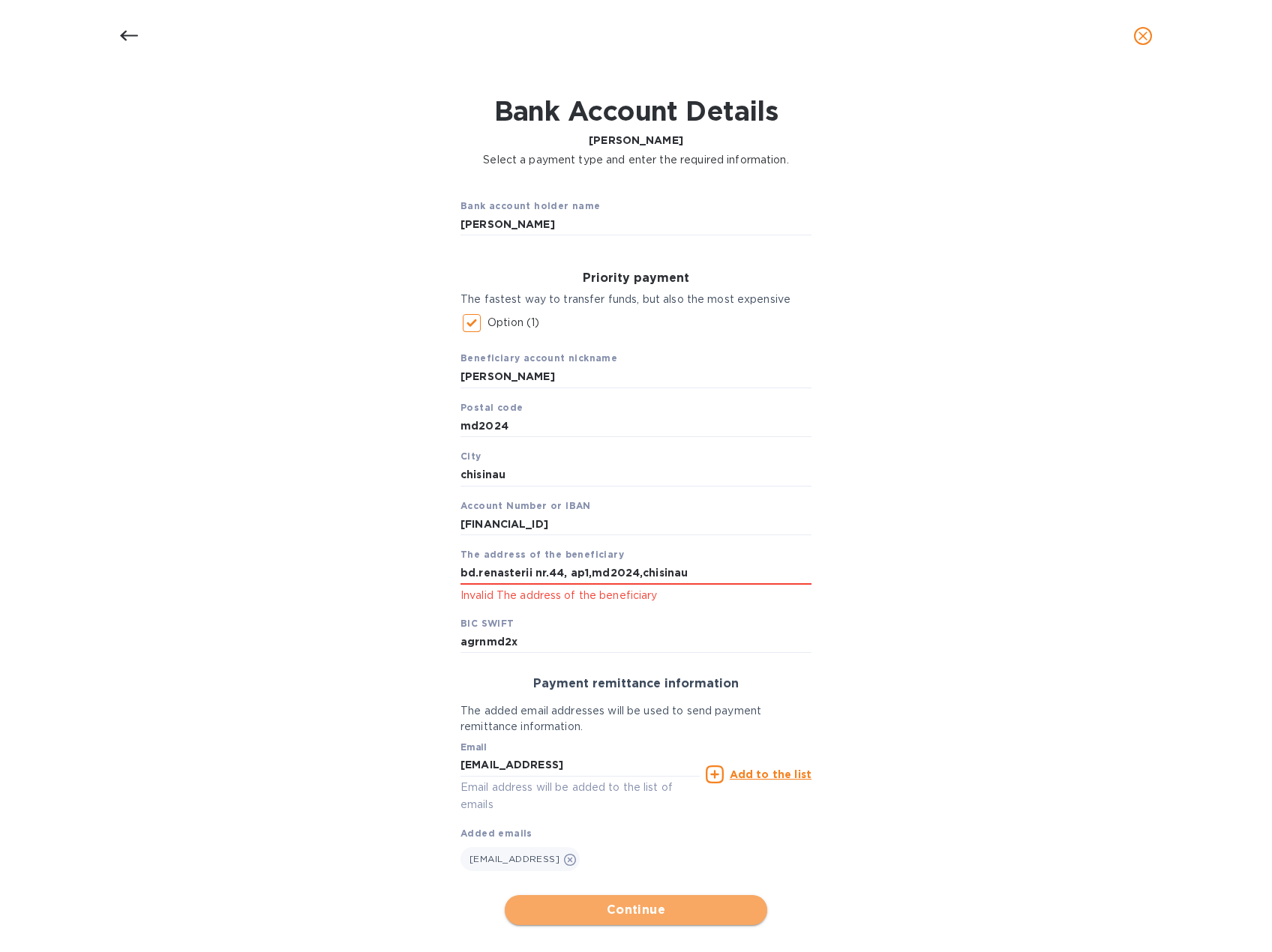
click at [647, 910] on span "Continue" at bounding box center [636, 910] width 239 height 18
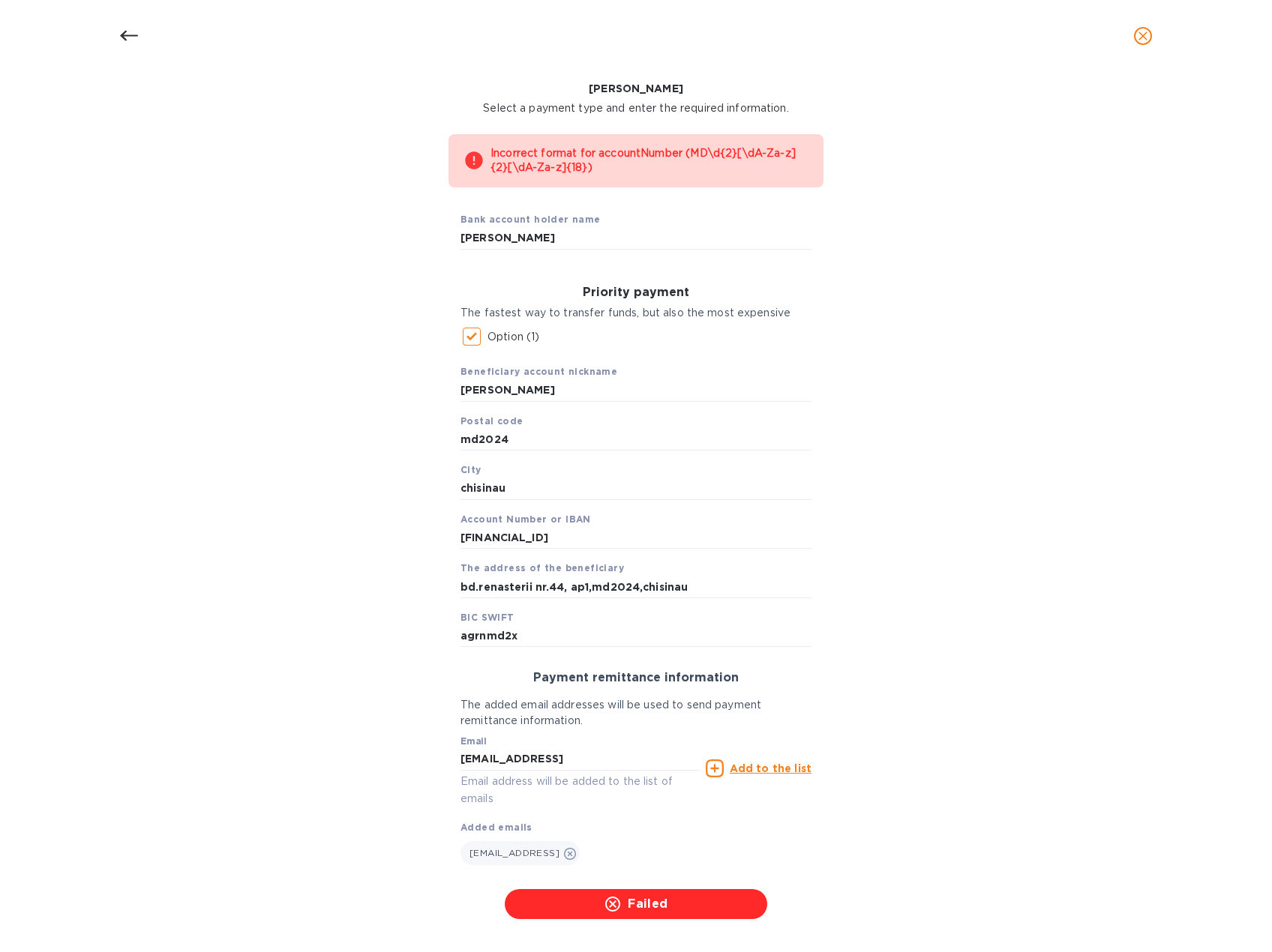
scroll to position [119, 0]
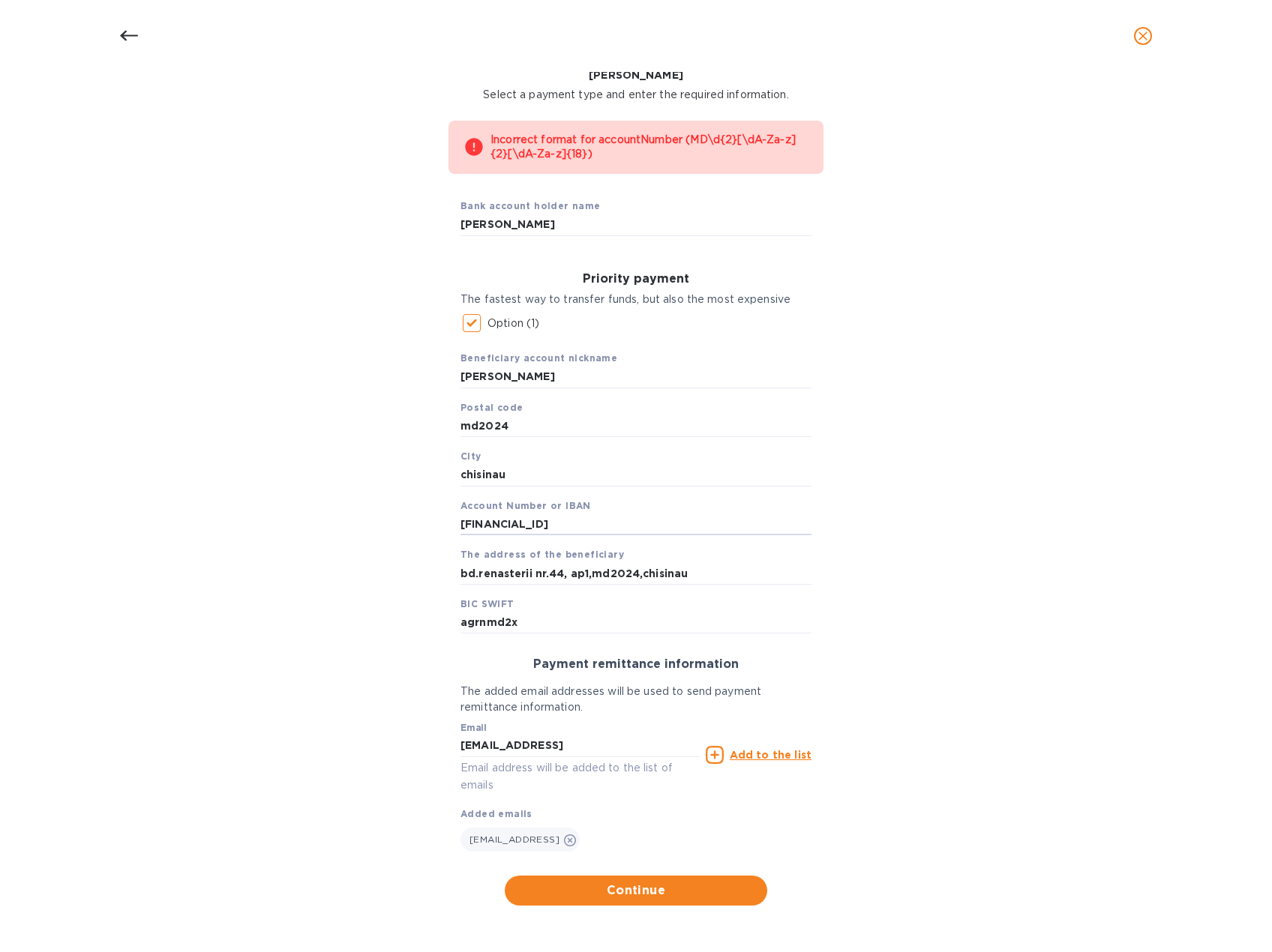
drag, startPoint x: 662, startPoint y: 525, endPoint x: 398, endPoint y: 522, distance: 264.0
click at [402, 525] on div "Incorrect format for accountNumber (MD\d{2}[\dA-Za-z]{2}[\dA-Za-z]{18}) Bank ac…" at bounding box center [636, 514] width 1233 height 803
type input "M"
click at [691, 891] on span "Continue" at bounding box center [636, 890] width 239 height 18
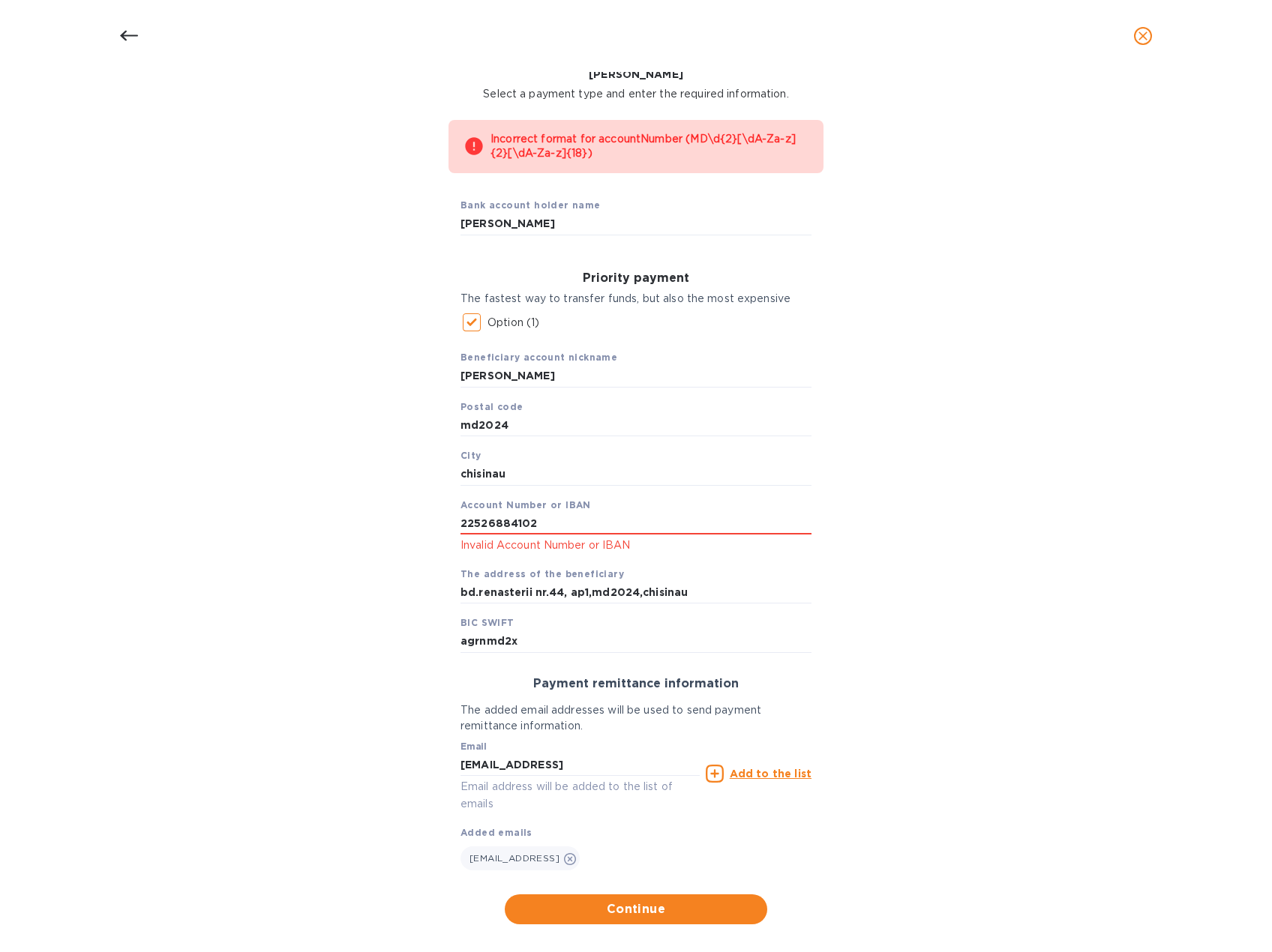
drag, startPoint x: 565, startPoint y: 521, endPoint x: 290, endPoint y: 485, distance: 277.3
click at [290, 485] on div "Incorrect format for accountNumber (MD\d{2}[\dA-Za-z]{2}[\dA-Za-z]{18}) Bank ac…" at bounding box center [636, 522] width 1233 height 823
type input "[FINANCIAL_ID]"
click at [693, 909] on span "Continue" at bounding box center [636, 910] width 239 height 18
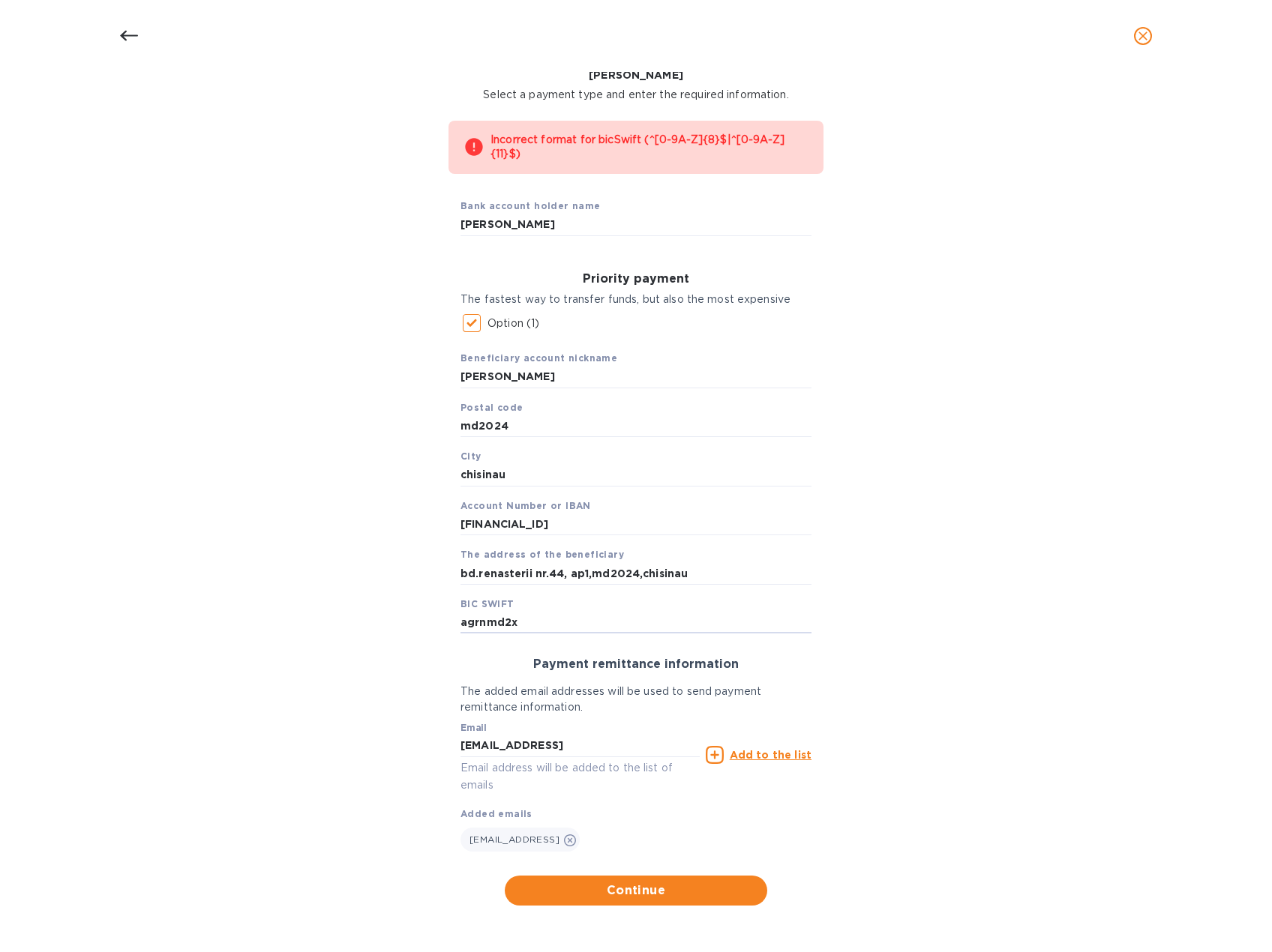
drag, startPoint x: 552, startPoint y: 623, endPoint x: 345, endPoint y: 605, distance: 207.8
click at [346, 607] on div "Incorrect format for bicSwift (^[0-9A-Z]{8}$|^[0-9A-Z]{11}$) Bank account holde…" at bounding box center [636, 514] width 1233 height 803
type input "[SWIFT_CODE]"
click at [626, 884] on span "Continue" at bounding box center [636, 890] width 239 height 18
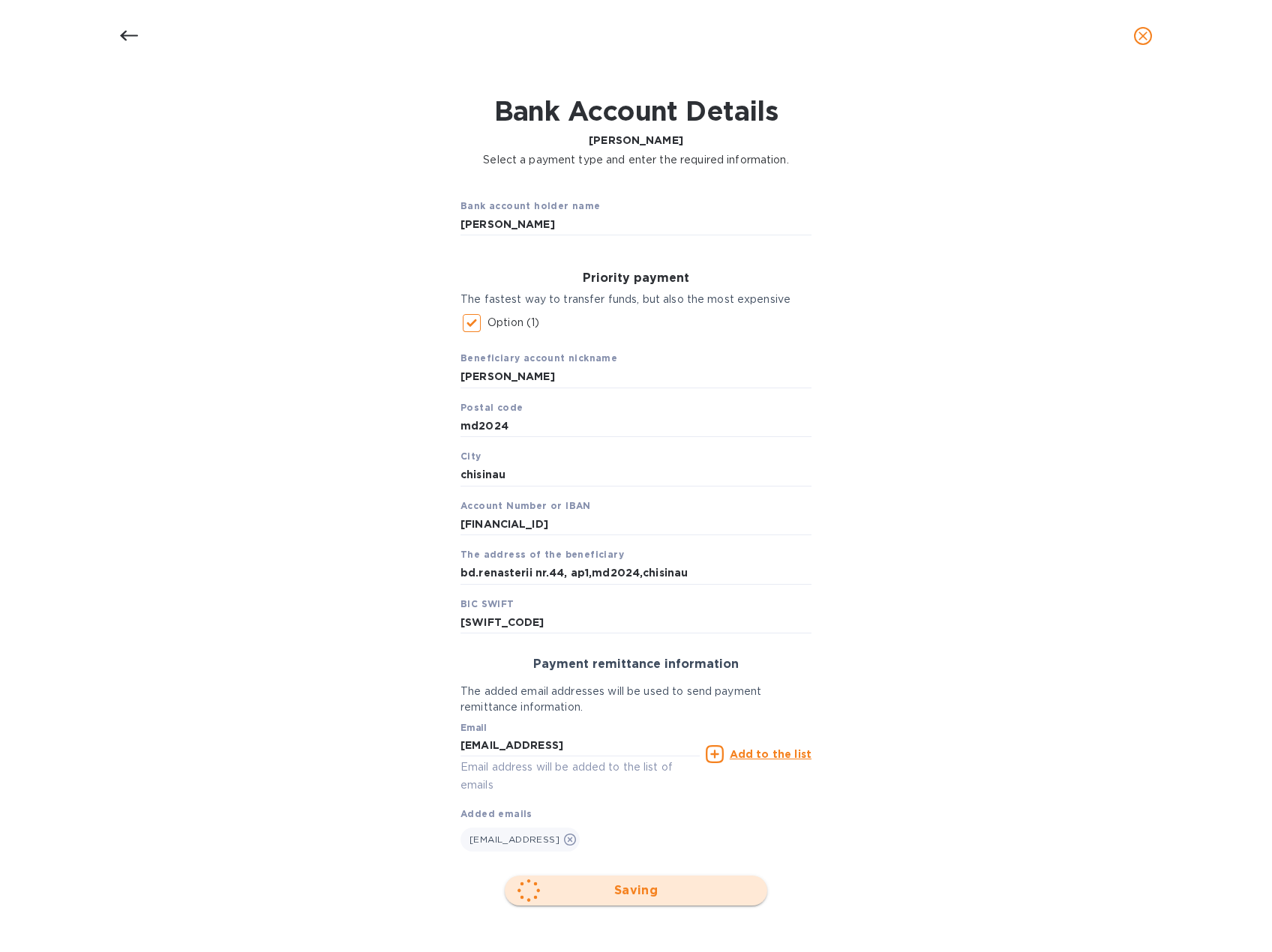
scroll to position [0, 0]
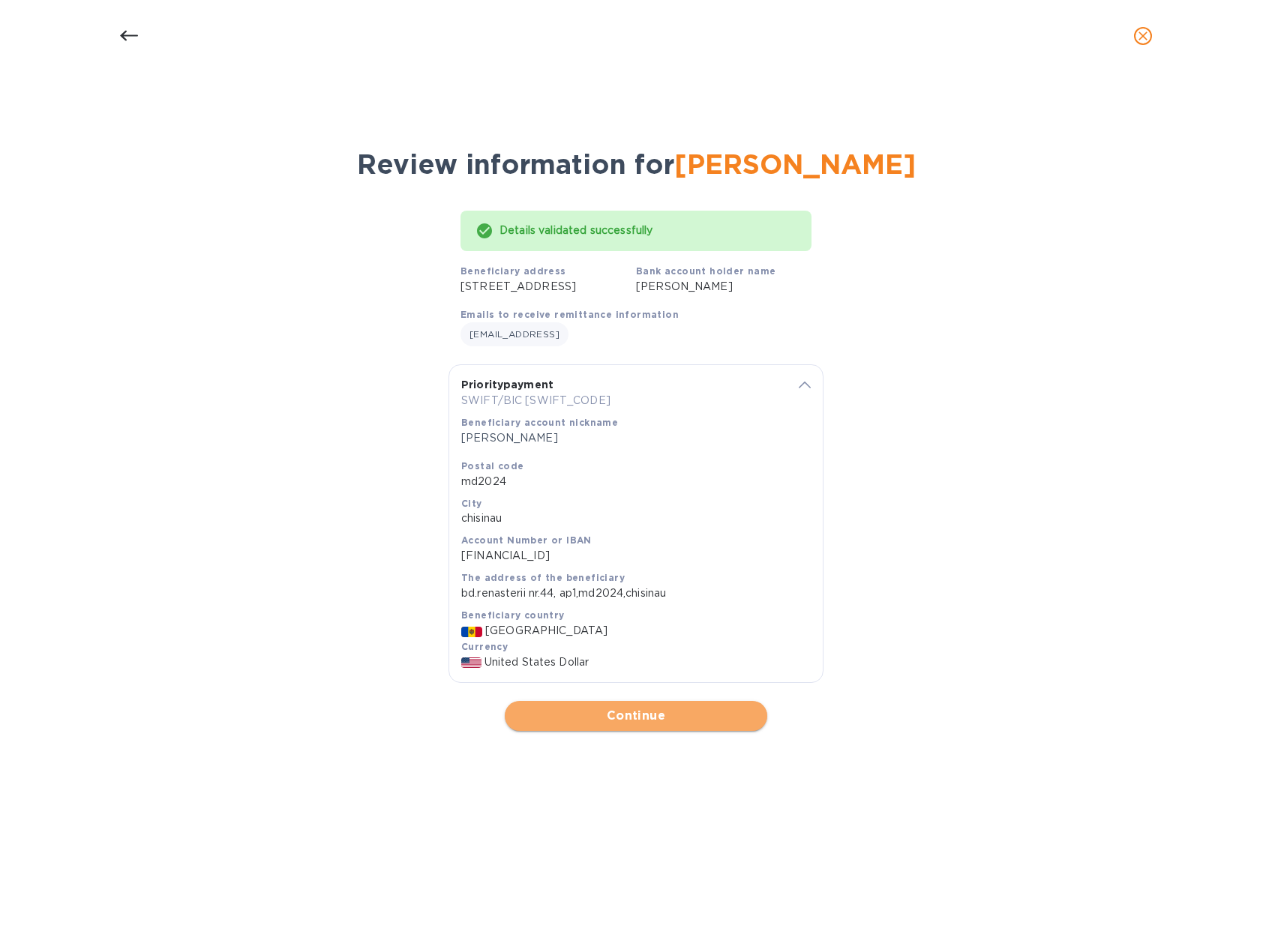
click at [662, 725] on span "Continue" at bounding box center [636, 715] width 239 height 18
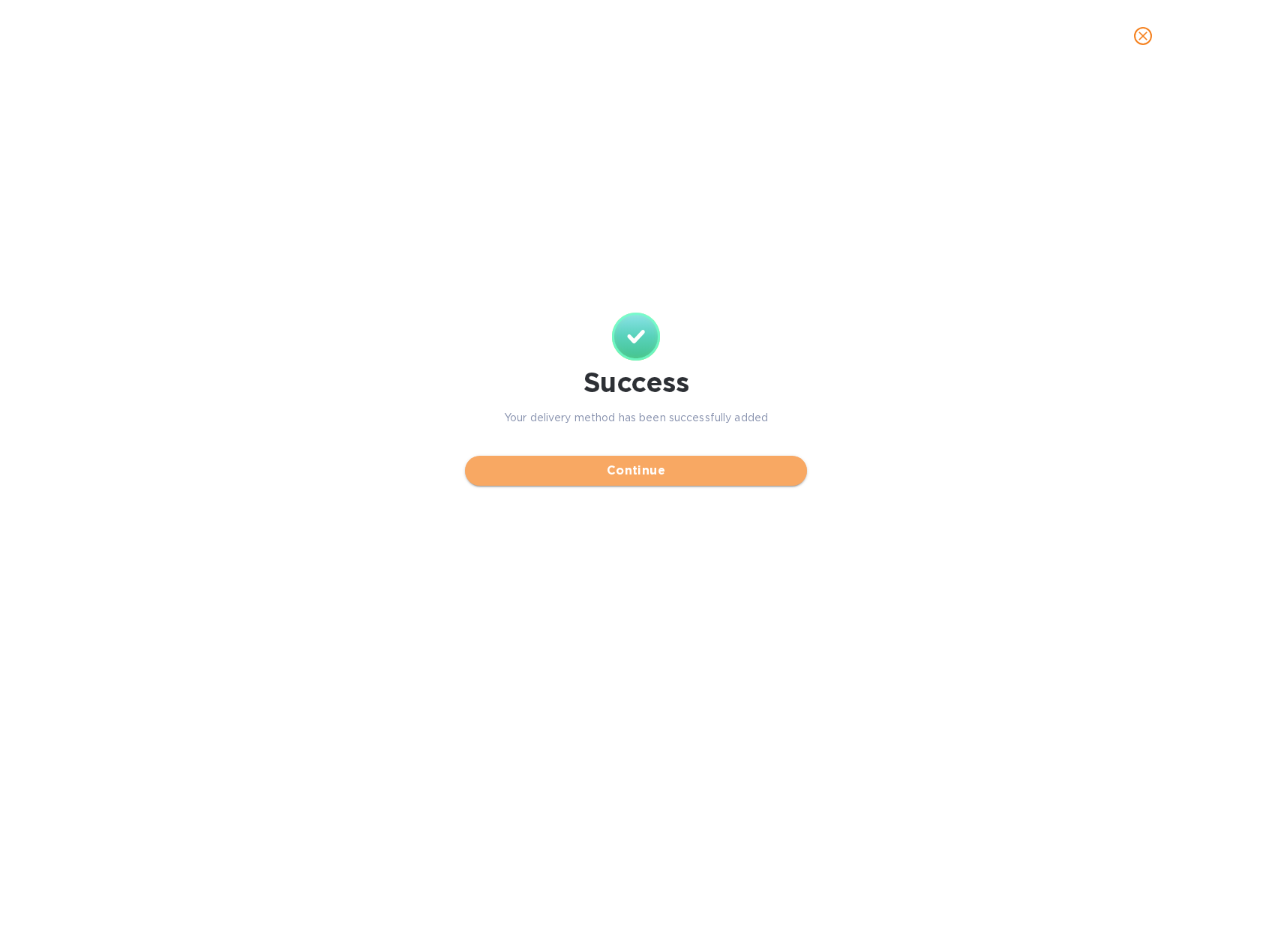
click at [696, 468] on span "Continue" at bounding box center [636, 470] width 318 height 18
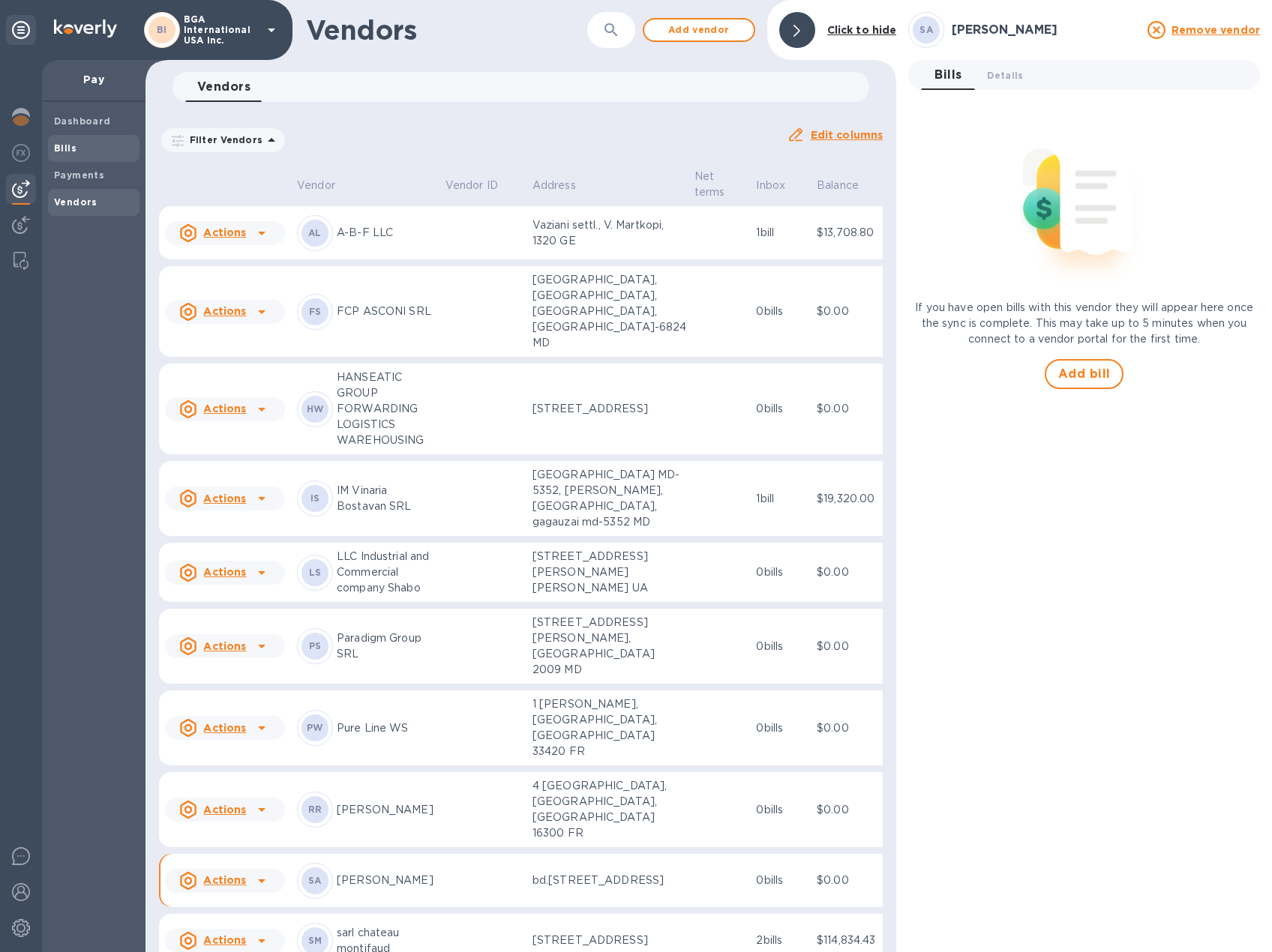
click at [76, 145] on span "Bills" at bounding box center [94, 149] width 79 height 15
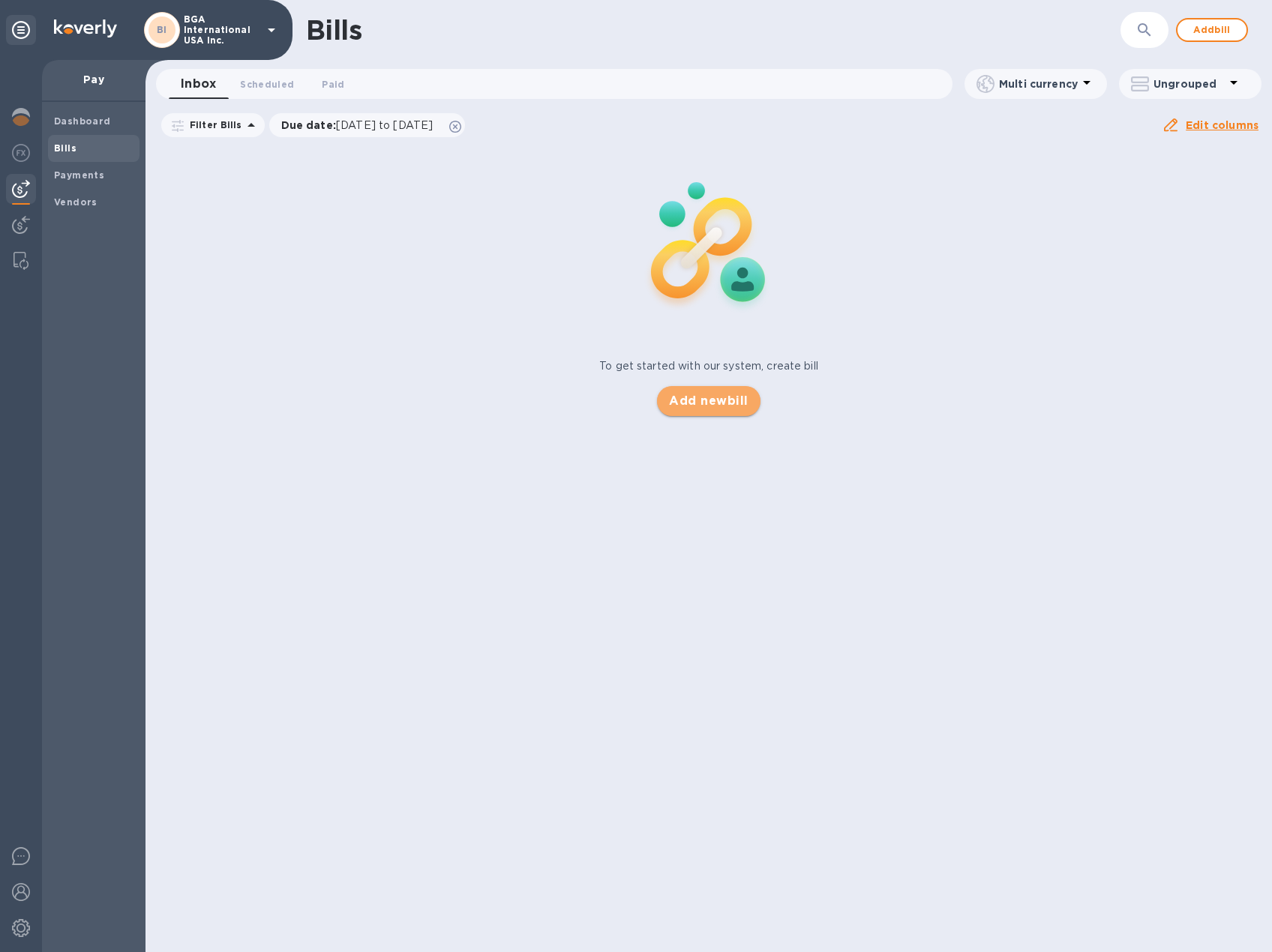
click at [710, 407] on span "Add new bill" at bounding box center [709, 401] width 79 height 18
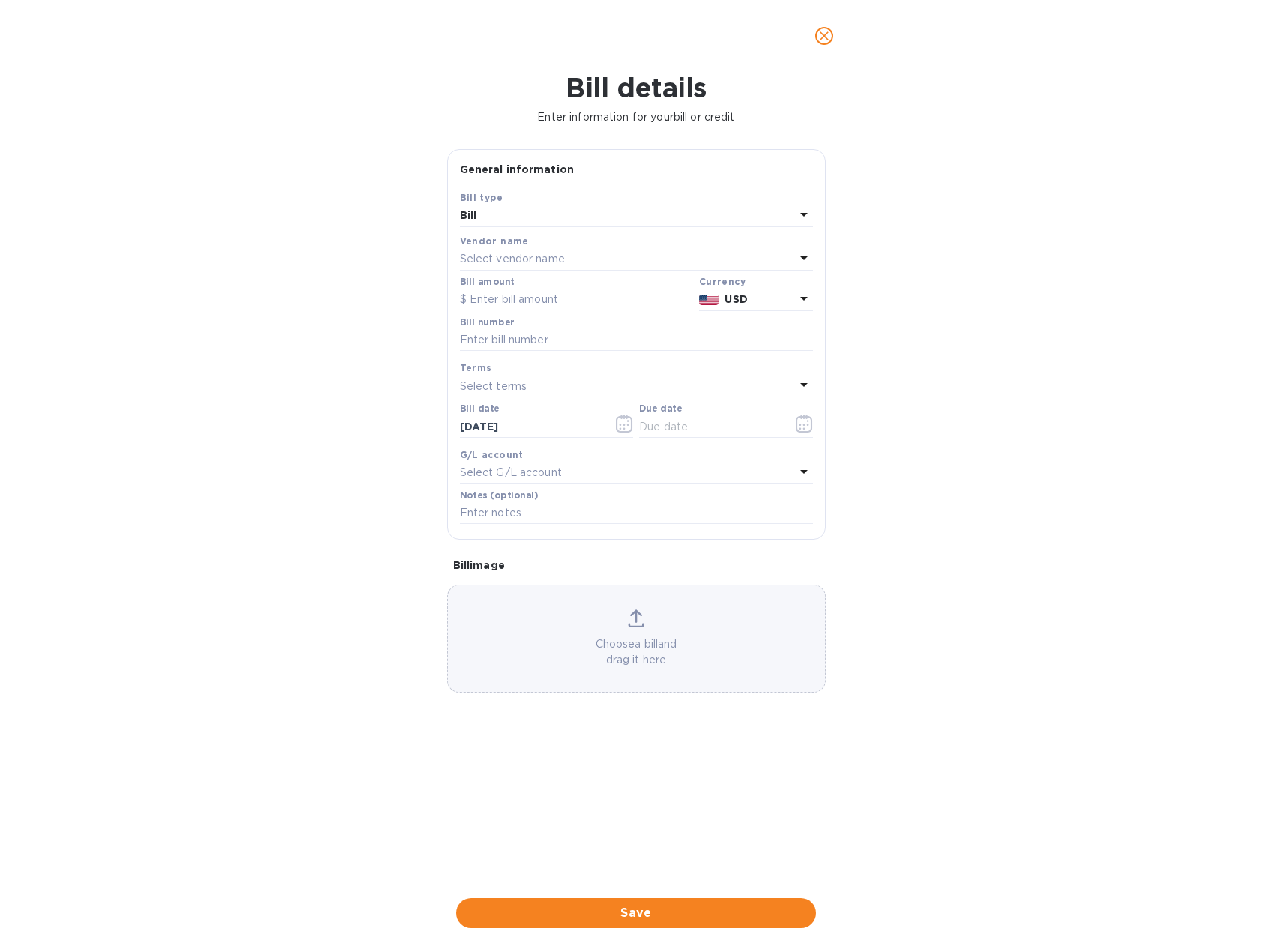
click at [509, 253] on p "Select vendor name" at bounding box center [512, 259] width 105 height 15
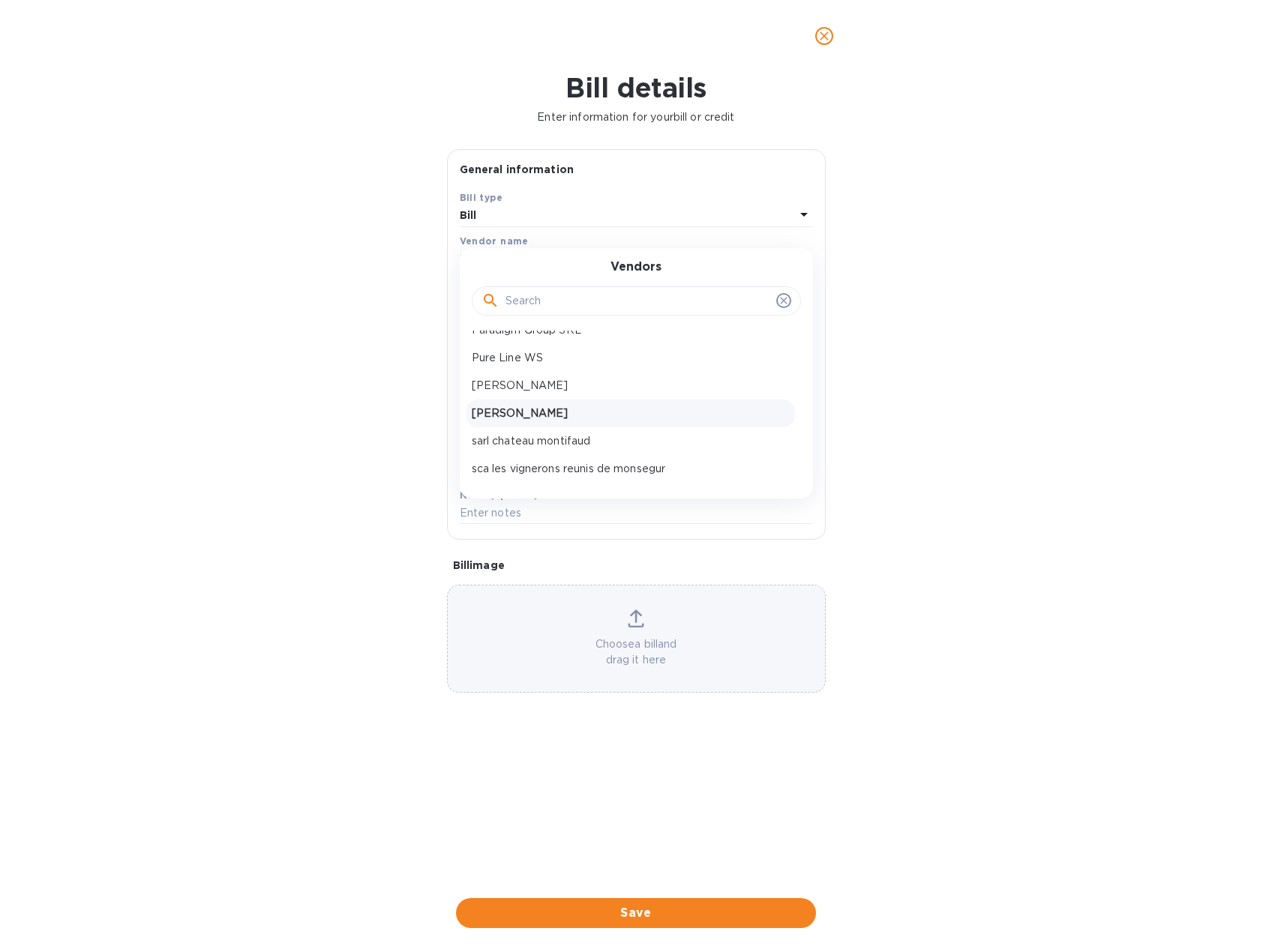
scroll to position [177, 0]
click at [536, 400] on p "[PERSON_NAME]" at bounding box center [631, 406] width 318 height 15
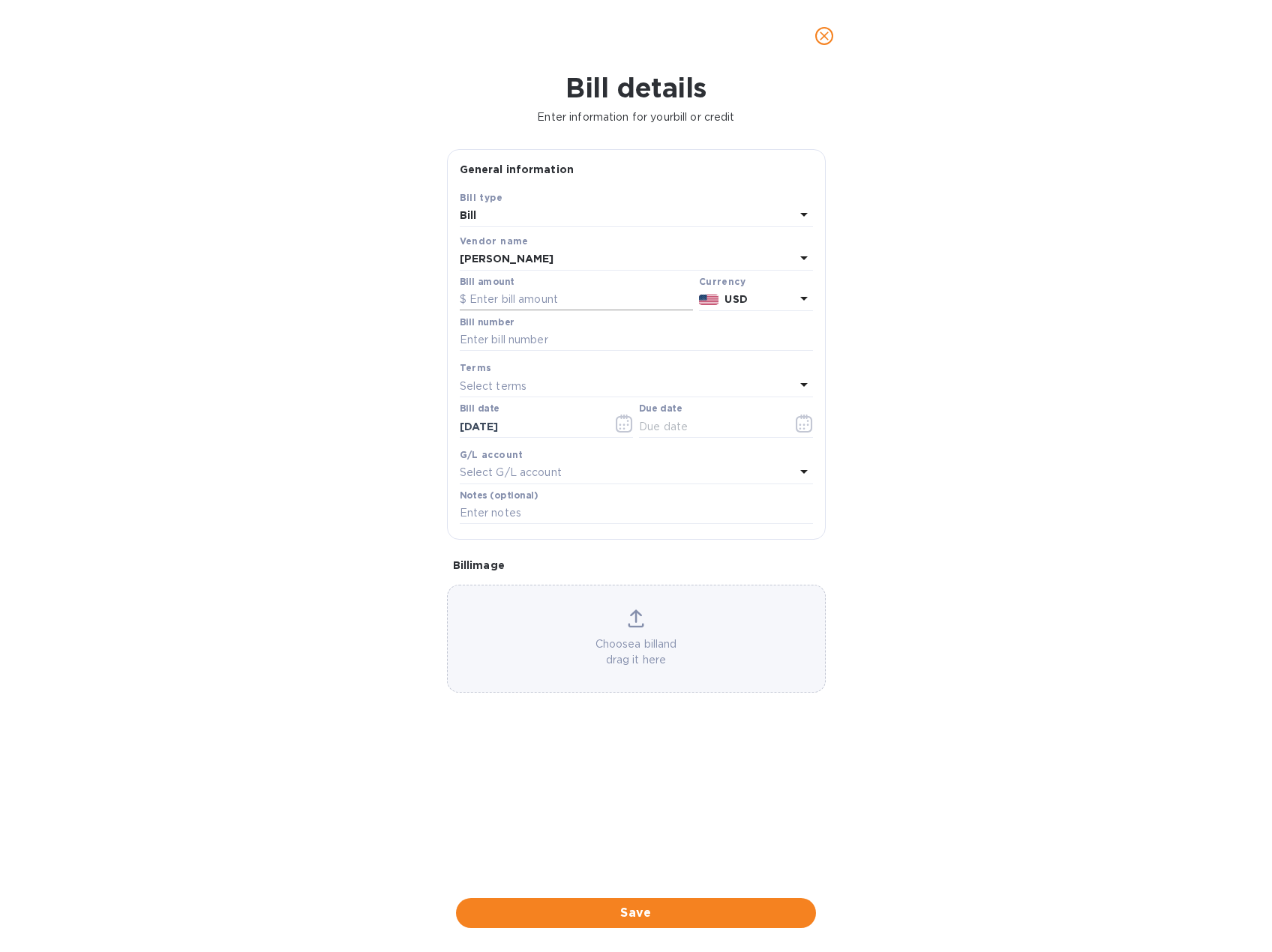
click at [523, 300] on input "text" at bounding box center [577, 299] width 234 height 22
type input "17,553.6"
click at [494, 337] on input "text" at bounding box center [636, 340] width 353 height 22
type input "259/2025-1"
click at [685, 427] on input "text" at bounding box center [710, 426] width 142 height 22
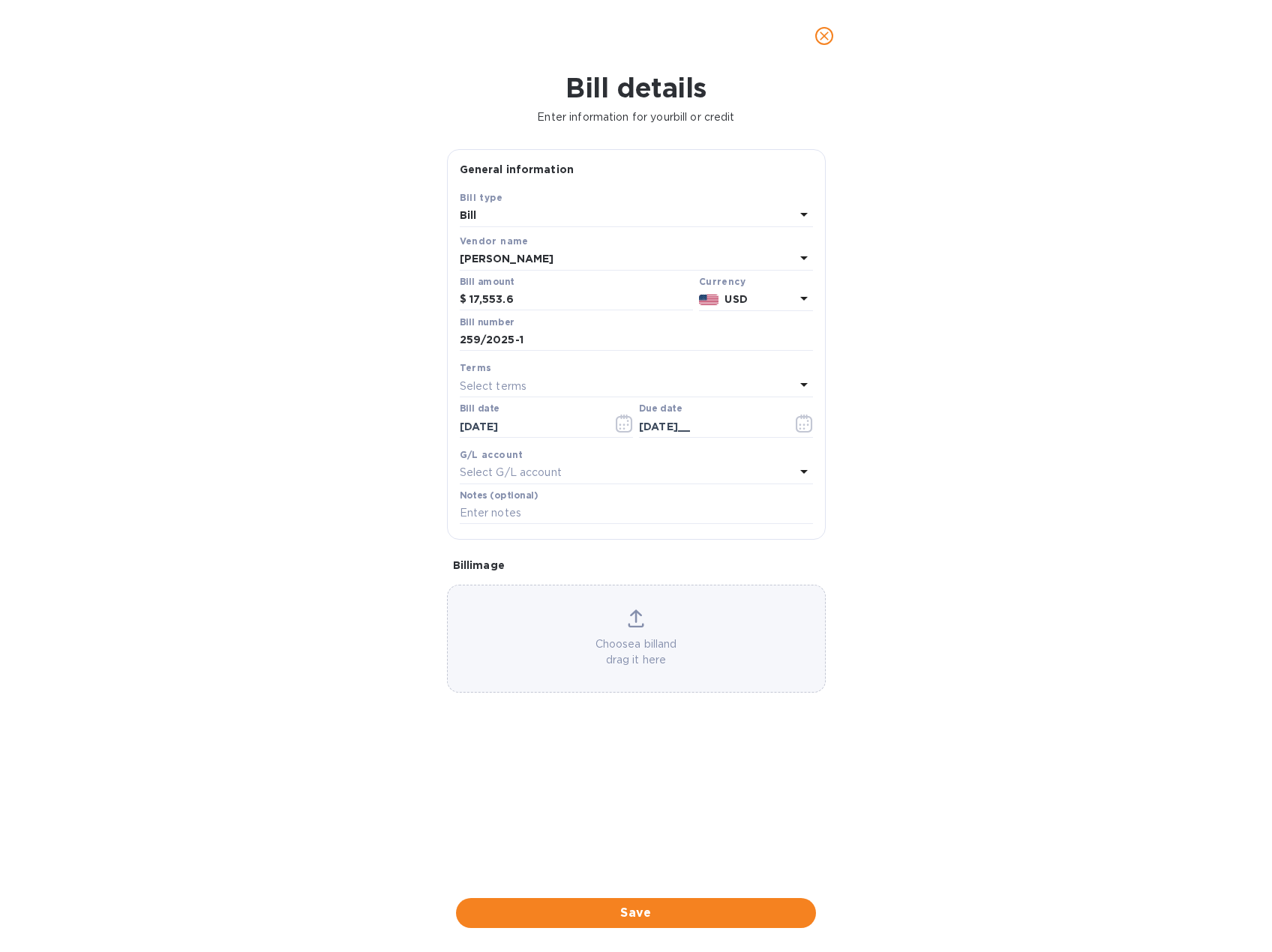
click at [552, 381] on div "Select terms" at bounding box center [627, 386] width 335 height 21
click at [492, 581] on p "prepayment" at bounding box center [631, 583] width 318 height 15
type input "[DATE]"
click at [710, 918] on span "Save" at bounding box center [636, 913] width 336 height 18
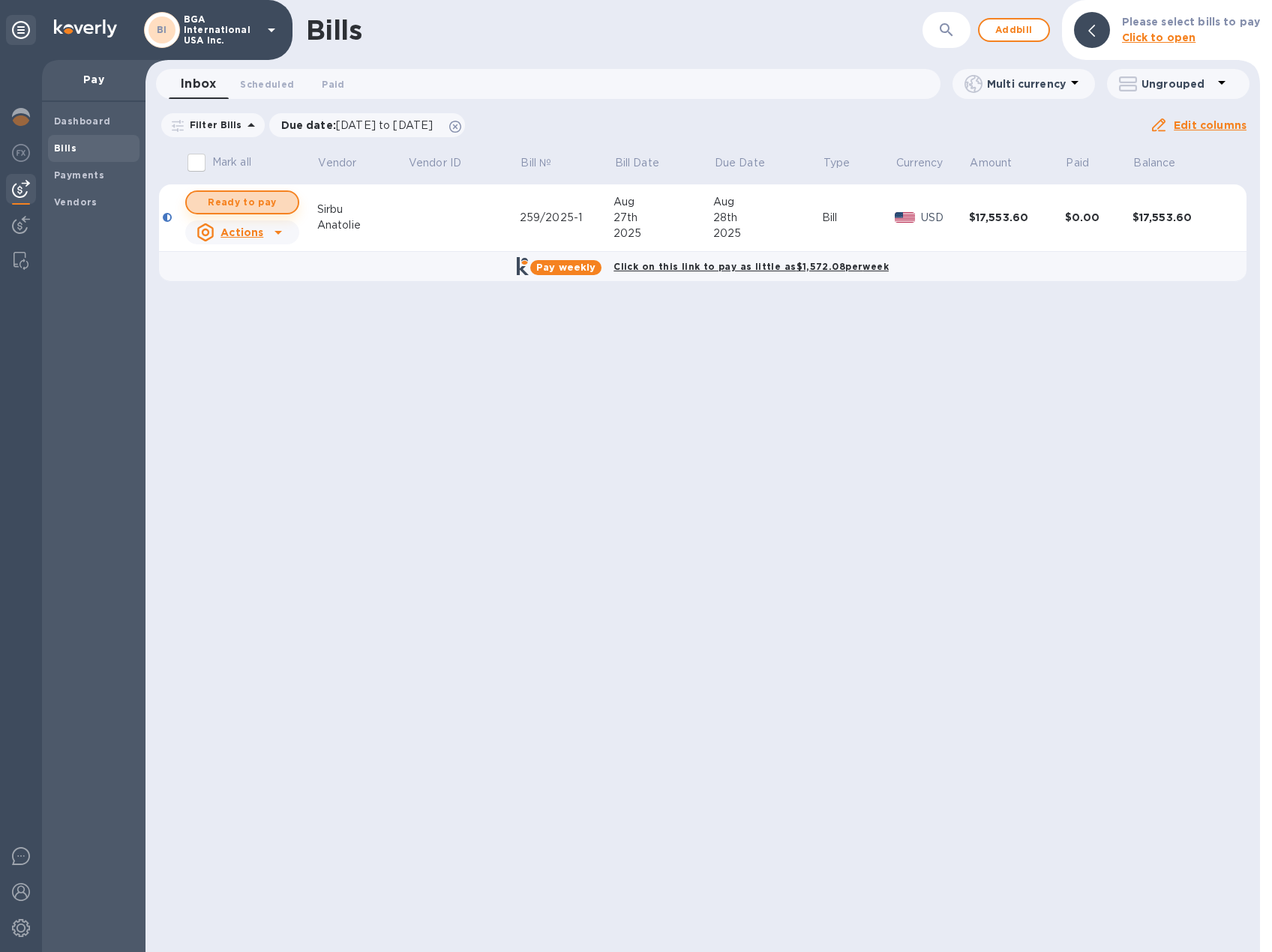
click at [239, 203] on span "Ready to pay" at bounding box center [242, 202] width 87 height 18
checkbox input "true"
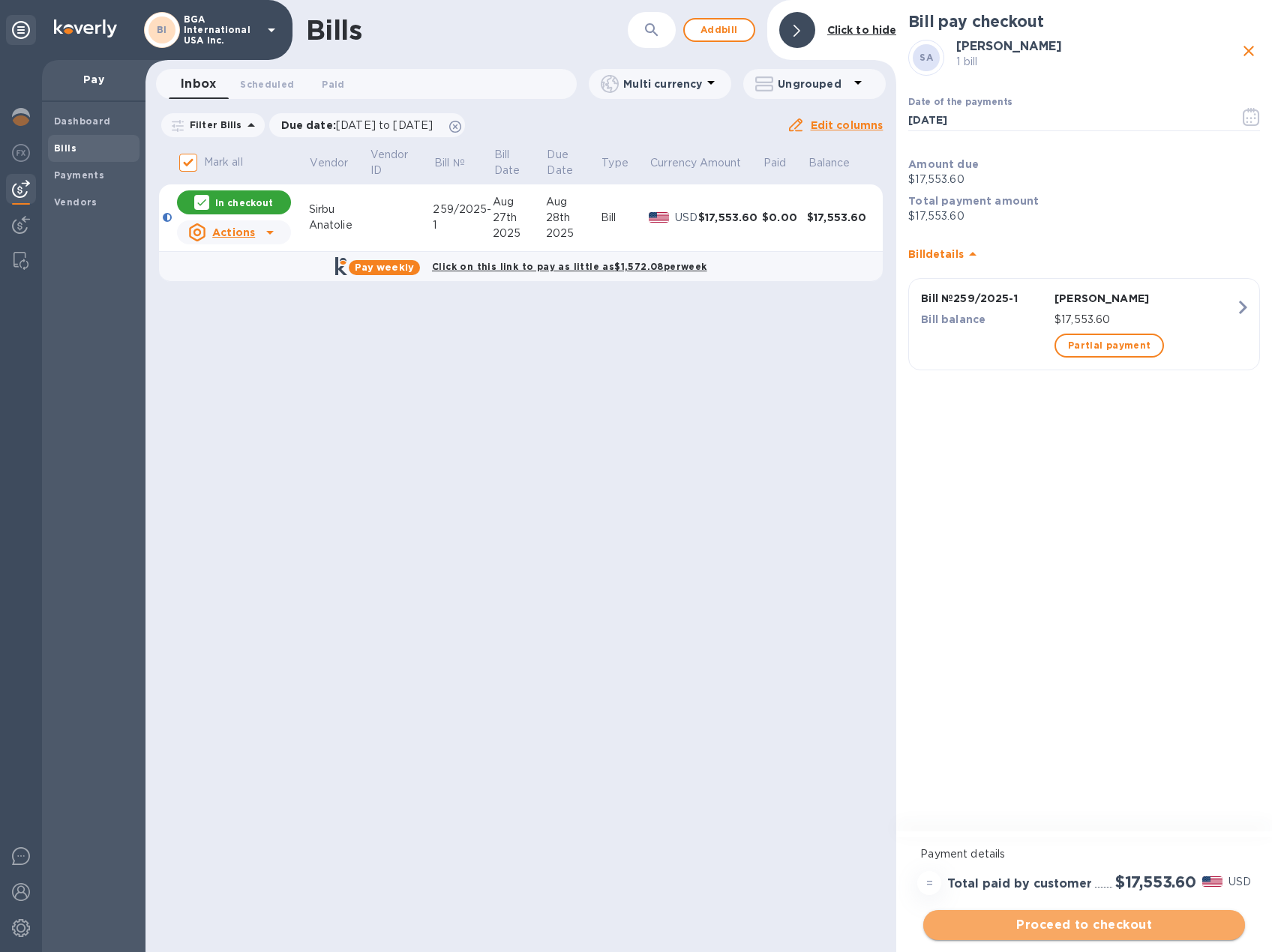
click at [1092, 928] on span "Proceed to checkout" at bounding box center [1084, 925] width 297 height 18
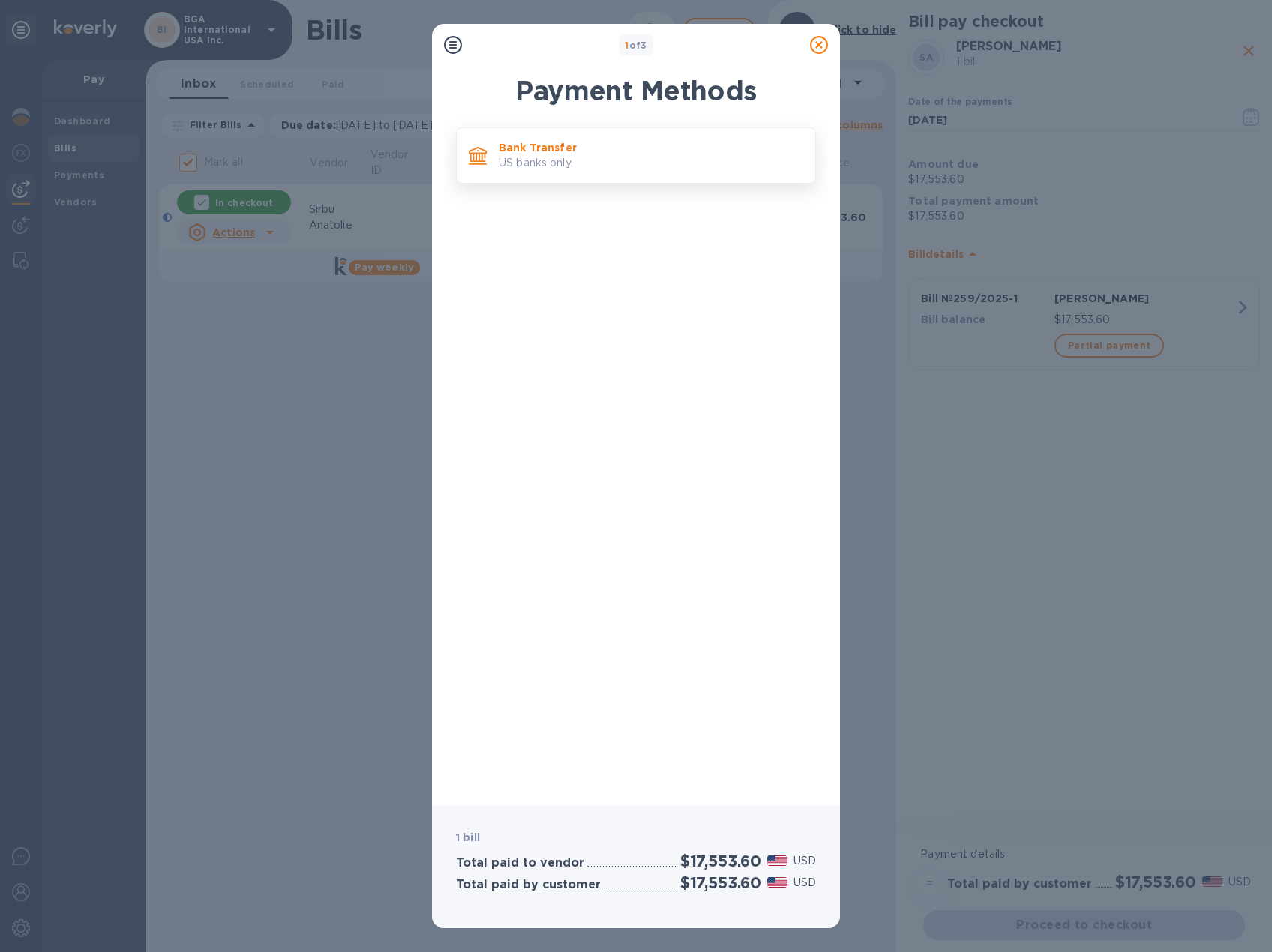
click at [532, 158] on p "US banks only." at bounding box center [650, 163] width 304 height 15
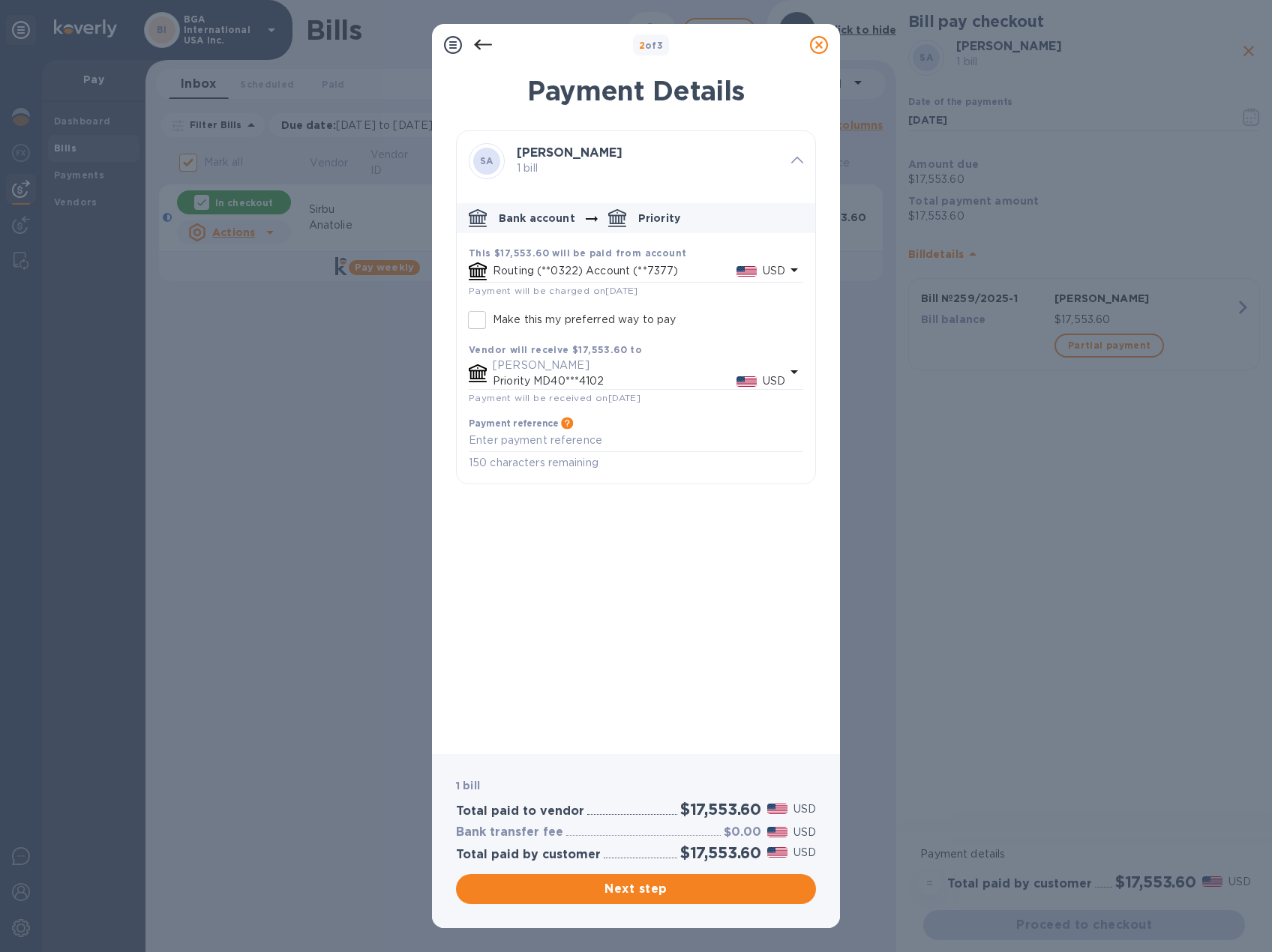
click at [562, 371] on p "[PERSON_NAME]" at bounding box center [638, 365] width 293 height 15
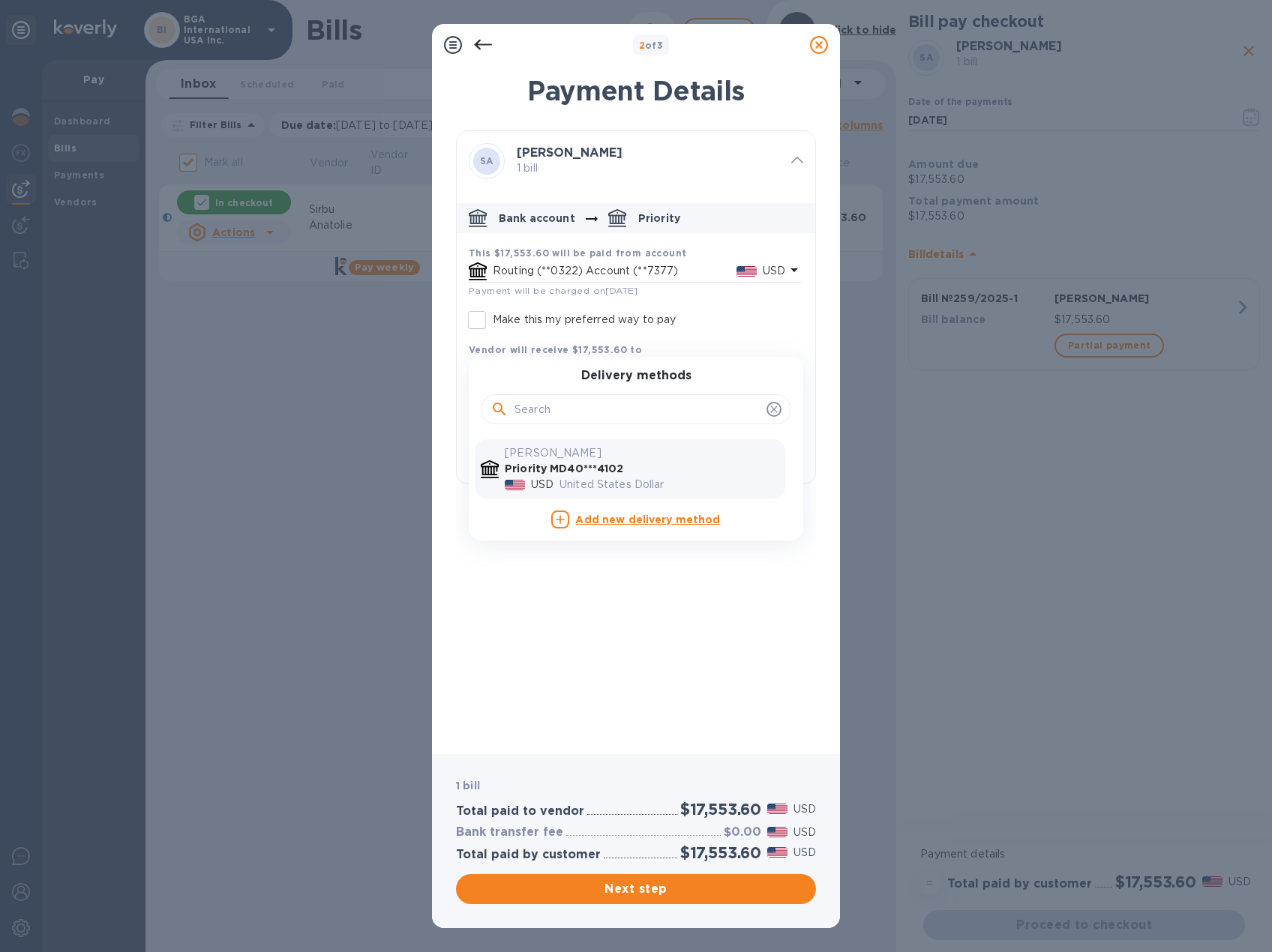
click at [621, 644] on div "SA [PERSON_NAME] 1 bill Bank account Priority This $17,553.60 will be paid from…" at bounding box center [636, 436] width 360 height 612
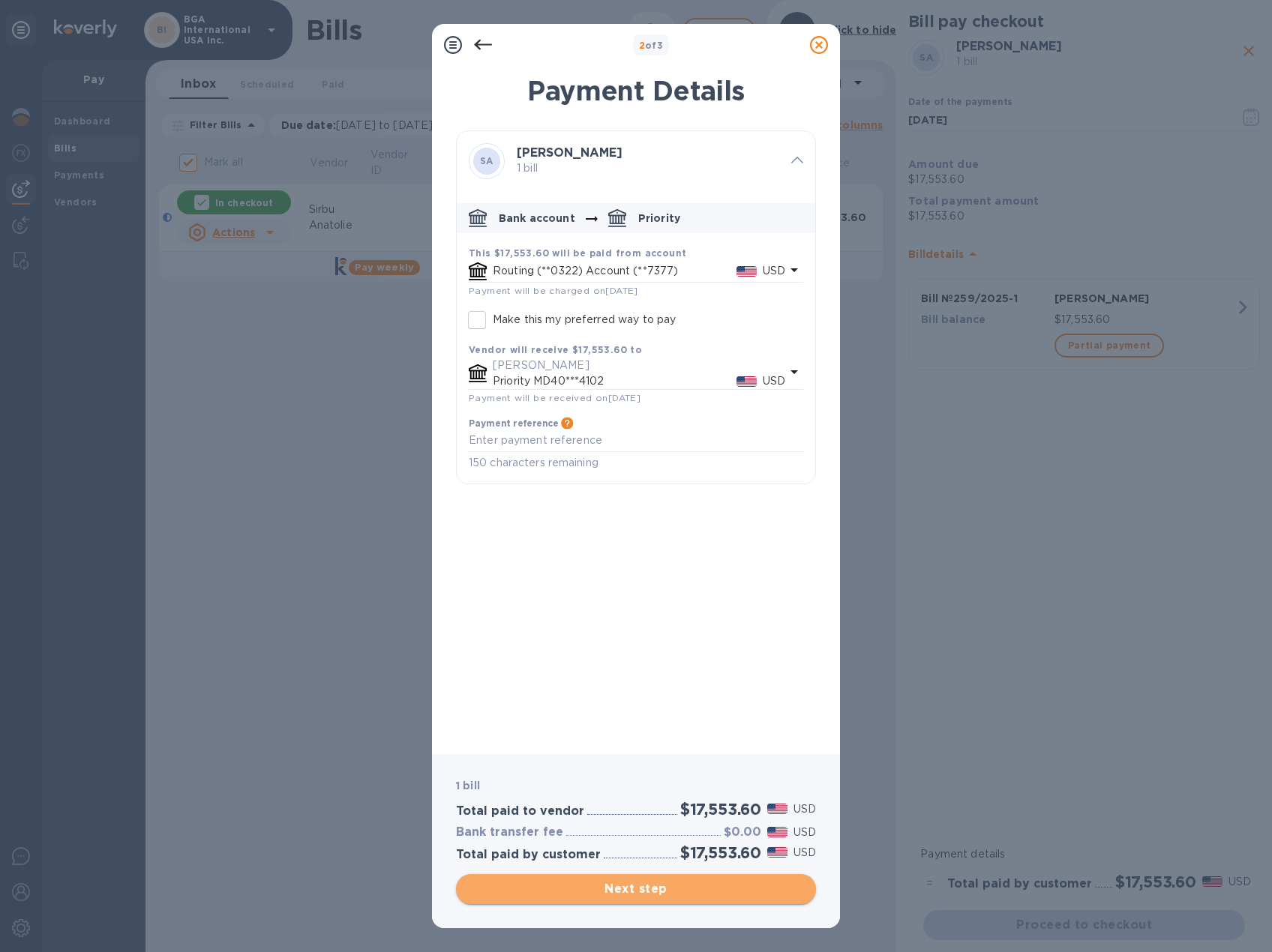
click at [687, 891] on span "Next step" at bounding box center [636, 889] width 336 height 18
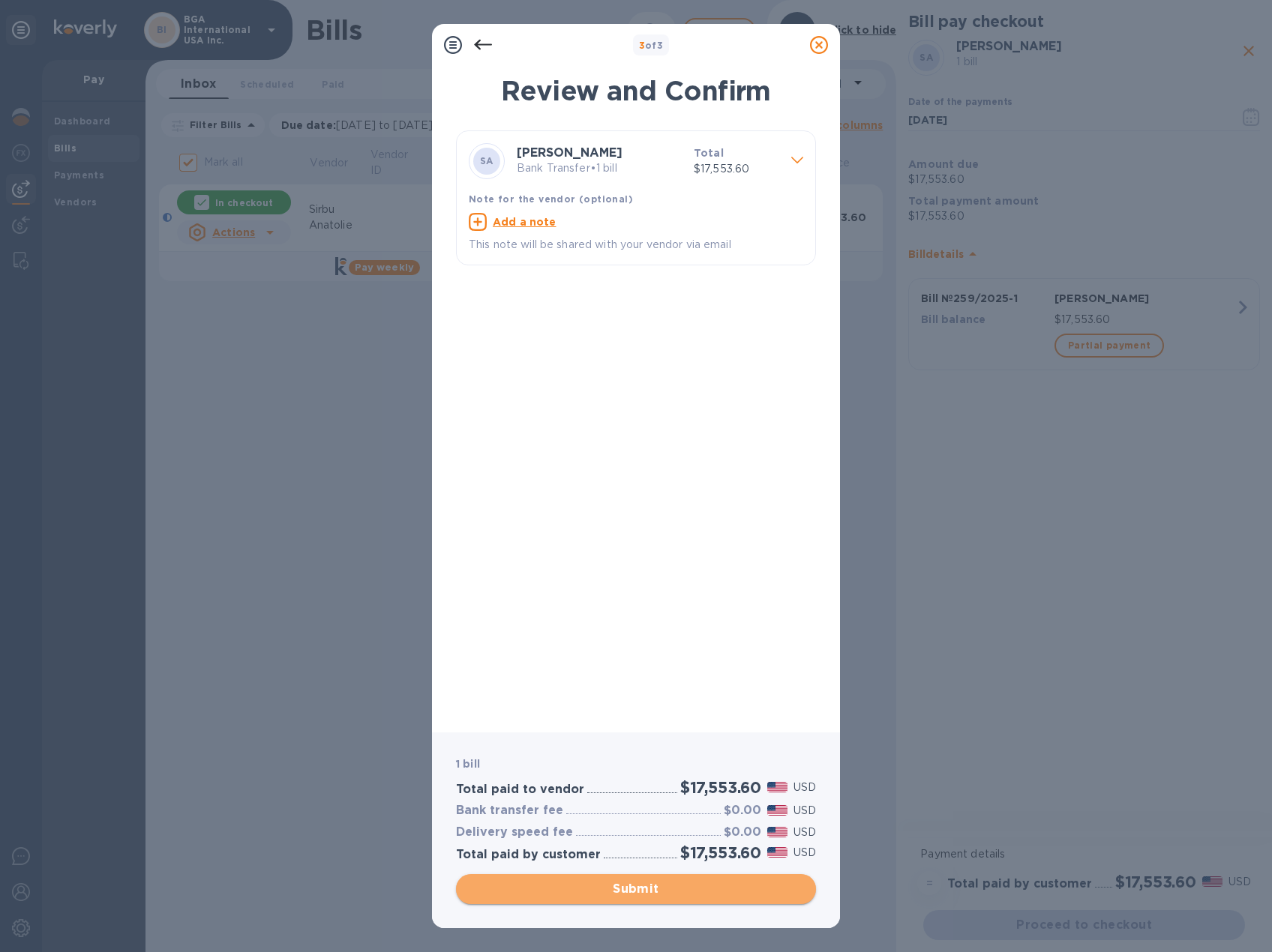
click at [687, 891] on span "Submit" at bounding box center [636, 889] width 336 height 18
